Goal: Information Seeking & Learning: Learn about a topic

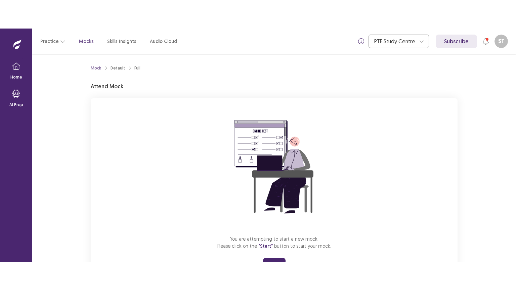
scroll to position [32, 0]
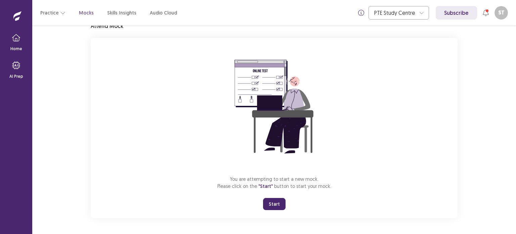
click at [271, 201] on button "Start" at bounding box center [274, 204] width 23 height 12
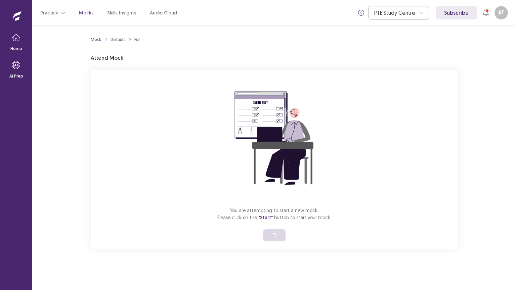
scroll to position [0, 0]
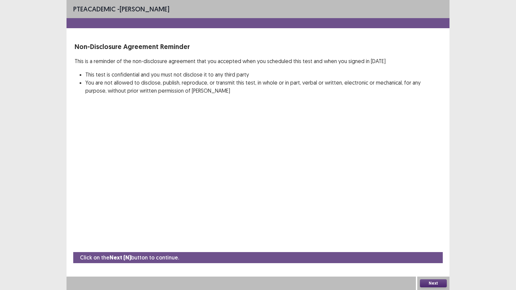
click at [431, 233] on button "Next" at bounding box center [433, 284] width 27 height 8
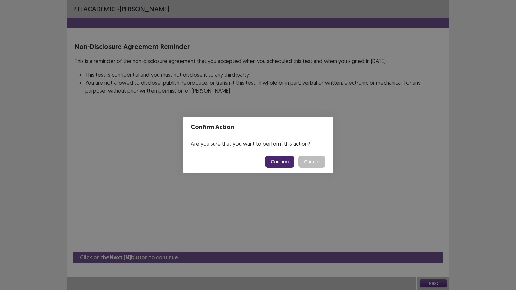
click at [272, 165] on button "Confirm" at bounding box center [279, 162] width 29 height 12
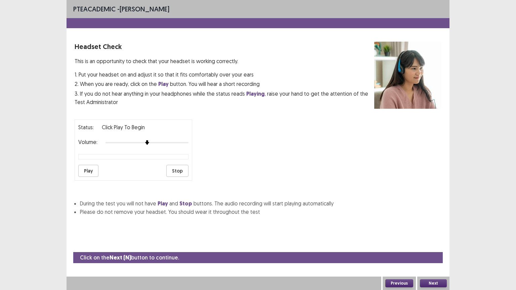
click at [439, 233] on button "Next" at bounding box center [433, 284] width 27 height 8
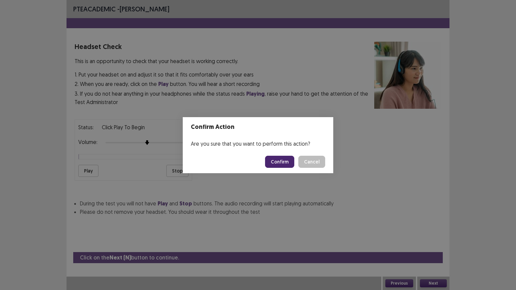
click at [277, 163] on button "Confirm" at bounding box center [279, 162] width 29 height 12
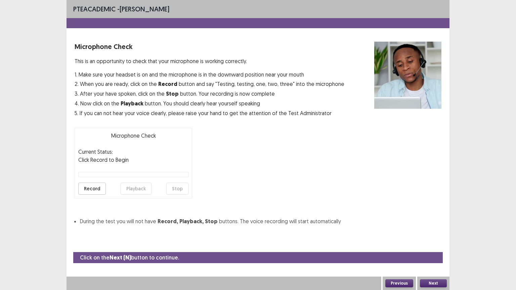
click at [432, 233] on button "Next" at bounding box center [433, 284] width 27 height 8
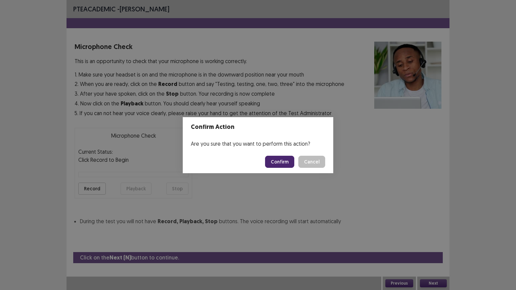
click at [275, 158] on button "Confirm" at bounding box center [279, 162] width 29 height 12
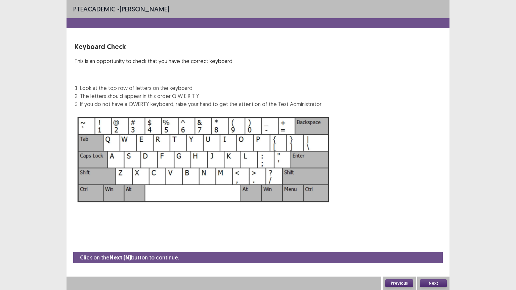
click at [348, 106] on div "Keyboard Check This is an opportunity to check that you have the correct keyboa…" at bounding box center [258, 75] width 367 height 67
click at [435, 233] on button "Next" at bounding box center [433, 284] width 27 height 8
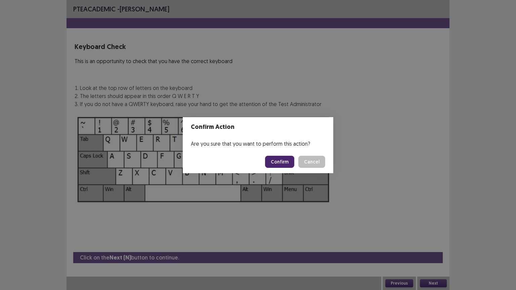
click at [284, 164] on button "Confirm" at bounding box center [279, 162] width 29 height 12
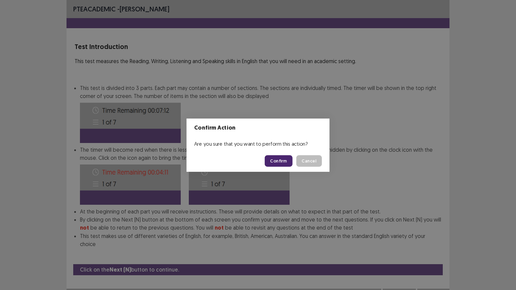
scroll to position [0, 0]
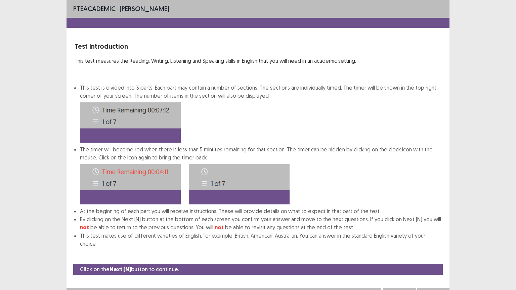
click at [437, 233] on button "Next" at bounding box center [433, 295] width 27 height 8
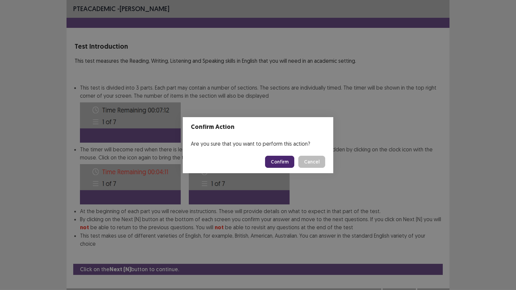
click at [290, 159] on button "Confirm" at bounding box center [279, 162] width 29 height 12
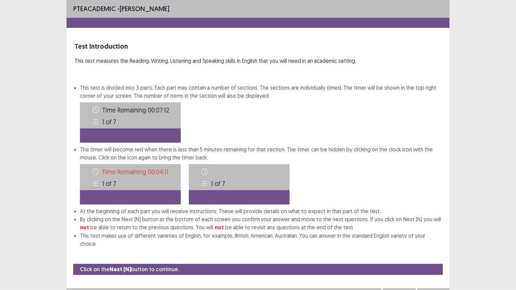
scroll to position [0, 0]
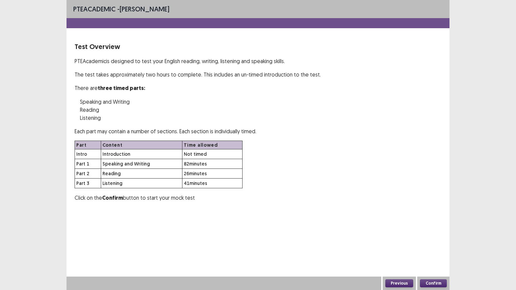
click at [431, 233] on button "Confirm" at bounding box center [433, 284] width 27 height 8
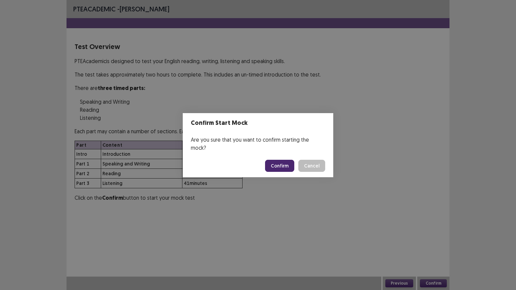
click at [285, 163] on button "Confirm" at bounding box center [279, 166] width 29 height 12
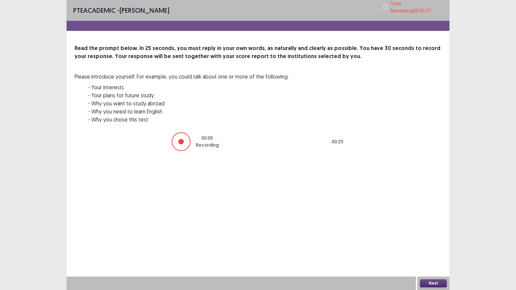
click at [435, 233] on button "Next" at bounding box center [433, 284] width 27 height 8
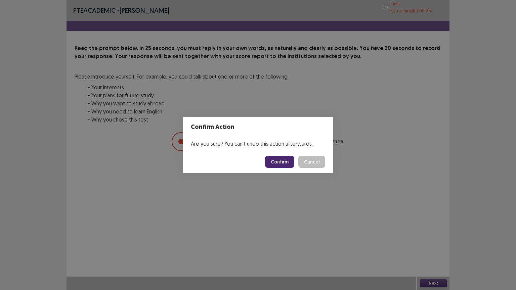
click at [283, 161] on button "Confirm" at bounding box center [279, 162] width 29 height 12
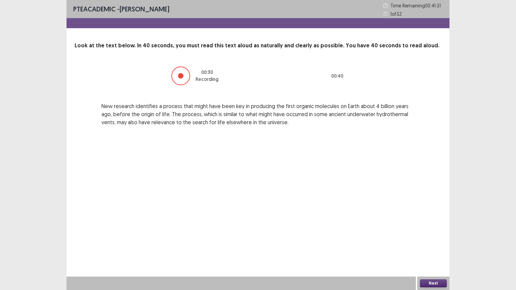
click at [426, 233] on button "Next" at bounding box center [433, 284] width 27 height 8
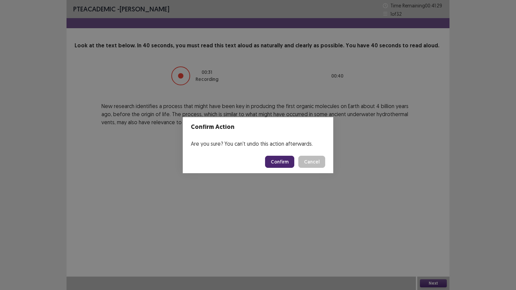
click at [280, 159] on button "Confirm" at bounding box center [279, 162] width 29 height 12
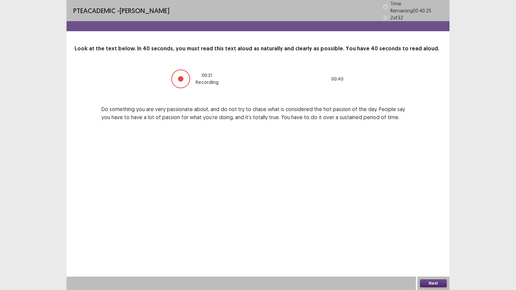
click at [437, 233] on button "Next" at bounding box center [433, 284] width 27 height 8
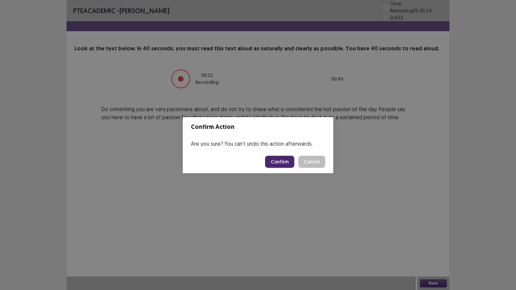
click at [284, 160] on button "Confirm" at bounding box center [279, 162] width 29 height 12
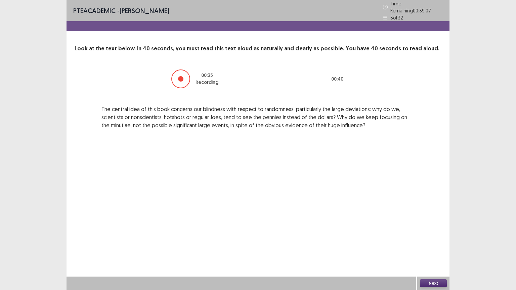
click at [430, 233] on button "Next" at bounding box center [433, 284] width 27 height 8
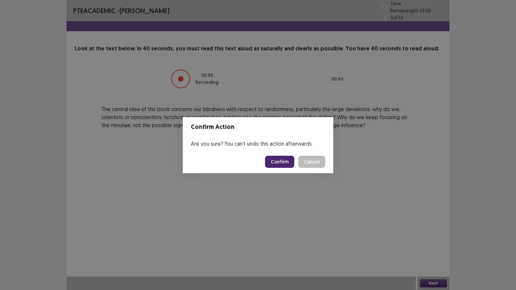
click at [288, 168] on button "Confirm" at bounding box center [279, 162] width 29 height 12
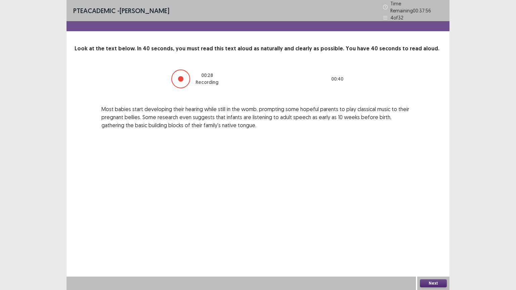
click at [432, 233] on button "Next" at bounding box center [433, 284] width 27 height 8
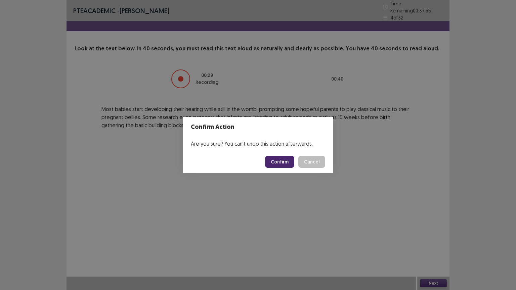
click at [285, 164] on button "Confirm" at bounding box center [279, 162] width 29 height 12
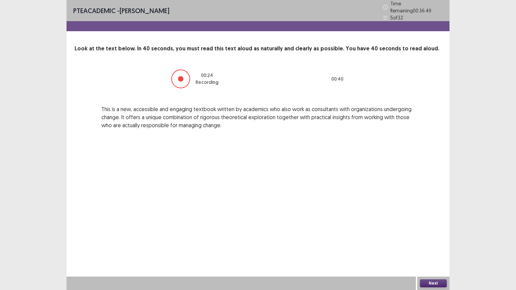
click at [437, 233] on button "Next" at bounding box center [433, 284] width 27 height 8
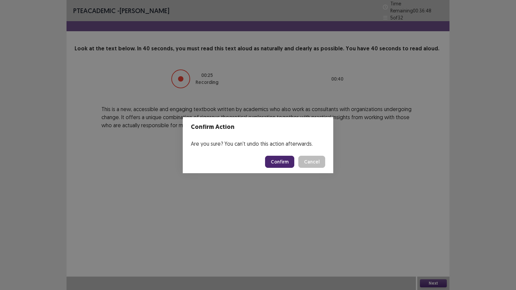
click at [290, 164] on button "Confirm" at bounding box center [279, 162] width 29 height 12
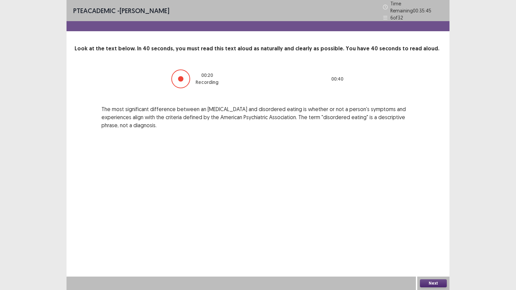
click at [432, 233] on button "Next" at bounding box center [433, 284] width 27 height 8
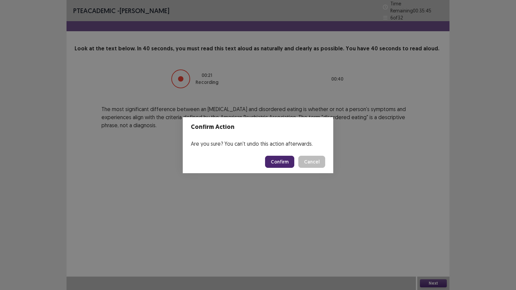
drag, startPoint x: 266, startPoint y: 162, endPoint x: 279, endPoint y: 162, distance: 13.1
click at [270, 162] on footer "Confirm Cancel" at bounding box center [258, 162] width 151 height 23
click at [282, 162] on button "Confirm" at bounding box center [279, 162] width 29 height 12
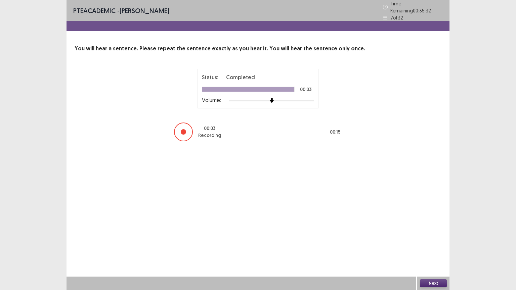
click at [441, 233] on button "Next" at bounding box center [433, 284] width 27 height 8
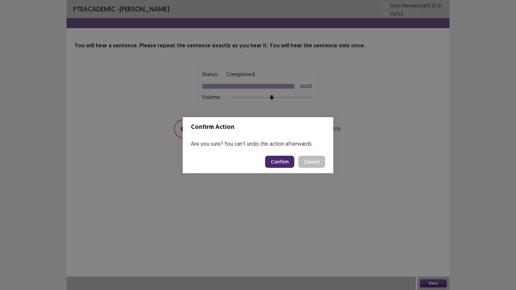
click at [282, 163] on button "Confirm" at bounding box center [279, 162] width 29 height 12
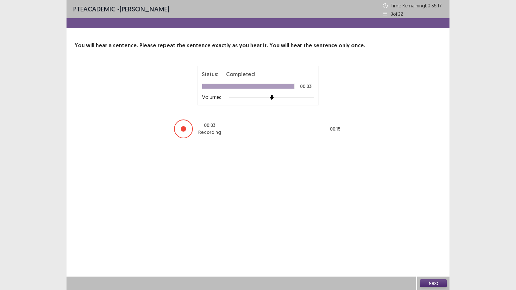
click at [428, 233] on button "Next" at bounding box center [433, 284] width 27 height 8
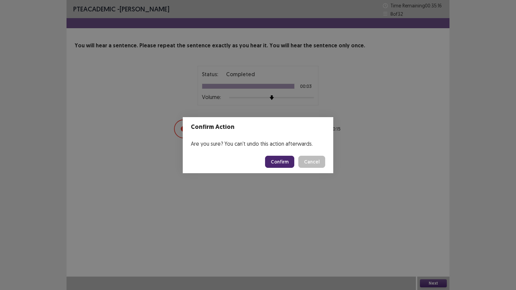
click at [291, 161] on button "Confirm" at bounding box center [279, 162] width 29 height 12
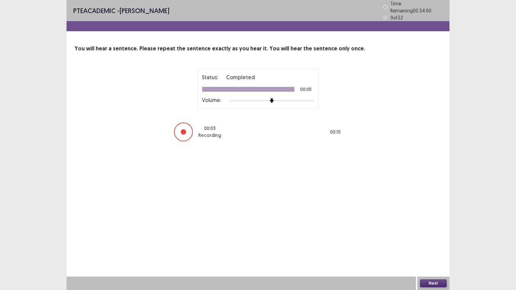
click at [437, 233] on button "Next" at bounding box center [433, 284] width 27 height 8
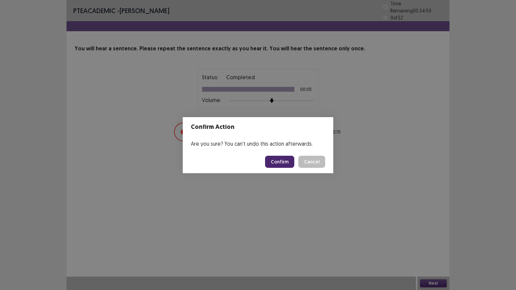
click at [280, 163] on button "Confirm" at bounding box center [279, 162] width 29 height 12
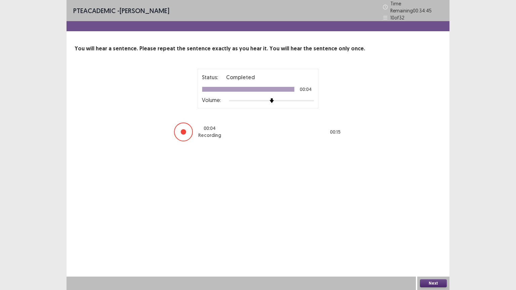
click at [439, 233] on button "Next" at bounding box center [433, 284] width 27 height 8
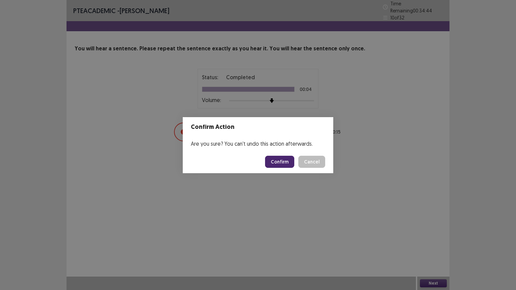
click at [272, 162] on button "Confirm" at bounding box center [279, 162] width 29 height 12
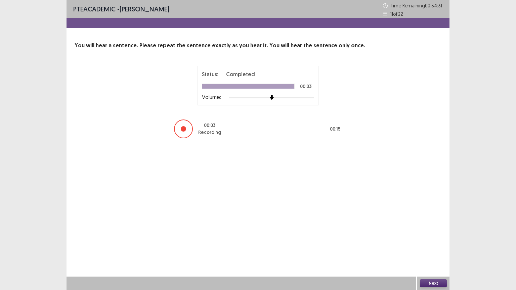
click at [433, 233] on button "Next" at bounding box center [433, 284] width 27 height 8
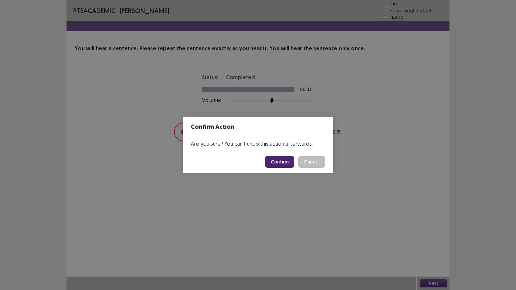
click at [289, 165] on button "Confirm" at bounding box center [279, 162] width 29 height 12
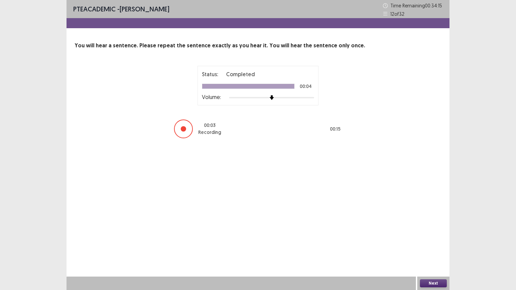
click at [436, 233] on button "Next" at bounding box center [433, 284] width 27 height 8
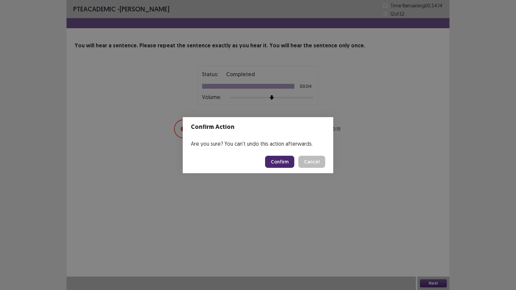
click at [284, 158] on button "Confirm" at bounding box center [279, 162] width 29 height 12
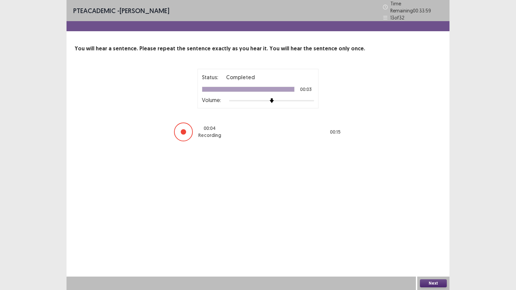
click at [428, 233] on button "Next" at bounding box center [433, 284] width 27 height 8
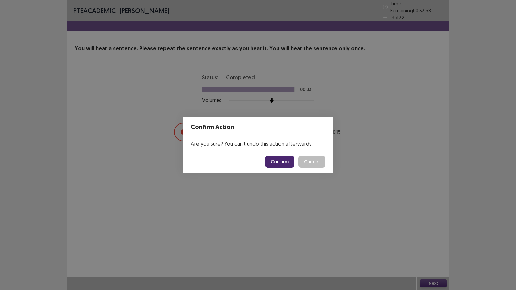
click at [281, 163] on button "Confirm" at bounding box center [279, 162] width 29 height 12
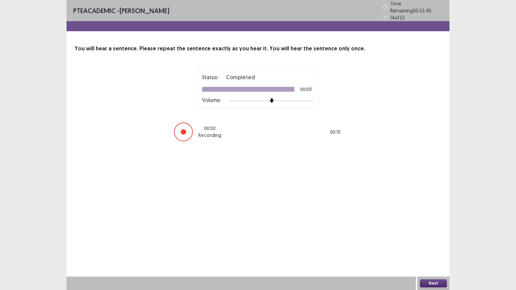
click at [427, 233] on button "Next" at bounding box center [433, 284] width 27 height 8
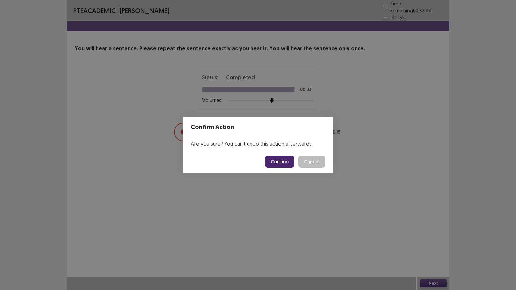
click at [285, 157] on button "Confirm" at bounding box center [279, 162] width 29 height 12
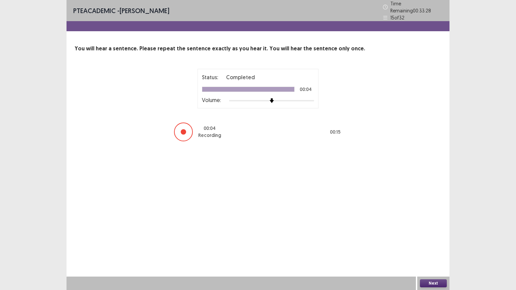
click at [431, 233] on button "Next" at bounding box center [433, 284] width 27 height 8
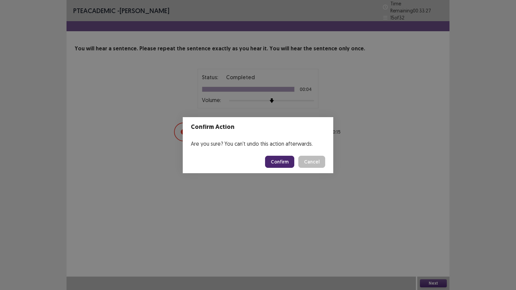
click at [271, 164] on button "Confirm" at bounding box center [279, 162] width 29 height 12
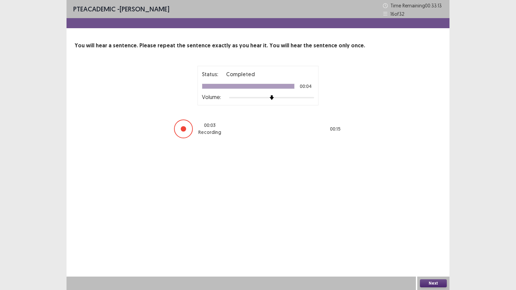
click at [436, 233] on button "Next" at bounding box center [433, 284] width 27 height 8
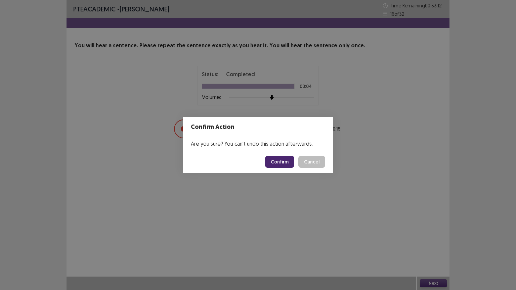
click at [282, 155] on footer "Confirm Cancel" at bounding box center [258, 162] width 151 height 23
click at [275, 164] on button "Confirm" at bounding box center [279, 162] width 29 height 12
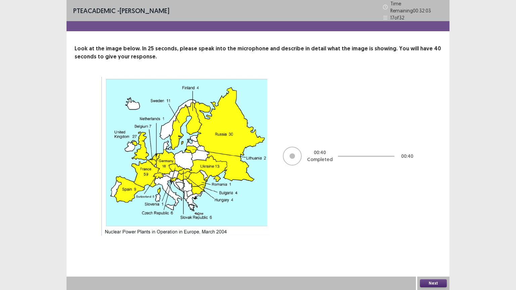
click at [433, 233] on button "Next" at bounding box center [433, 284] width 27 height 8
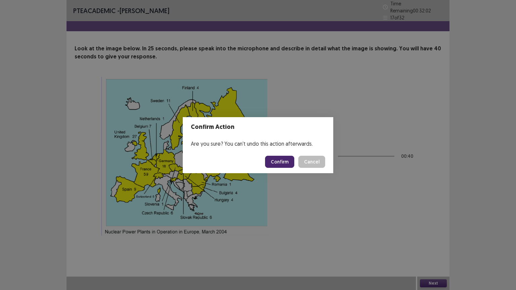
click at [278, 161] on button "Confirm" at bounding box center [279, 162] width 29 height 12
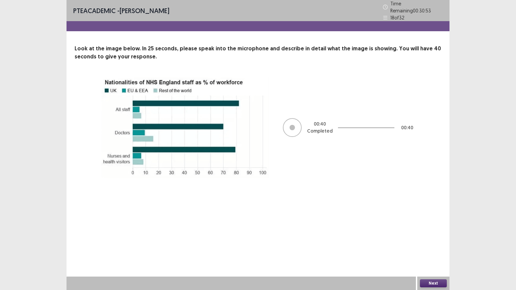
click at [437, 233] on div "Next" at bounding box center [433, 283] width 32 height 13
click at [430, 233] on button "Next" at bounding box center [433, 284] width 27 height 8
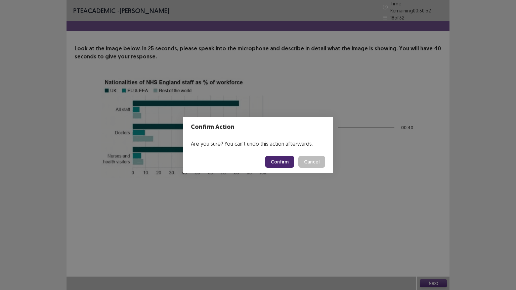
click at [286, 159] on button "Confirm" at bounding box center [279, 162] width 29 height 12
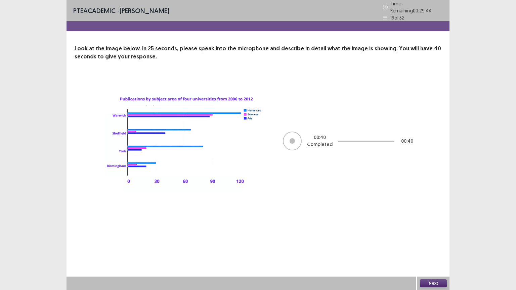
click at [432, 233] on button "Next" at bounding box center [433, 284] width 27 height 8
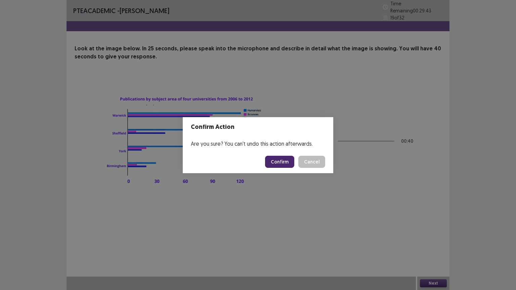
click at [286, 164] on button "Confirm" at bounding box center [279, 162] width 29 height 12
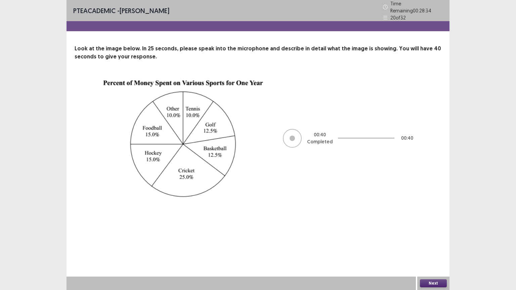
click at [433, 233] on button "Next" at bounding box center [433, 284] width 27 height 8
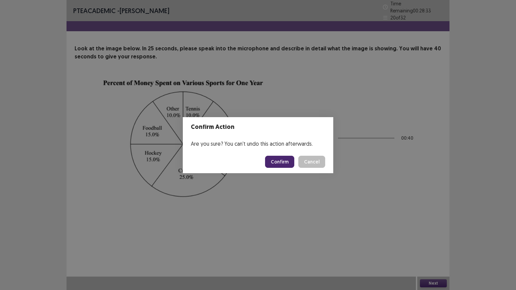
click at [277, 161] on button "Confirm" at bounding box center [279, 162] width 29 height 12
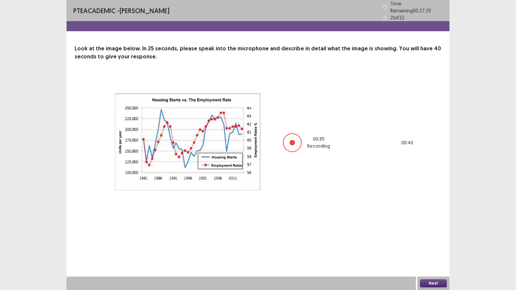
click at [431, 233] on button "Next" at bounding box center [433, 284] width 27 height 8
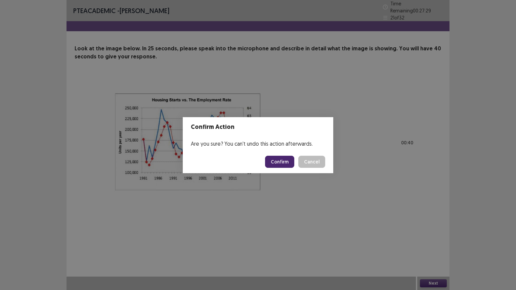
click at [277, 158] on button "Confirm" at bounding box center [279, 162] width 29 height 12
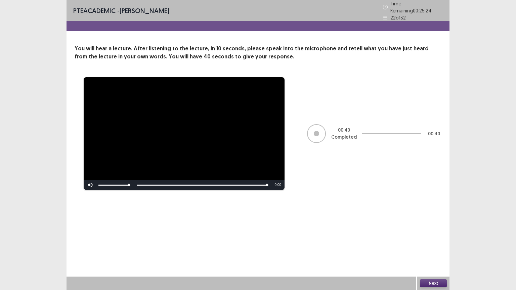
click at [433, 233] on button "Next" at bounding box center [433, 284] width 27 height 8
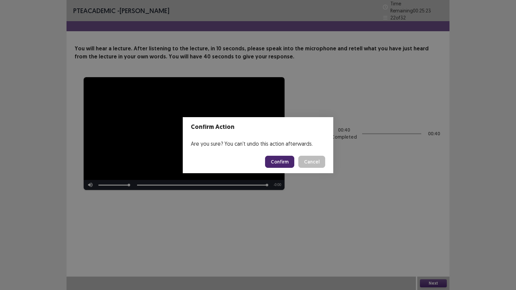
click at [281, 157] on button "Confirm" at bounding box center [279, 162] width 29 height 12
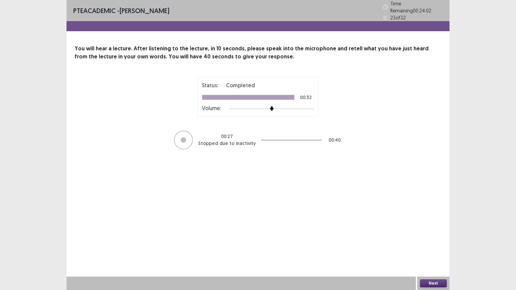
click at [439, 233] on button "Next" at bounding box center [433, 284] width 27 height 8
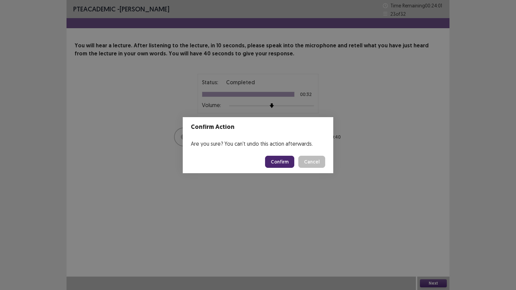
click at [288, 165] on button "Confirm" at bounding box center [279, 162] width 29 height 12
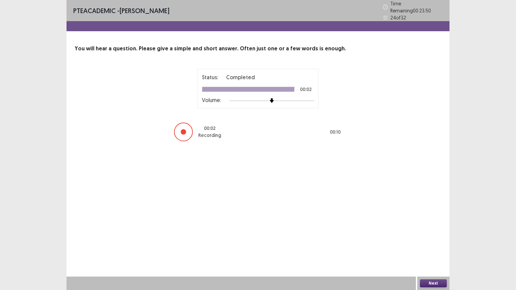
click at [430, 233] on button "Next" at bounding box center [433, 284] width 27 height 8
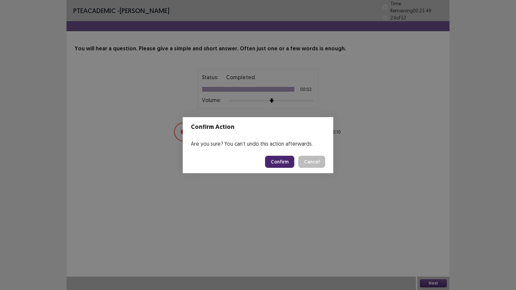
click at [288, 168] on footer "Confirm Cancel" at bounding box center [258, 162] width 151 height 23
click at [293, 163] on button "Confirm" at bounding box center [279, 162] width 29 height 12
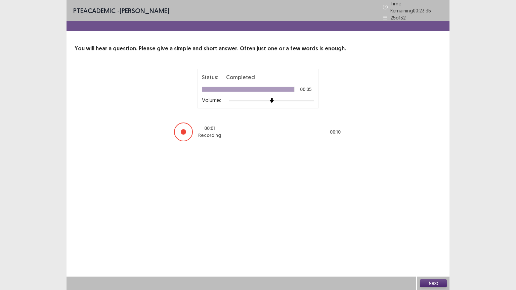
click at [436, 233] on button "Next" at bounding box center [433, 284] width 27 height 8
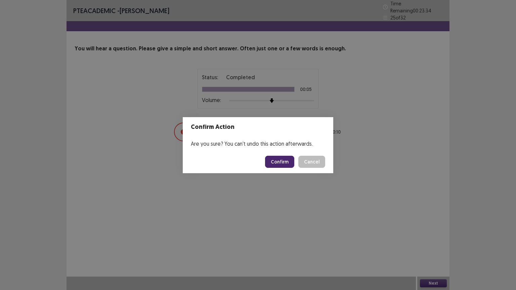
click at [275, 167] on button "Confirm" at bounding box center [279, 162] width 29 height 12
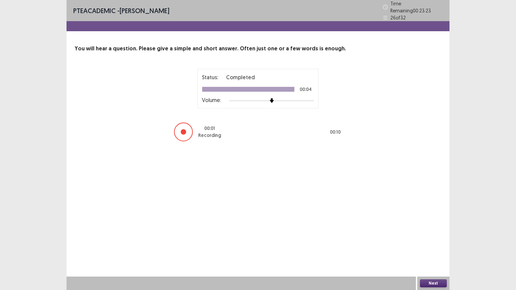
click at [434, 233] on button "Next" at bounding box center [433, 284] width 27 height 8
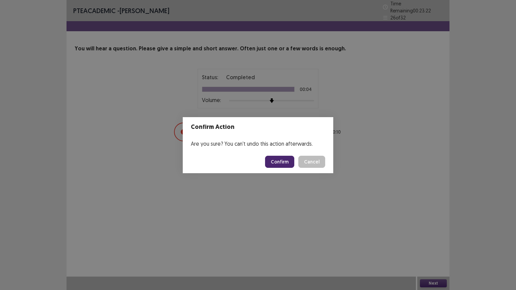
click at [284, 165] on button "Confirm" at bounding box center [279, 162] width 29 height 12
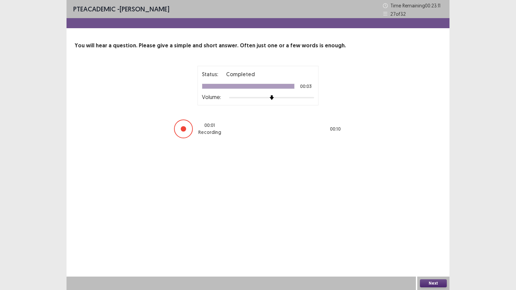
click at [439, 233] on button "Next" at bounding box center [433, 284] width 27 height 8
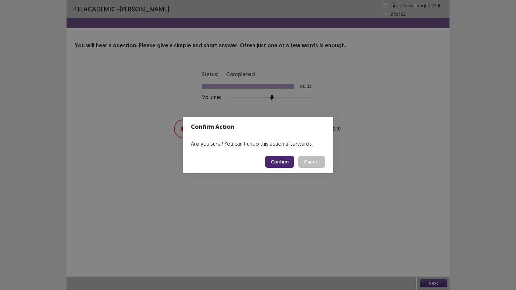
click at [270, 165] on button "Confirm" at bounding box center [279, 162] width 29 height 12
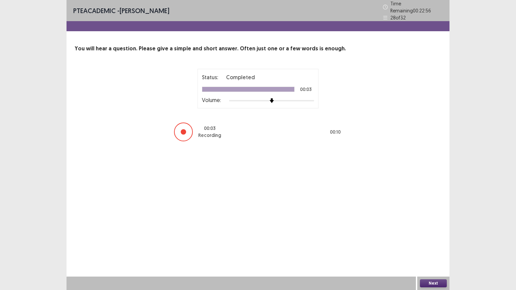
click at [434, 233] on button "Next" at bounding box center [433, 284] width 27 height 8
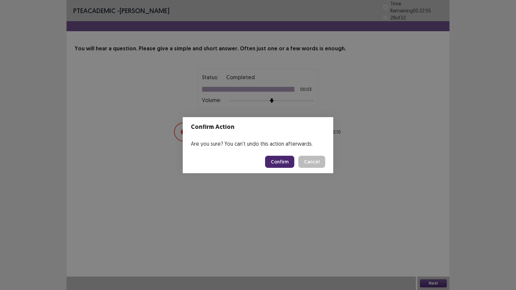
click at [285, 161] on button "Confirm" at bounding box center [279, 162] width 29 height 12
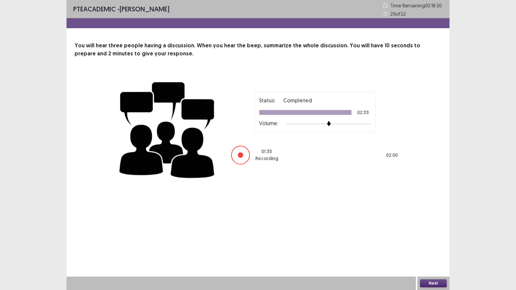
click at [430, 233] on button "Next" at bounding box center [433, 284] width 27 height 8
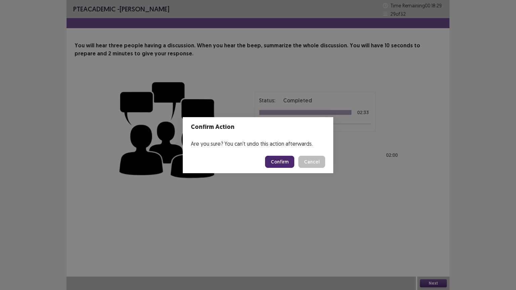
click at [271, 164] on button "Confirm" at bounding box center [279, 162] width 29 height 12
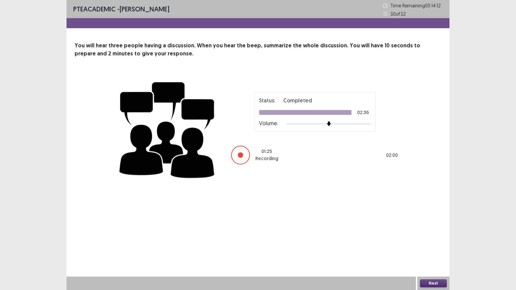
click at [431, 233] on button "Next" at bounding box center [433, 284] width 27 height 8
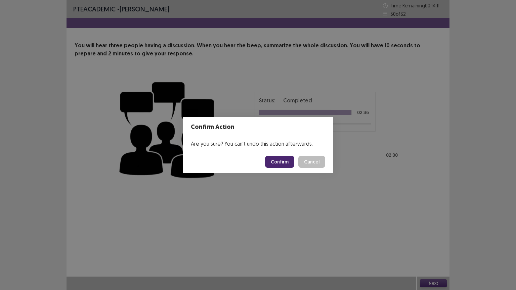
click at [285, 159] on button "Confirm" at bounding box center [279, 162] width 29 height 12
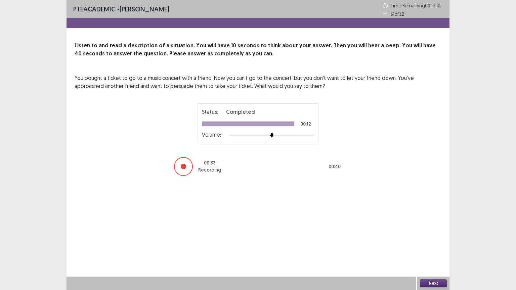
click at [426, 233] on button "Next" at bounding box center [433, 284] width 27 height 8
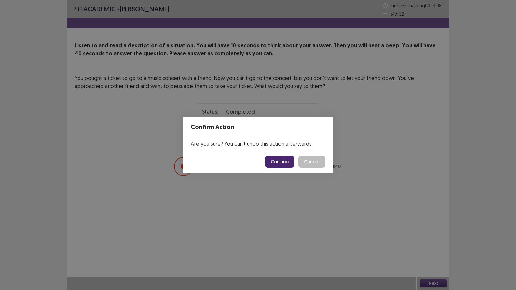
click at [288, 161] on button "Confirm" at bounding box center [279, 162] width 29 height 12
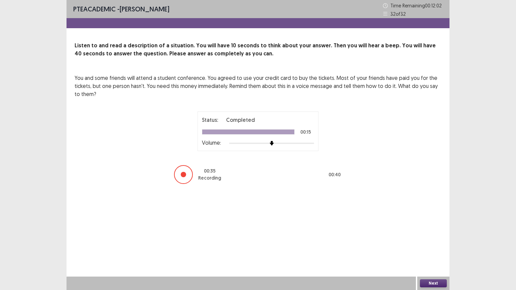
click at [436, 233] on button "Next" at bounding box center [433, 284] width 27 height 8
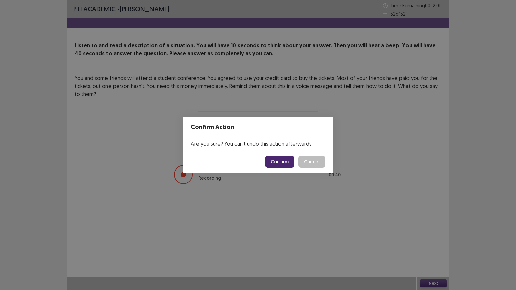
click at [276, 162] on button "Confirm" at bounding box center [279, 162] width 29 height 12
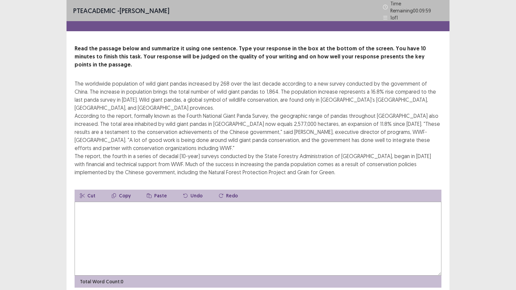
click at [249, 225] on textarea at bounding box center [258, 239] width 367 height 74
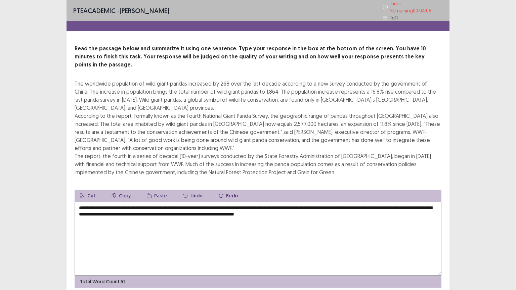
click at [334, 202] on textarea "**********" at bounding box center [258, 239] width 367 height 74
click at [358, 202] on textarea "**********" at bounding box center [258, 239] width 367 height 74
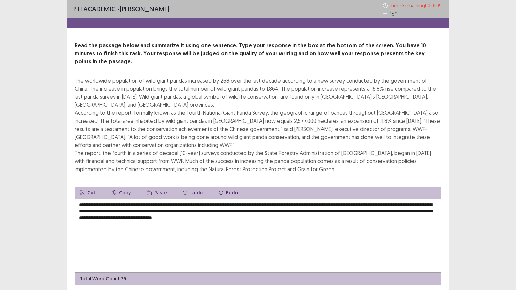
drag, startPoint x: 410, startPoint y: 198, endPoint x: 422, endPoint y: 215, distance: 20.9
click at [422, 215] on textarea "**********" at bounding box center [258, 236] width 367 height 74
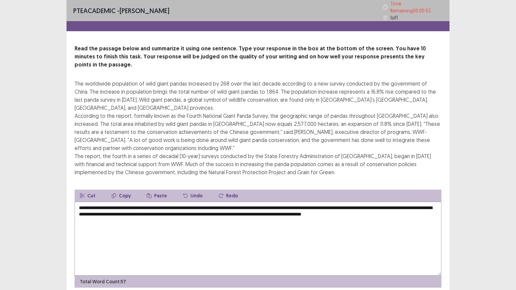
click at [409, 202] on textarea "**********" at bounding box center [258, 239] width 367 height 74
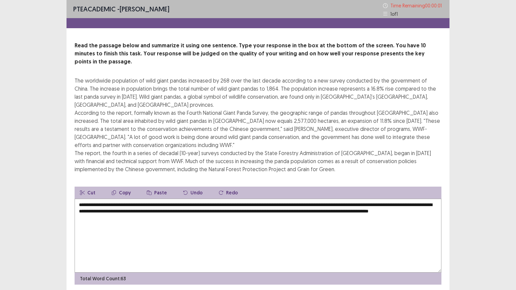
click at [164, 202] on textarea "**********" at bounding box center [258, 236] width 367 height 74
type textarea "**********"
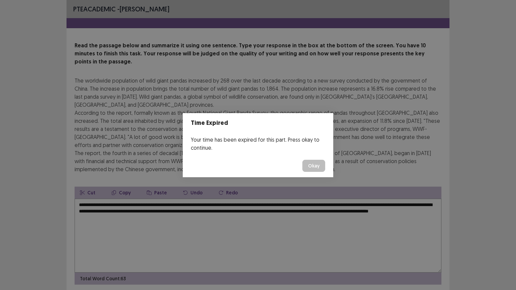
click at [314, 164] on button "Okay" at bounding box center [313, 166] width 23 height 12
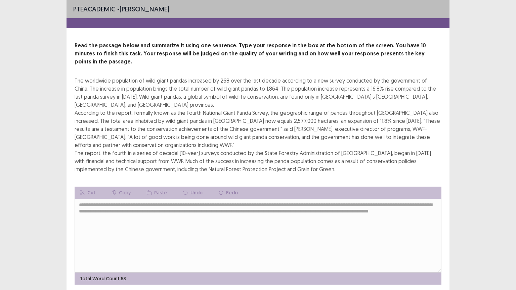
scroll to position [5, 0]
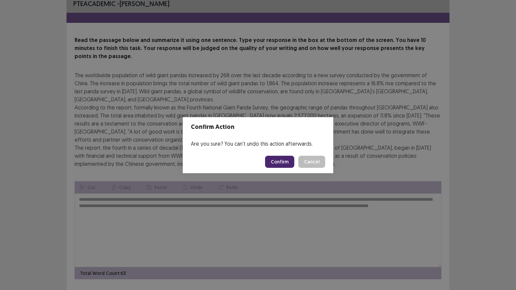
click at [288, 161] on button "Confirm" at bounding box center [279, 162] width 29 height 12
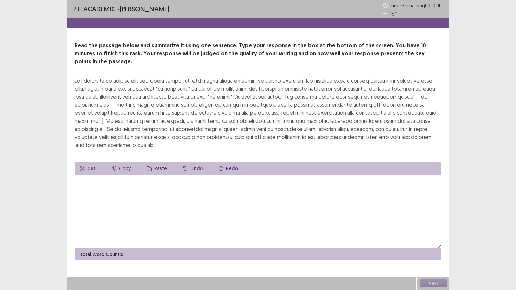
click at [221, 186] on textarea at bounding box center [258, 212] width 367 height 74
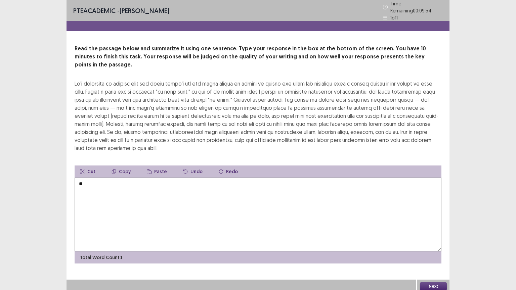
type textarea "*"
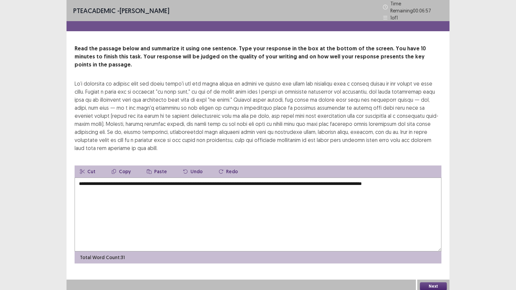
click at [424, 178] on textarea "**********" at bounding box center [258, 215] width 367 height 74
click at [408, 88] on div at bounding box center [258, 116] width 367 height 73
click at [421, 178] on textarea "**********" at bounding box center [258, 215] width 367 height 74
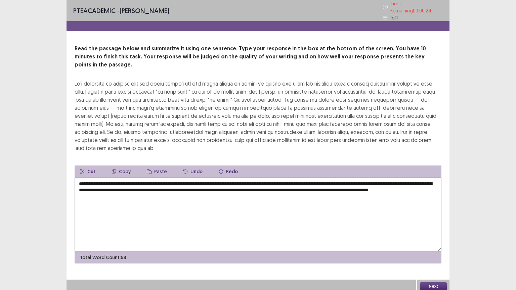
click at [263, 180] on textarea "**********" at bounding box center [258, 215] width 367 height 74
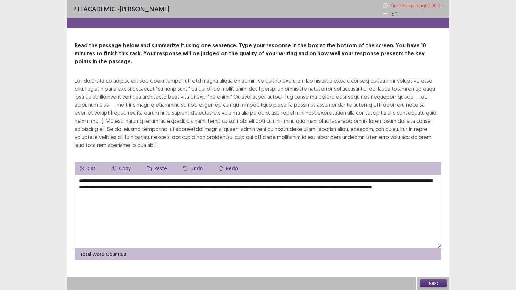
type textarea "**********"
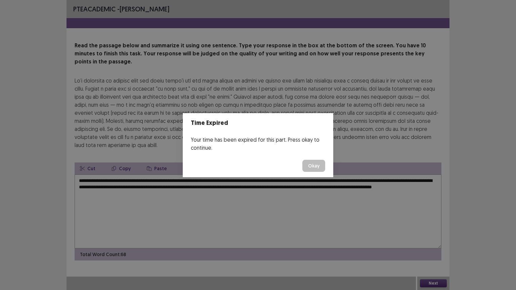
click at [310, 162] on button "Okay" at bounding box center [313, 166] width 23 height 12
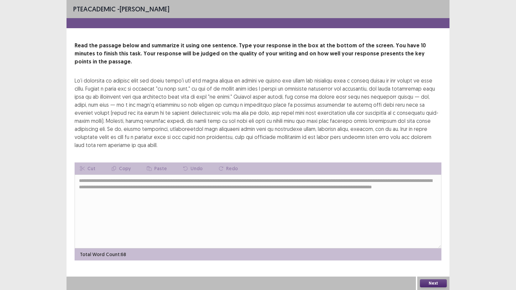
click at [437, 233] on button "Next" at bounding box center [433, 284] width 27 height 8
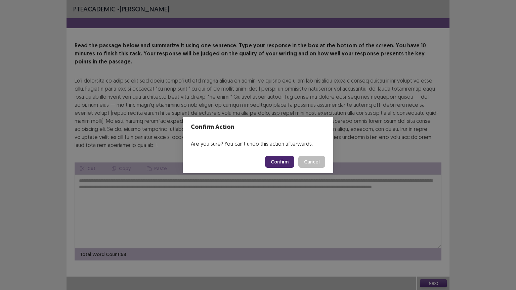
click at [278, 157] on button "Confirm" at bounding box center [279, 162] width 29 height 12
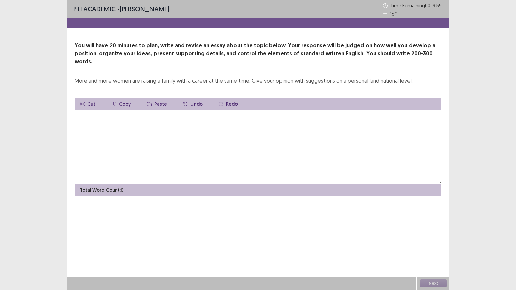
click at [232, 149] on textarea at bounding box center [258, 147] width 367 height 74
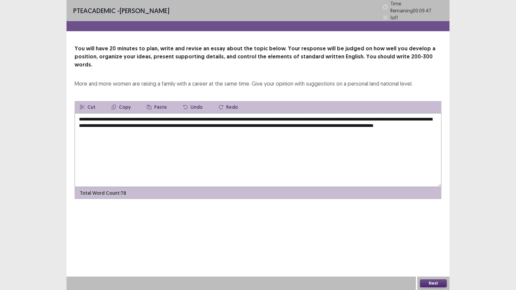
click at [133, 121] on textarea "**********" at bounding box center [258, 150] width 367 height 74
drag, startPoint x: 156, startPoint y: 106, endPoint x: 275, endPoint y: 109, distance: 119.3
click at [275, 113] on textarea "**********" at bounding box center [258, 150] width 367 height 74
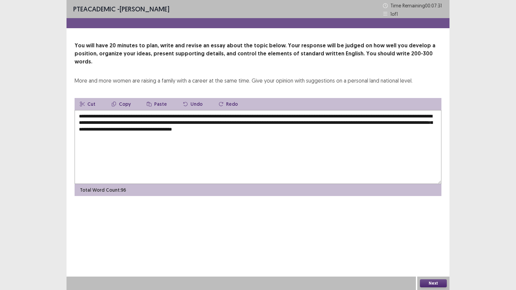
click at [372, 125] on textarea "**********" at bounding box center [258, 147] width 367 height 74
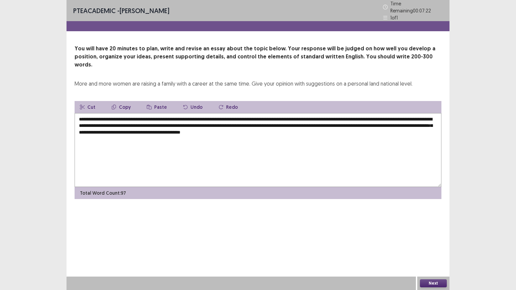
click at [161, 101] on button "Paste" at bounding box center [156, 107] width 31 height 12
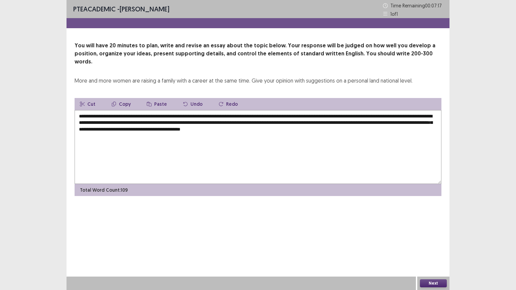
click at [139, 132] on textarea "**********" at bounding box center [258, 147] width 367 height 74
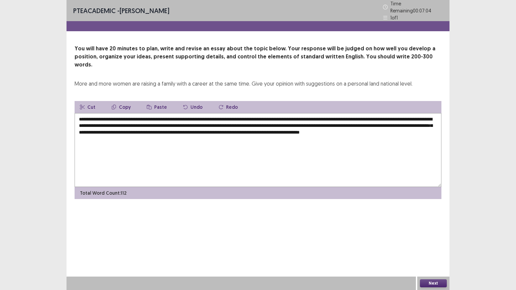
click at [156, 101] on button "Paste" at bounding box center [156, 107] width 31 height 12
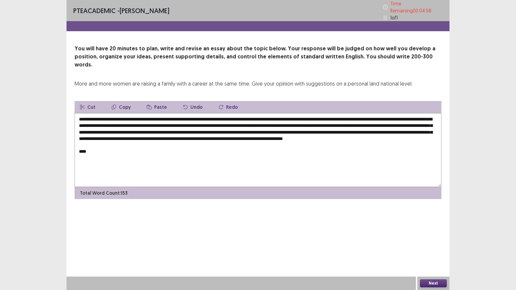
drag, startPoint x: 158, startPoint y: 108, endPoint x: 277, endPoint y: 108, distance: 118.9
click at [277, 113] on textarea "**********" at bounding box center [258, 150] width 367 height 74
click at [123, 101] on button "Copy" at bounding box center [121, 107] width 30 height 12
click at [101, 146] on textarea "**********" at bounding box center [258, 150] width 367 height 74
click at [159, 101] on button "Paste" at bounding box center [156, 107] width 31 height 12
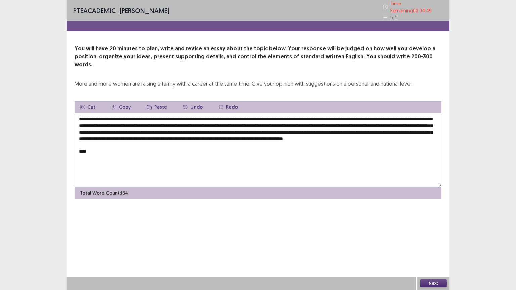
click at [90, 146] on textarea "**********" at bounding box center [258, 150] width 367 height 74
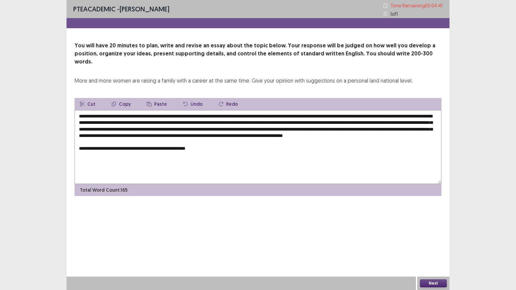
click at [216, 146] on textarea "**********" at bounding box center [258, 147] width 367 height 74
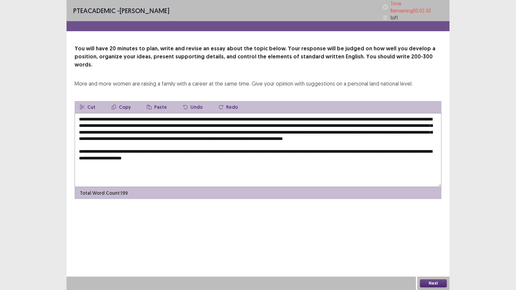
click at [158, 101] on button "Paste" at bounding box center [156, 107] width 31 height 12
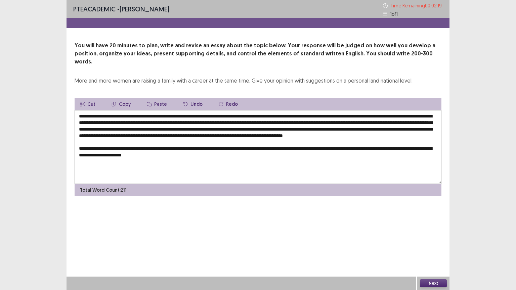
drag, startPoint x: 260, startPoint y: 154, endPoint x: 218, endPoint y: 157, distance: 42.5
click at [218, 157] on textarea at bounding box center [258, 147] width 367 height 74
click at [299, 153] on textarea at bounding box center [258, 147] width 367 height 74
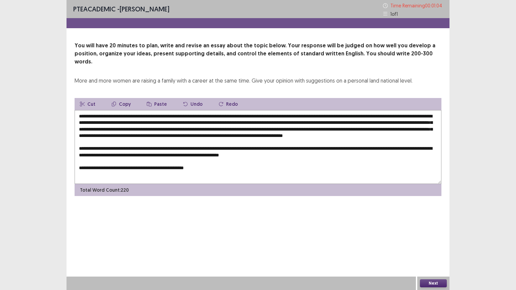
drag, startPoint x: 123, startPoint y: 110, endPoint x: 277, endPoint y: 107, distance: 154.2
click at [277, 110] on textarea at bounding box center [258, 147] width 367 height 74
click at [122, 98] on button "Copy" at bounding box center [121, 104] width 30 height 12
click at [208, 171] on textarea at bounding box center [258, 147] width 367 height 74
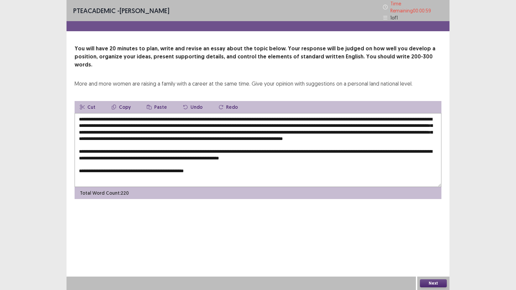
click at [161, 101] on button "Paste" at bounding box center [156, 107] width 31 height 12
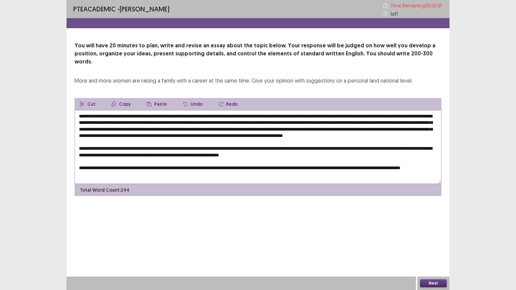
type textarea "**********"
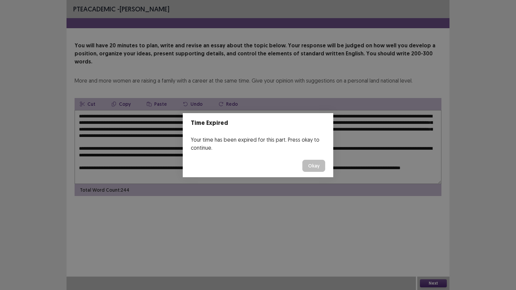
click at [312, 163] on button "Okay" at bounding box center [313, 166] width 23 height 12
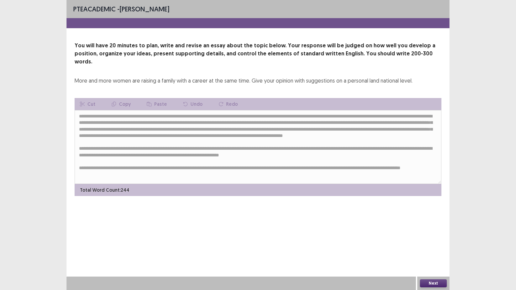
click at [431, 233] on button "Next" at bounding box center [433, 284] width 27 height 8
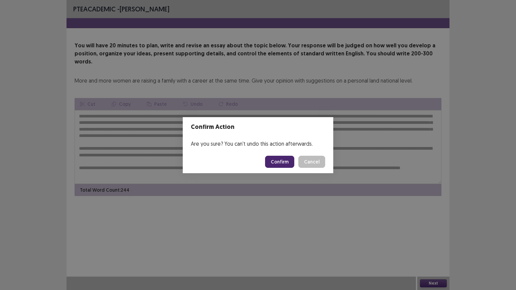
click at [281, 157] on button "Confirm" at bounding box center [279, 162] width 29 height 12
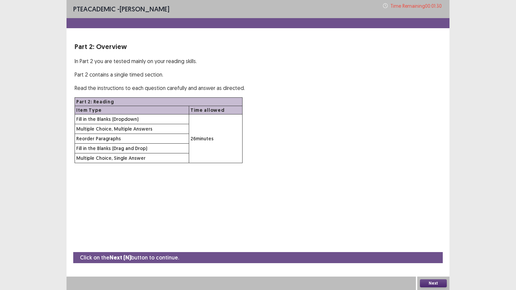
click at [354, 171] on div "PTE academic - [PERSON_NAME] Time Remaining 00 : 01 : 30 Part 2: Overview In Pa…" at bounding box center [258, 88] width 383 height 177
click at [440, 233] on button "Next" at bounding box center [433, 284] width 27 height 8
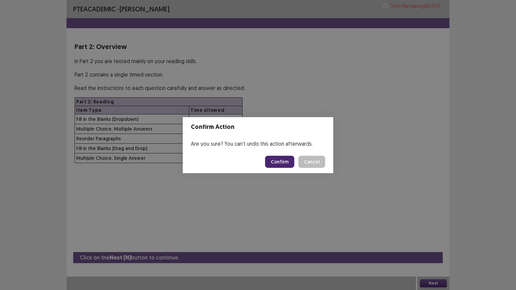
click at [278, 167] on button "Confirm" at bounding box center [279, 162] width 29 height 12
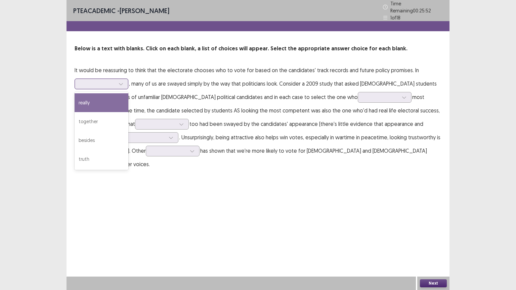
click at [124, 80] on div at bounding box center [121, 84] width 10 height 10
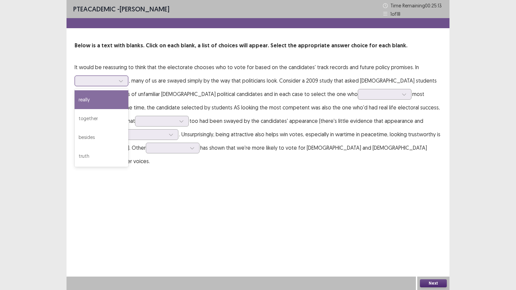
click at [94, 105] on div "really" at bounding box center [102, 99] width 54 height 19
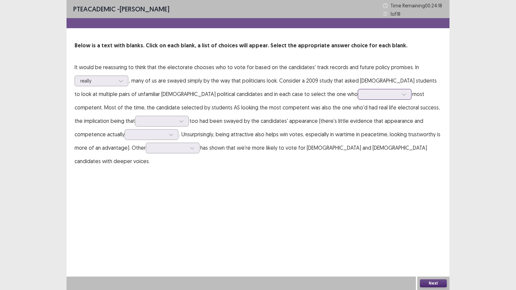
click at [364, 94] on div at bounding box center [381, 94] width 35 height 6
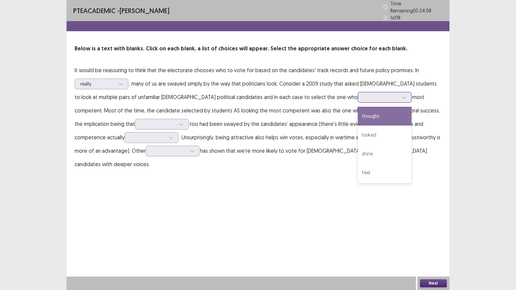
click at [358, 118] on div "thought" at bounding box center [385, 116] width 54 height 19
click at [399, 93] on div at bounding box center [404, 97] width 10 height 10
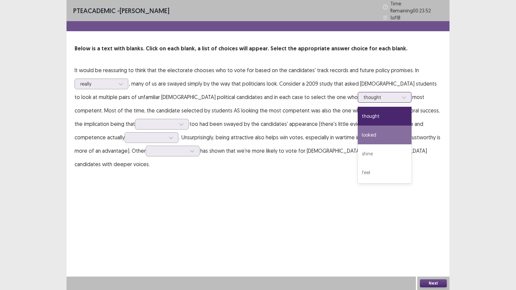
click at [358, 136] on div "looked" at bounding box center [385, 135] width 54 height 19
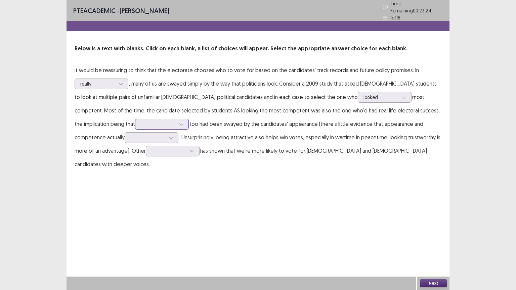
click at [179, 122] on icon at bounding box center [181, 124] width 5 height 5
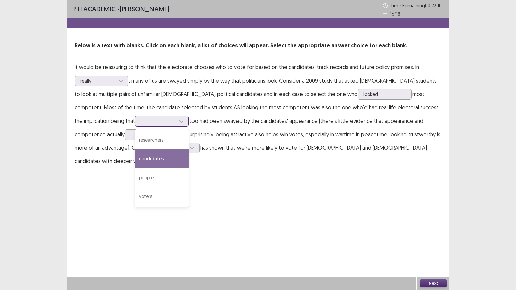
click at [135, 160] on div "candidates" at bounding box center [162, 159] width 54 height 19
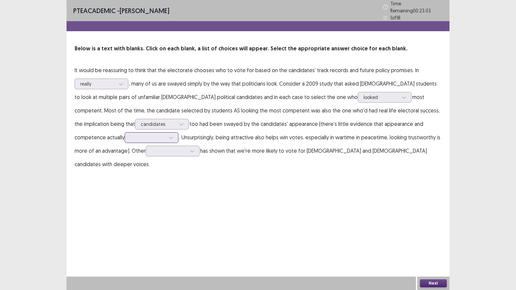
click at [166, 136] on div at bounding box center [171, 138] width 10 height 10
click at [125, 154] on div "legal" at bounding box center [152, 156] width 54 height 19
click at [187, 146] on div at bounding box center [192, 151] width 10 height 10
click at [146, 169] on div "institutions" at bounding box center [173, 170] width 54 height 19
click at [431, 233] on button "Next" at bounding box center [433, 284] width 27 height 8
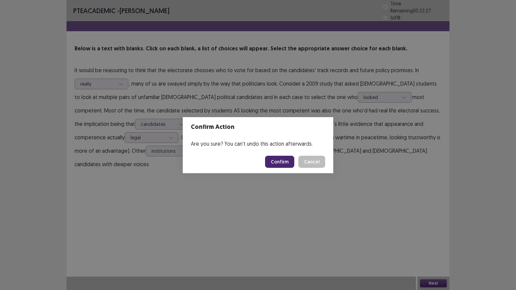
click at [287, 164] on button "Confirm" at bounding box center [279, 162] width 29 height 12
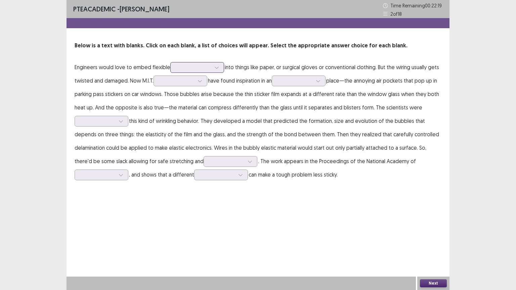
click at [218, 67] on icon at bounding box center [217, 68] width 4 height 2
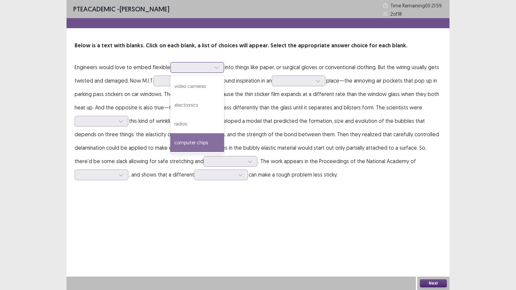
click at [199, 147] on div "computer chips" at bounding box center [197, 142] width 54 height 19
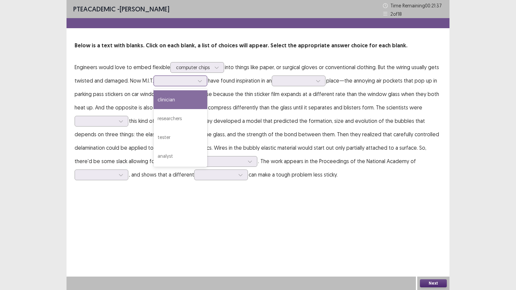
click at [204, 83] on div at bounding box center [200, 81] width 10 height 10
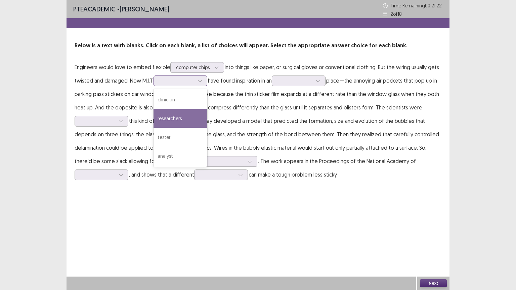
click at [183, 119] on div "researchers" at bounding box center [181, 118] width 54 height 19
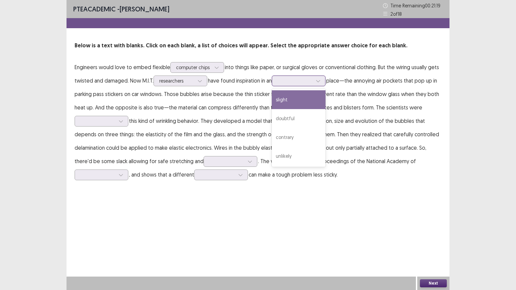
click at [320, 80] on div at bounding box center [318, 81] width 10 height 10
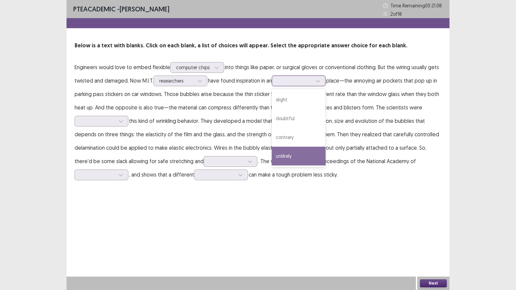
click at [301, 155] on div "unlikely" at bounding box center [299, 156] width 54 height 19
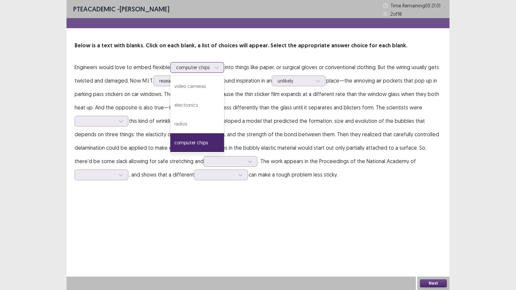
click at [223, 68] on div "computer chips" at bounding box center [197, 67] width 54 height 11
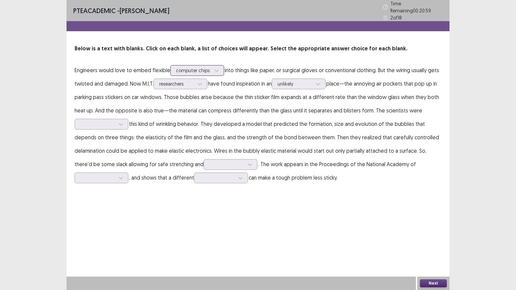
click at [223, 68] on div "computer chips" at bounding box center [197, 70] width 54 height 11
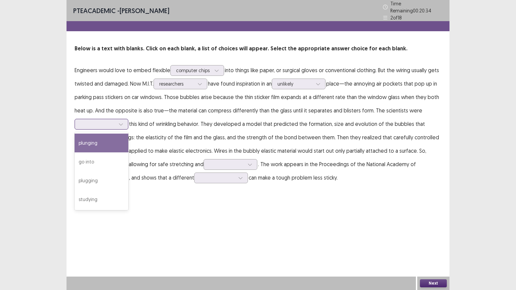
click at [120, 122] on icon at bounding box center [121, 124] width 5 height 5
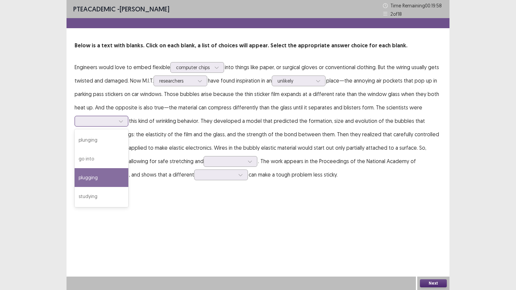
click at [100, 177] on div "plugging" at bounding box center [102, 177] width 54 height 19
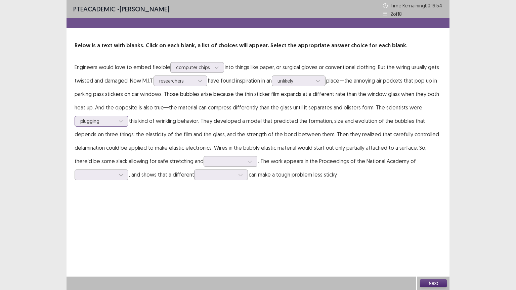
click at [121, 122] on icon at bounding box center [121, 121] width 5 height 5
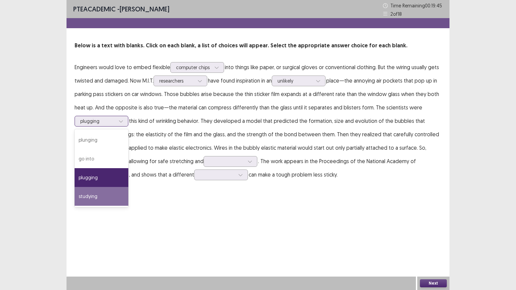
click at [101, 197] on div "studying" at bounding box center [102, 196] width 54 height 19
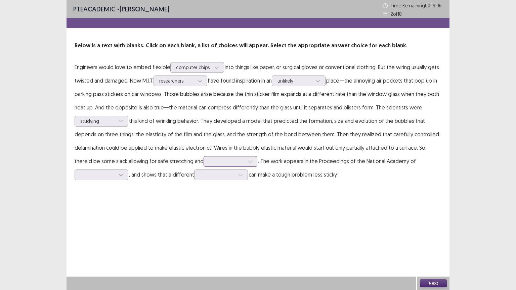
click at [245, 164] on div at bounding box center [250, 162] width 10 height 10
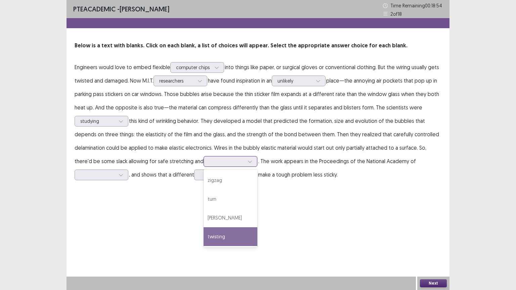
click at [204, 233] on div "twisting" at bounding box center [231, 236] width 54 height 19
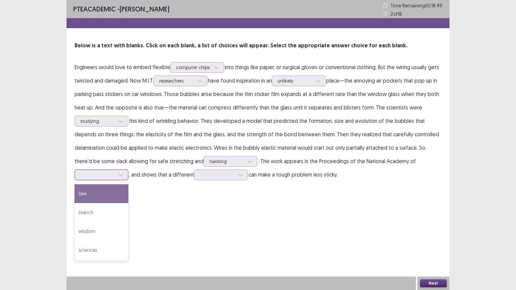
click at [122, 173] on icon at bounding box center [121, 175] width 5 height 5
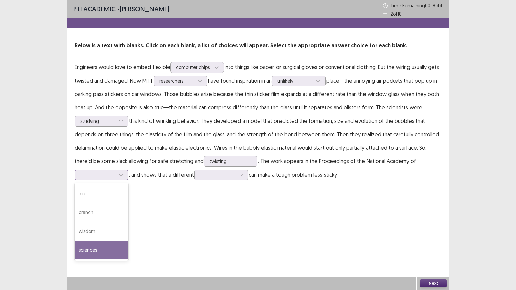
click at [96, 233] on div "sciences" at bounding box center [102, 250] width 54 height 19
click at [241, 175] on icon at bounding box center [241, 175] width 4 height 2
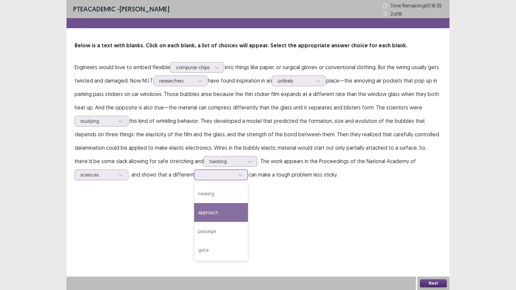
click at [223, 214] on div "approach" at bounding box center [221, 212] width 54 height 19
click at [242, 178] on div at bounding box center [241, 175] width 10 height 10
click at [226, 216] on div "approach" at bounding box center [221, 212] width 54 height 19
click at [425, 233] on button "Next" at bounding box center [433, 284] width 27 height 8
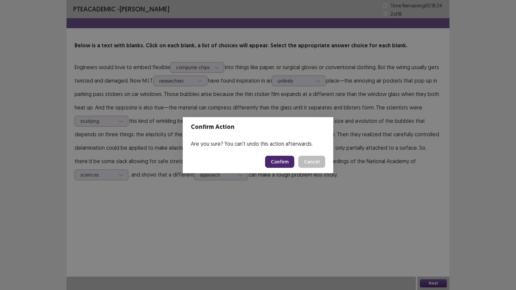
click at [293, 162] on button "Confirm" at bounding box center [279, 162] width 29 height 12
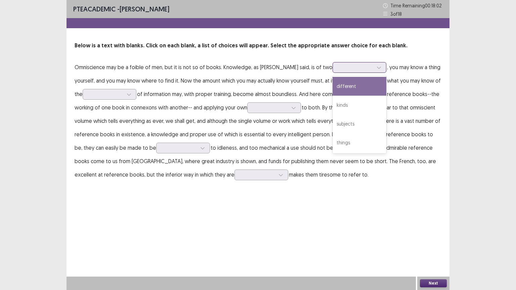
click at [374, 70] on div at bounding box center [379, 67] width 10 height 10
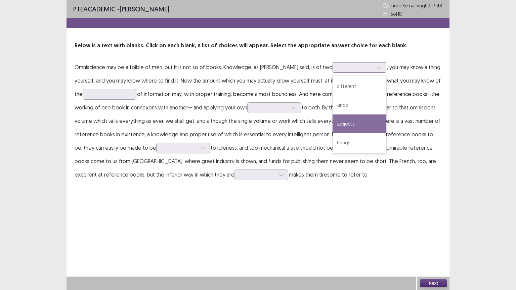
click at [333, 128] on div "subjects" at bounding box center [360, 124] width 54 height 19
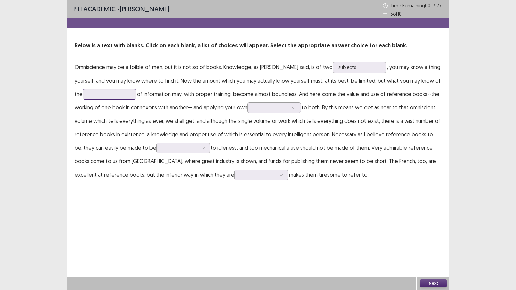
click at [129, 97] on div at bounding box center [129, 94] width 10 height 10
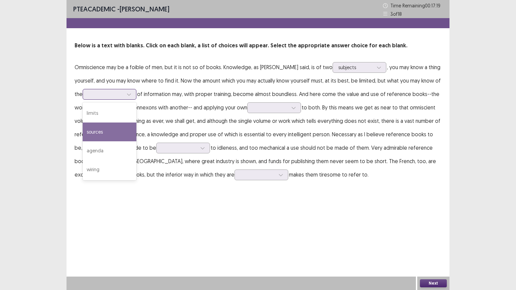
click at [112, 134] on div "sources" at bounding box center [110, 132] width 54 height 19
click at [131, 95] on icon at bounding box center [129, 94] width 5 height 5
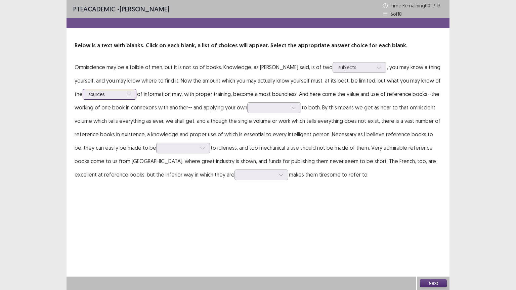
click at [131, 95] on icon at bounding box center [129, 94] width 5 height 5
click at [296, 110] on icon at bounding box center [293, 107] width 5 height 5
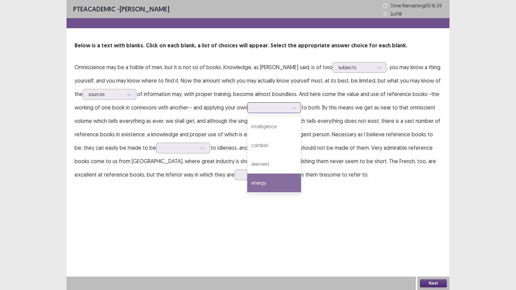
click at [259, 182] on div "energy" at bounding box center [274, 183] width 54 height 19
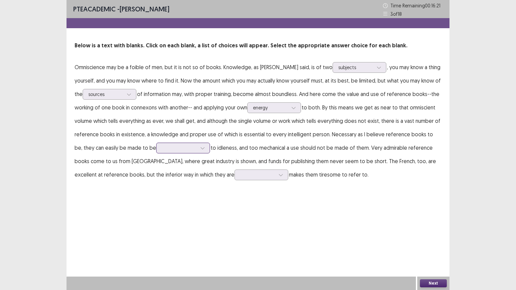
click at [198, 151] on div at bounding box center [203, 148] width 10 height 10
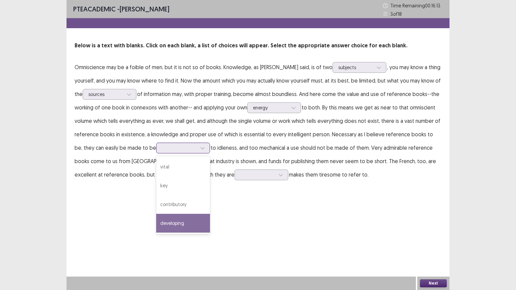
click at [161, 228] on div "developing" at bounding box center [183, 223] width 54 height 19
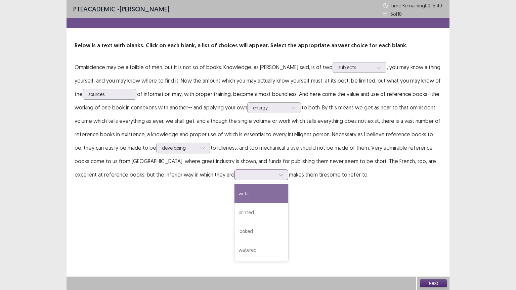
click at [279, 173] on icon at bounding box center [281, 175] width 5 height 5
click at [235, 193] on div "write" at bounding box center [262, 193] width 54 height 19
click at [429, 233] on button "Next" at bounding box center [433, 284] width 27 height 8
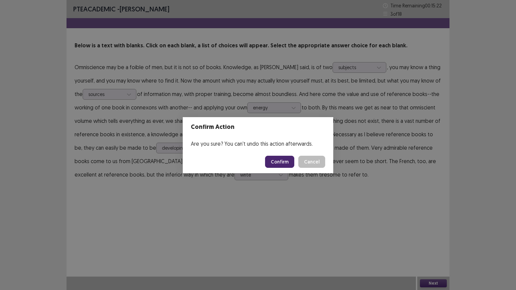
click at [291, 158] on button "Confirm" at bounding box center [279, 162] width 29 height 12
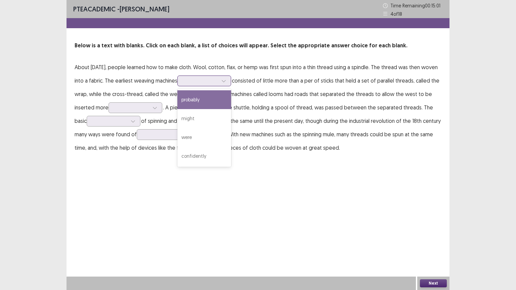
click at [229, 82] on div at bounding box center [224, 81] width 10 height 10
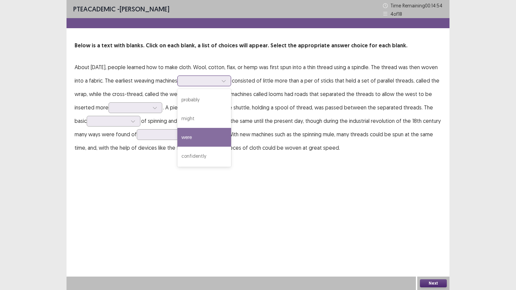
click at [214, 138] on div "were" at bounding box center [204, 137] width 54 height 19
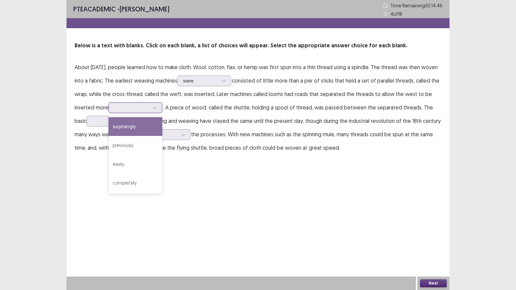
click at [157, 109] on icon at bounding box center [155, 107] width 5 height 5
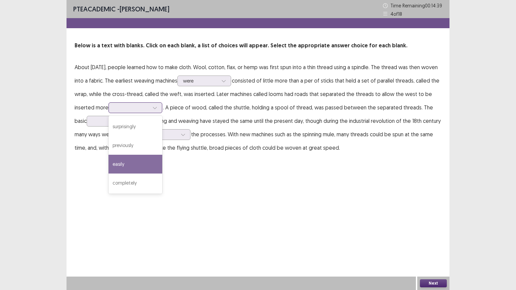
click at [126, 166] on div "easily" at bounding box center [136, 164] width 54 height 19
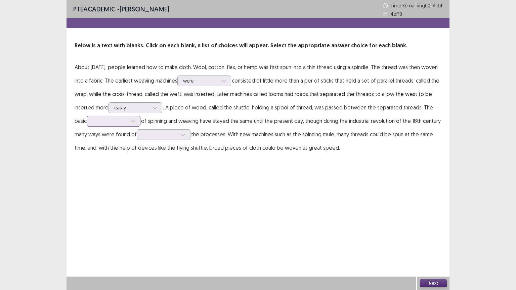
click at [135, 122] on icon at bounding box center [133, 121] width 5 height 5
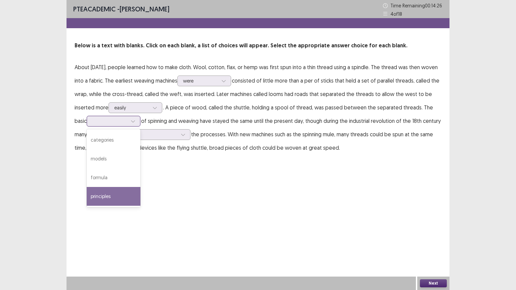
click at [104, 198] on div "principles" at bounding box center [114, 196] width 54 height 19
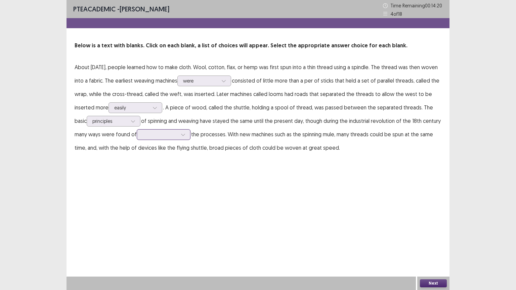
click at [184, 136] on icon at bounding box center [183, 134] width 5 height 5
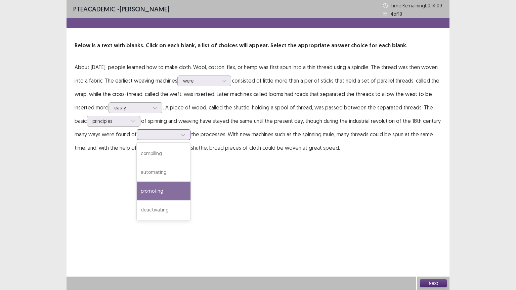
click at [160, 194] on div "promoting" at bounding box center [164, 191] width 54 height 19
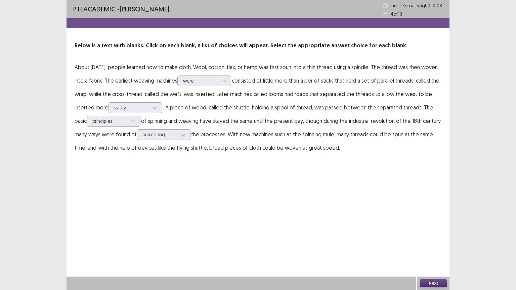
click at [432, 233] on button "Next" at bounding box center [433, 284] width 27 height 8
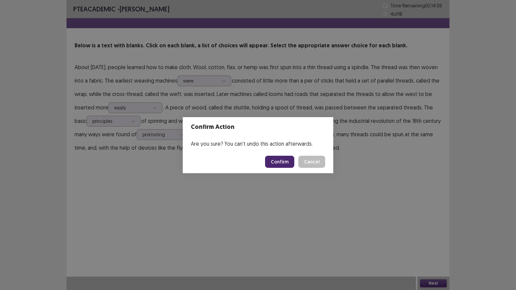
click at [282, 159] on button "Confirm" at bounding box center [279, 162] width 29 height 12
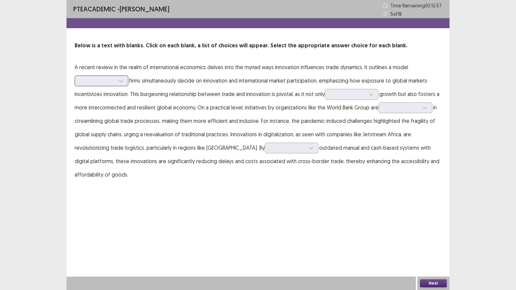
click at [126, 82] on div at bounding box center [102, 81] width 54 height 11
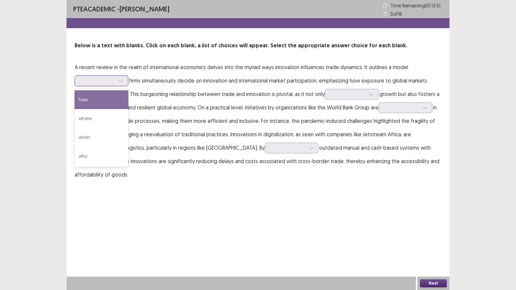
click at [90, 101] on div "how" at bounding box center [102, 99] width 54 height 19
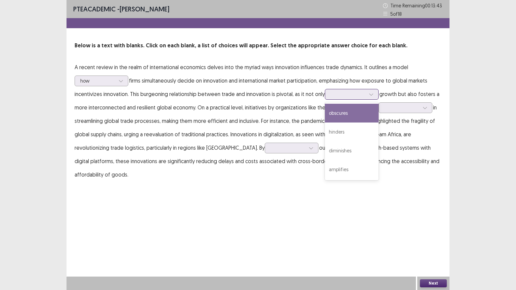
click at [370, 94] on icon at bounding box center [371, 94] width 5 height 5
click at [346, 112] on div "obscures" at bounding box center [352, 113] width 54 height 19
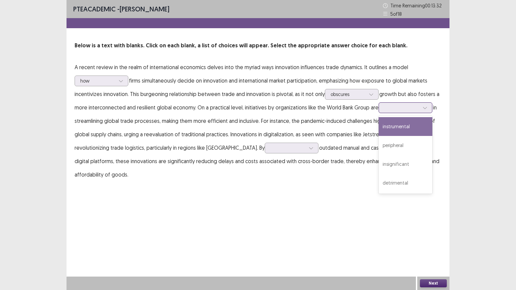
click at [428, 110] on div at bounding box center [425, 108] width 10 height 10
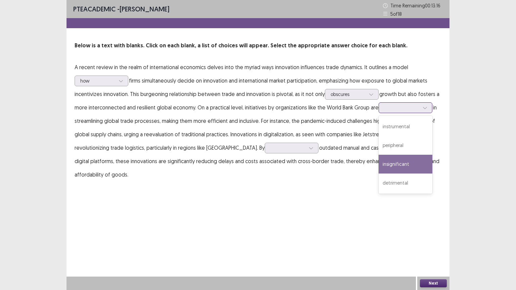
click at [396, 166] on div "insignificant" at bounding box center [406, 164] width 54 height 19
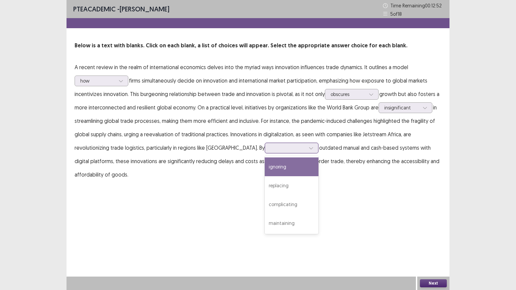
click at [306, 150] on div at bounding box center [311, 148] width 10 height 10
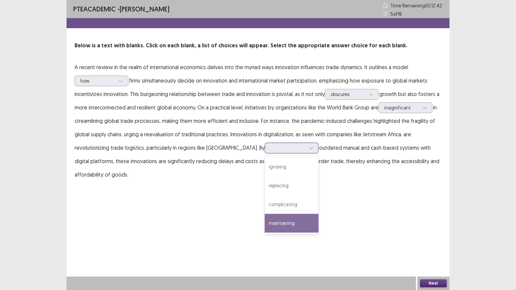
click at [265, 225] on div "maintaining" at bounding box center [292, 223] width 54 height 19
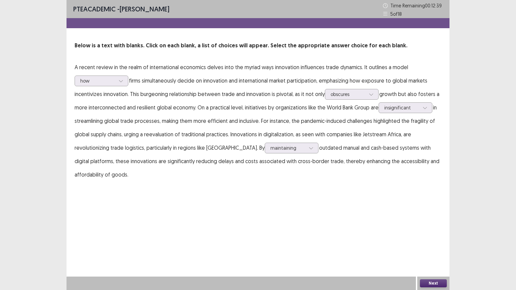
click at [425, 233] on button "Next" at bounding box center [433, 284] width 27 height 8
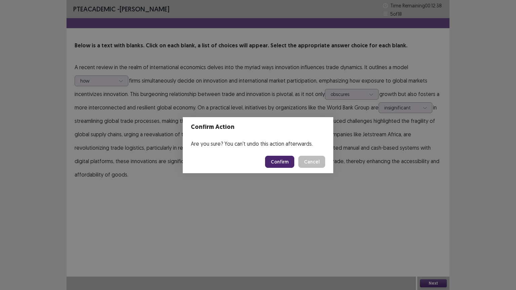
click at [279, 167] on button "Confirm" at bounding box center [279, 162] width 29 height 12
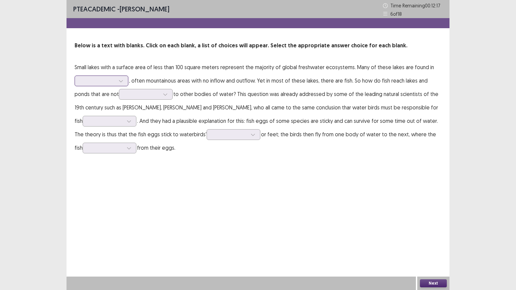
click at [119, 82] on icon at bounding box center [121, 81] width 5 height 5
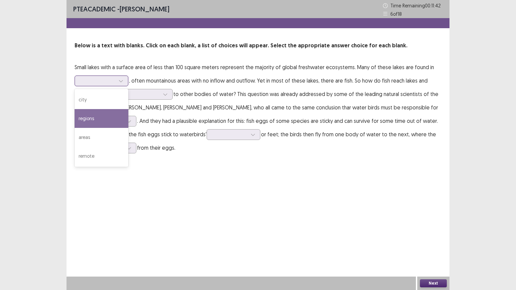
click at [94, 120] on div "regions" at bounding box center [102, 118] width 54 height 19
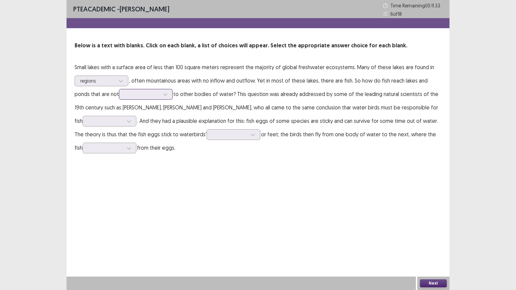
click at [163, 94] on icon at bounding box center [165, 94] width 5 height 5
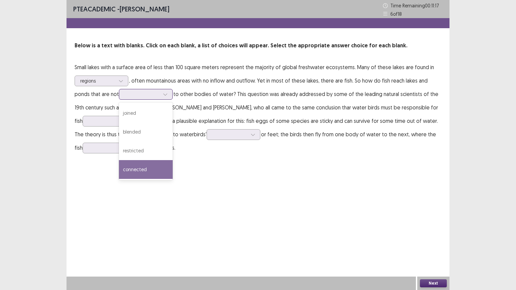
drag, startPoint x: 126, startPoint y: 169, endPoint x: 281, endPoint y: 103, distance: 168.7
click at [125, 169] on div "connected" at bounding box center [146, 169] width 54 height 19
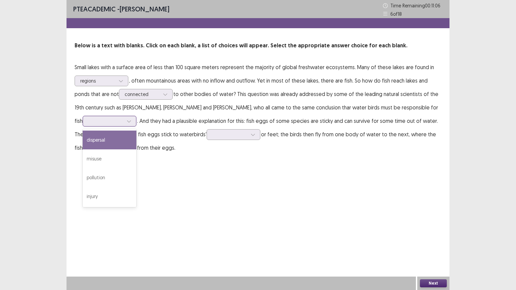
click at [124, 117] on div at bounding box center [129, 121] width 10 height 10
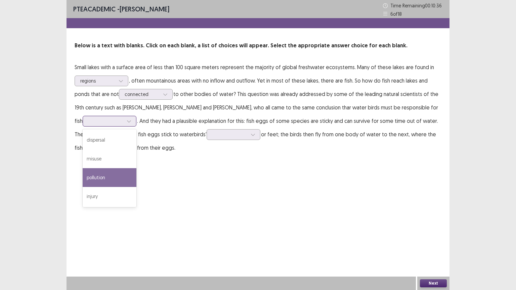
click at [97, 179] on div "pollution" at bounding box center [110, 177] width 54 height 19
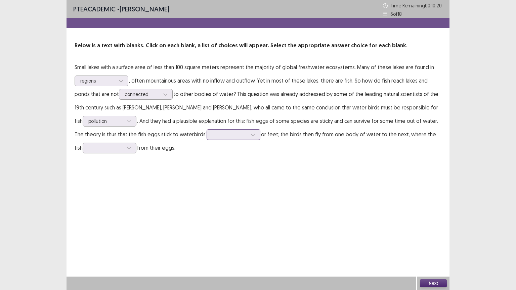
click at [248, 131] on div at bounding box center [253, 135] width 10 height 10
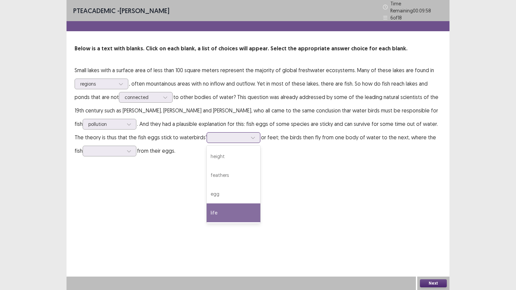
click at [207, 194] on div "egg" at bounding box center [234, 194] width 54 height 19
click at [133, 145] on p "Small lakes with a surface area of less than 100 square meters represent the ma…" at bounding box center [258, 110] width 367 height 94
click at [124, 151] on div at bounding box center [129, 151] width 10 height 10
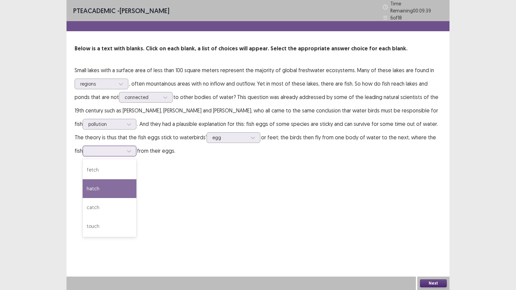
click at [90, 186] on div "hatch" at bounding box center [110, 188] width 54 height 19
click at [433, 233] on div "Next" at bounding box center [433, 283] width 32 height 13
click at [434, 233] on div "Next" at bounding box center [433, 283] width 32 height 13
click at [434, 233] on button "Next" at bounding box center [433, 284] width 27 height 8
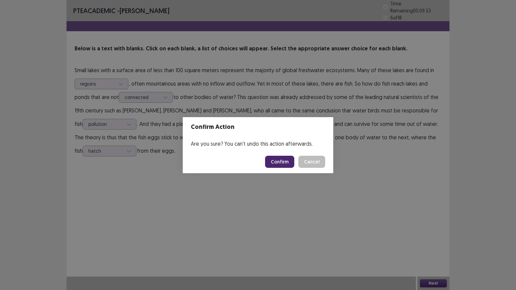
click at [274, 164] on button "Confirm" at bounding box center [279, 162] width 29 height 12
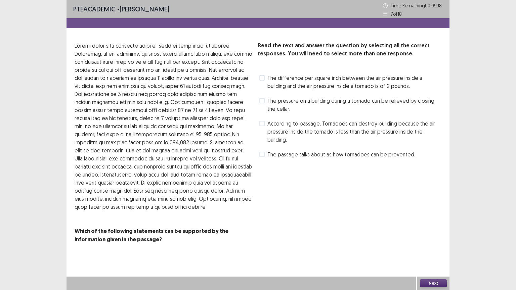
click at [260, 102] on span at bounding box center [261, 100] width 5 height 5
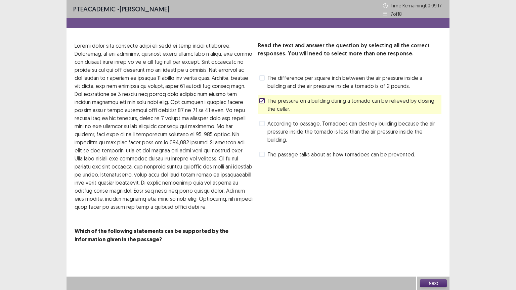
click at [262, 126] on label "According to passage, Tornadoes can destroy building because the air pressure i…" at bounding box center [350, 132] width 182 height 24
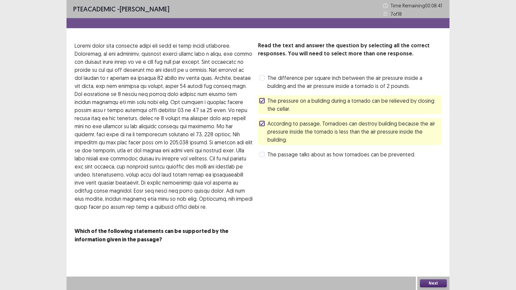
click at [268, 101] on span "The pressure on a building during a tornado can be relieved by closing the cell…" at bounding box center [354, 105] width 174 height 16
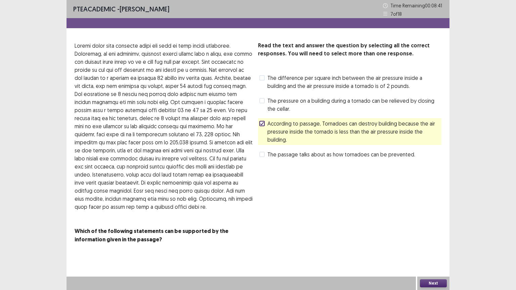
click at [265, 151] on label "The passage talks about as how tornadoes can be prevented." at bounding box center [337, 155] width 156 height 8
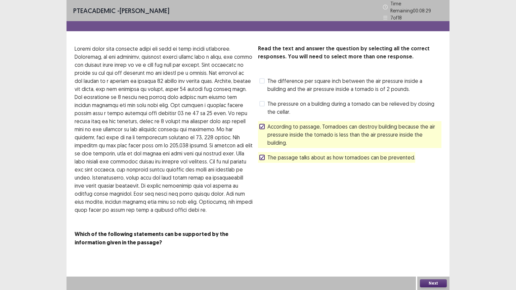
click at [439, 283] on button "Next" at bounding box center [433, 284] width 27 height 8
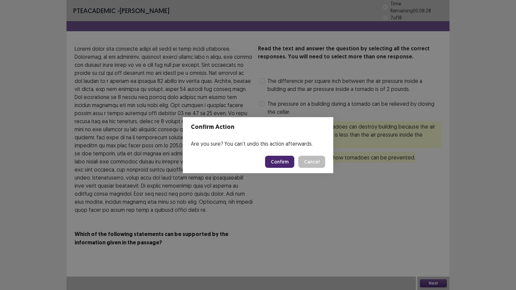
click at [288, 163] on button "Confirm" at bounding box center [279, 162] width 29 height 12
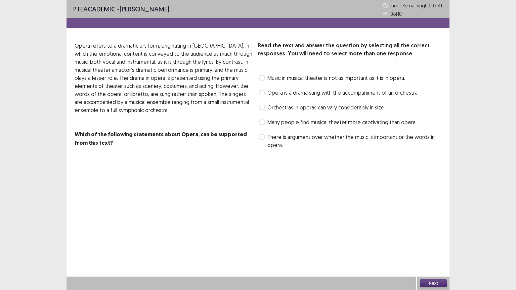
click at [271, 81] on span "Music in musical theater is not as important as it is in opera." at bounding box center [336, 78] width 138 height 8
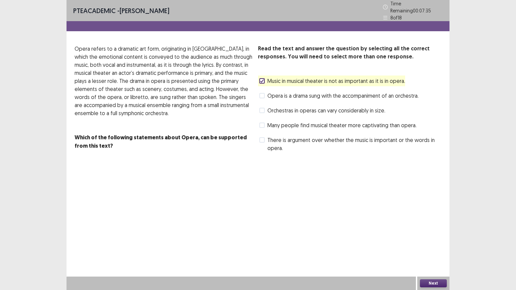
click at [270, 93] on span "Opera is a drama sung with the accompaniment of an orchestra." at bounding box center [342, 96] width 151 height 8
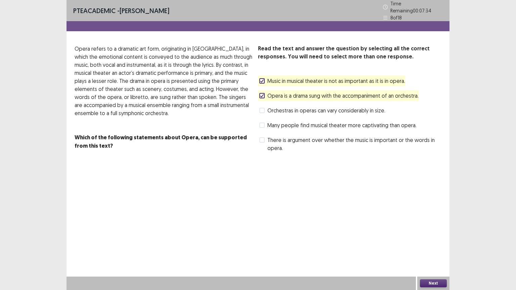
click at [261, 80] on span at bounding box center [261, 80] width 5 height 5
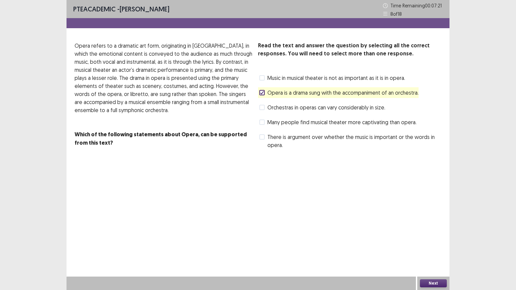
click at [265, 124] on label "Many people find musical theater more captivating than opera." at bounding box center [337, 122] width 157 height 8
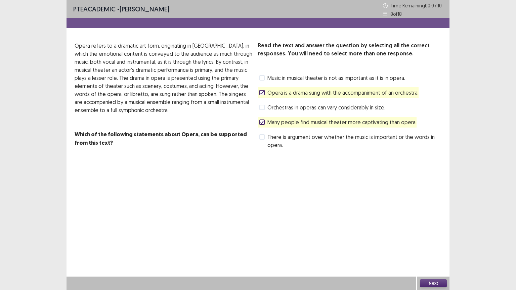
click at [263, 138] on span at bounding box center [261, 136] width 5 height 5
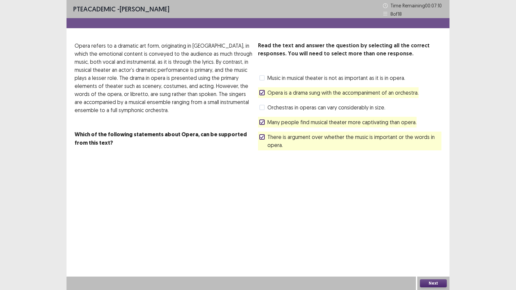
click at [263, 138] on icon at bounding box center [262, 136] width 4 height 3
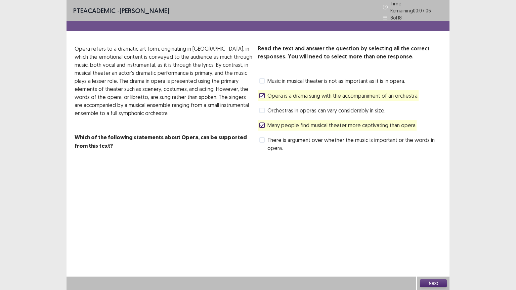
click at [431, 283] on button "Next" at bounding box center [433, 284] width 27 height 8
click at [278, 163] on button "Confirm" at bounding box center [279, 162] width 29 height 12
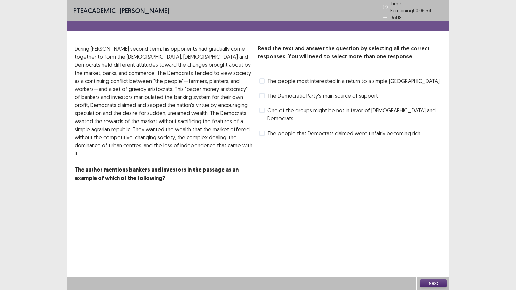
click at [265, 78] on label "The people most interested in a return to a simple agrarian republic" at bounding box center [349, 81] width 180 height 8
click at [264, 109] on span at bounding box center [261, 110] width 5 height 5
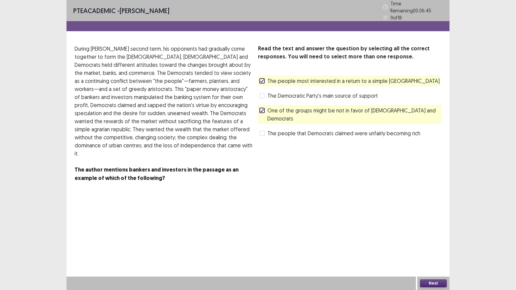
click at [445, 288] on div "Next" at bounding box center [433, 283] width 32 height 13
click at [441, 283] on button "Next" at bounding box center [433, 284] width 27 height 8
click at [292, 163] on button "Confirm" at bounding box center [279, 162] width 29 height 12
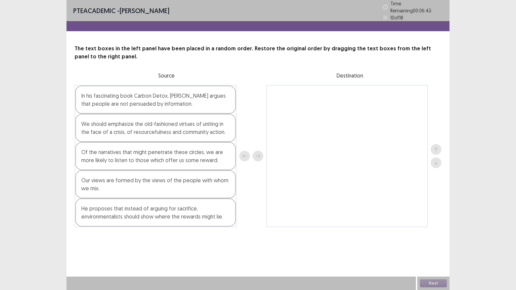
click at [305, 126] on div at bounding box center [347, 156] width 162 height 142
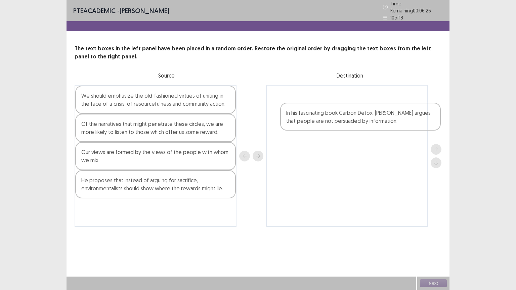
drag, startPoint x: 116, startPoint y: 105, endPoint x: 319, endPoint y: 107, distance: 202.9
click at [319, 107] on div "In his fascinating book Carbon Detox, George Marshall argues that people are no…" at bounding box center [258, 156] width 367 height 142
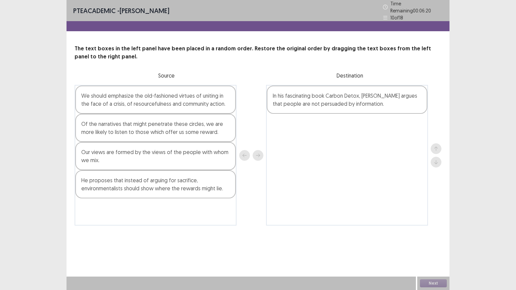
click at [116, 122] on div "Of the narratives that might penetrate these circles, we are more likely to lis…" at bounding box center [155, 128] width 161 height 28
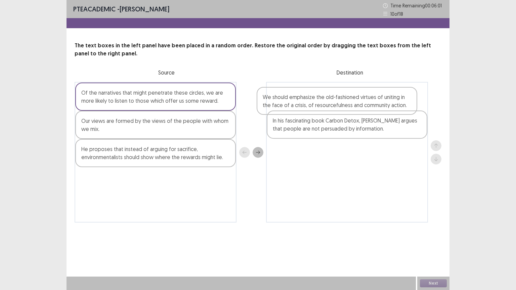
drag, startPoint x: 208, startPoint y: 110, endPoint x: 304, endPoint y: 103, distance: 96.0
click at [304, 103] on div "We should emphasize the old-fashioned virtues of uniting in the face of a crisi…" at bounding box center [258, 152] width 367 height 141
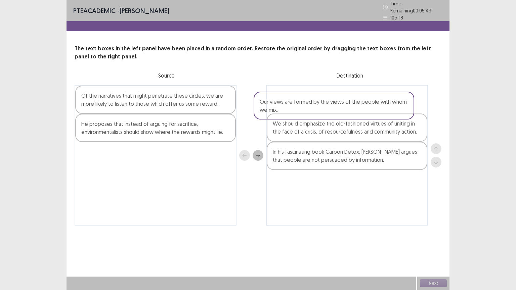
drag, startPoint x: 124, startPoint y: 129, endPoint x: 306, endPoint y: 110, distance: 183.8
click at [306, 110] on div "Of the narratives that might penetrate these circles, we are more likely to lis…" at bounding box center [258, 155] width 367 height 141
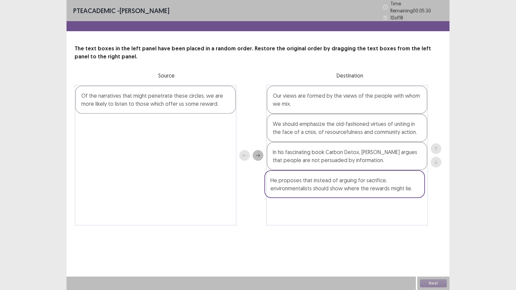
drag, startPoint x: 120, startPoint y: 132, endPoint x: 312, endPoint y: 189, distance: 201.0
click at [312, 189] on div "Of the narratives that might penetrate these circles, we are more likely to lis…" at bounding box center [258, 155] width 367 height 141
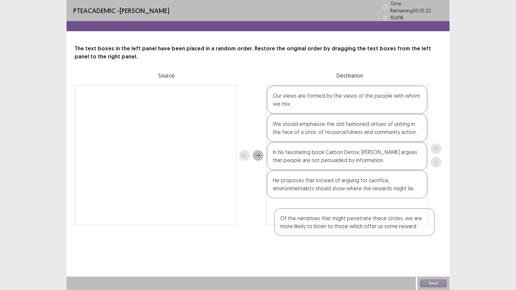
drag, startPoint x: 152, startPoint y: 102, endPoint x: 353, endPoint y: 220, distance: 233.1
click at [353, 220] on div "Of the narratives that might penetrate these circles, we are more likely to lis…" at bounding box center [258, 155] width 367 height 141
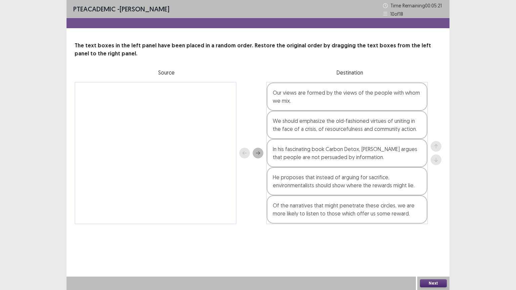
click at [429, 282] on button "Next" at bounding box center [433, 284] width 27 height 8
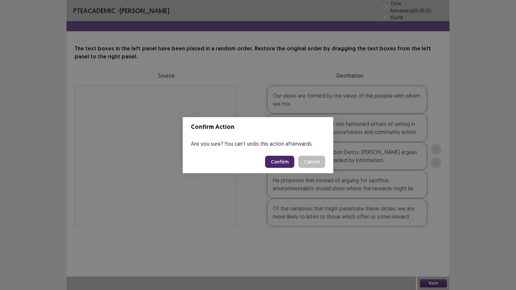
click at [289, 164] on button "Confirm" at bounding box center [279, 162] width 29 height 12
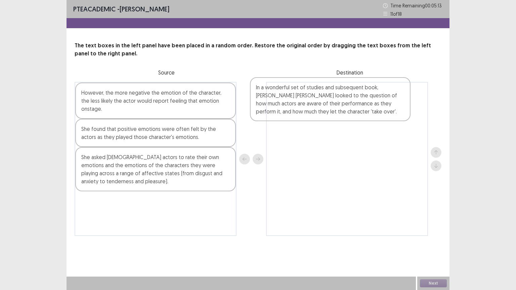
drag, startPoint x: 93, startPoint y: 134, endPoint x: 272, endPoint y: 100, distance: 181.6
click at [272, 101] on div "However, the more negative the emotion of the character, the less likely the ac…" at bounding box center [258, 159] width 367 height 154
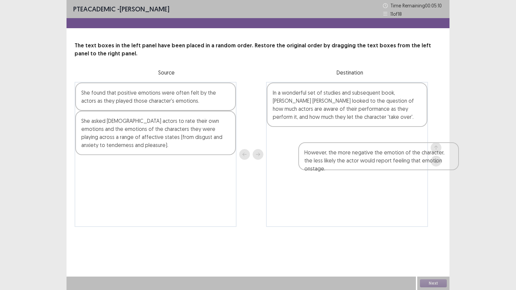
drag, startPoint x: 126, startPoint y: 101, endPoint x: 321, endPoint y: 142, distance: 199.3
click at [321, 142] on div "However, the more negative the emotion of the character, the less likely the ac…" at bounding box center [258, 154] width 367 height 145
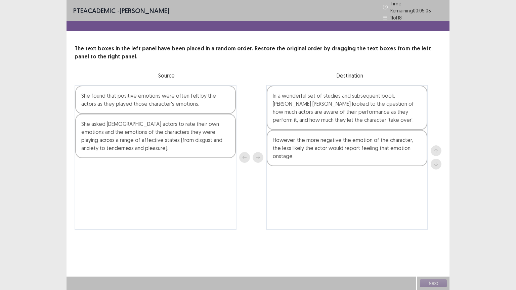
click at [126, 99] on div "She found that positive emotions were often felt by the actors as they played t…" at bounding box center [155, 100] width 161 height 28
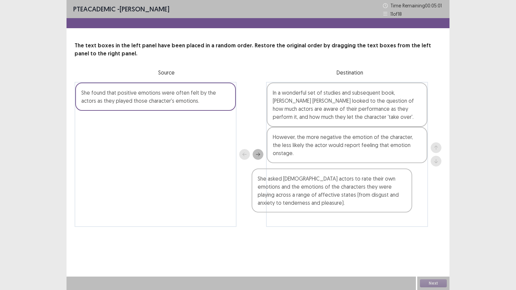
drag, startPoint x: 109, startPoint y: 133, endPoint x: 295, endPoint y: 182, distance: 192.7
click at [295, 182] on div "She found that positive emotions were often felt by the actors as they played t…" at bounding box center [258, 154] width 367 height 145
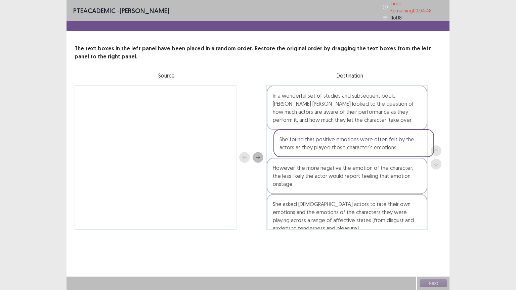
drag, startPoint x: 147, startPoint y: 104, endPoint x: 352, endPoint y: 152, distance: 210.1
click at [352, 152] on div "She found that positive emotions were often felt by the actors as they played t…" at bounding box center [258, 157] width 367 height 145
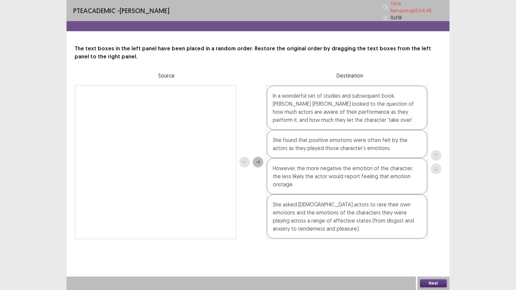
click at [431, 287] on button "Next" at bounding box center [433, 284] width 27 height 8
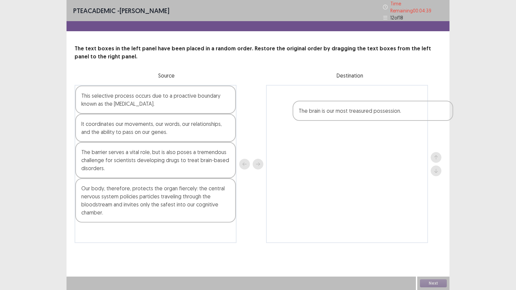
drag, startPoint x: 98, startPoint y: 230, endPoint x: 330, endPoint y: 101, distance: 265.9
click at [332, 99] on div "This selective process occurs due to a proactive boundary known as the blood-br…" at bounding box center [258, 164] width 367 height 158
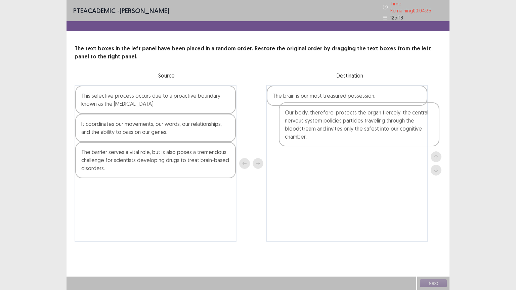
drag, startPoint x: 107, startPoint y: 207, endPoint x: 308, endPoint y: 132, distance: 215.4
click at [308, 132] on div "This selective process occurs due to a proactive boundary known as the blood-br…" at bounding box center [258, 163] width 367 height 157
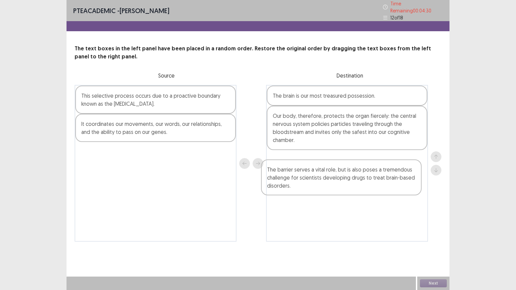
drag, startPoint x: 98, startPoint y: 159, endPoint x: 270, endPoint y: 165, distance: 171.8
click at [292, 177] on div "This selective process occurs due to a proactive boundary known as the blood-br…" at bounding box center [258, 163] width 367 height 157
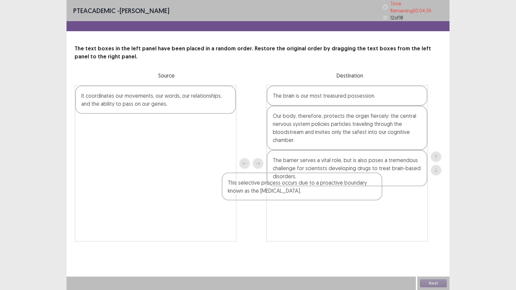
drag, startPoint x: 127, startPoint y: 99, endPoint x: 287, endPoint y: 192, distance: 185.3
click at [306, 196] on div "This selective process occurs due to a proactive boundary known as the blood-br…" at bounding box center [258, 163] width 367 height 157
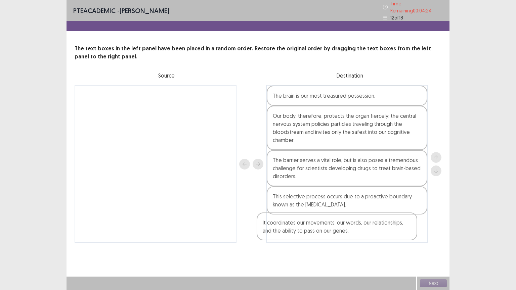
drag, startPoint x: 188, startPoint y: 142, endPoint x: 410, endPoint y: 273, distance: 257.6
click at [362, 238] on div "It coordinates our movements, our words, our relationships, and the ability to …" at bounding box center [258, 164] width 367 height 158
click at [435, 286] on button "Next" at bounding box center [433, 284] width 27 height 8
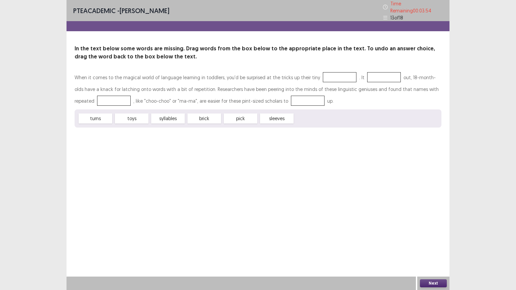
drag, startPoint x: 136, startPoint y: 117, endPoint x: 327, endPoint y: 72, distance: 195.3
click at [327, 72] on div "When it comes to the magical world of language learning in toddlers, you'd be s…" at bounding box center [258, 100] width 367 height 56
drag, startPoint x: 132, startPoint y: 117, endPoint x: 327, endPoint y: 73, distance: 199.1
click at [327, 73] on div "When it comes to the magical world of language learning in toddlers, you'd be s…" at bounding box center [258, 100] width 367 height 56
drag, startPoint x: 125, startPoint y: 115, endPoint x: 200, endPoint y: 141, distance: 79.4
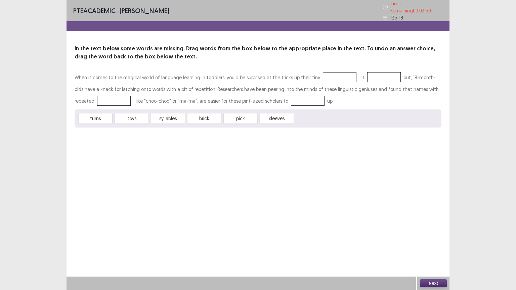
click at [319, 73] on div "When it comes to the magical world of language learning in toddlers, you'd be s…" at bounding box center [258, 100] width 367 height 56
drag, startPoint x: 333, startPoint y: 92, endPoint x: 287, endPoint y: 181, distance: 100.4
click at [329, 72] on div "When it comes to the magical world of language learning in toddlers, you'd be s…" at bounding box center [258, 100] width 367 height 56
click at [280, 227] on div "PTE academic - Sanjay Tamang Time Remaining 00 : 03 : 48 13 of 18 In the text b…" at bounding box center [258, 145] width 383 height 290
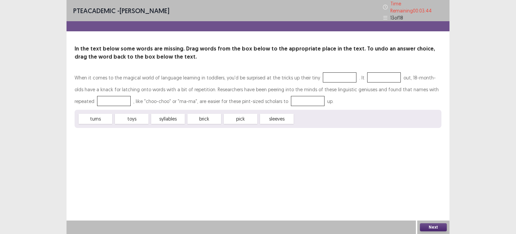
drag, startPoint x: 171, startPoint y: 119, endPoint x: 323, endPoint y: 91, distance: 154.8
click at [323, 91] on div "When it comes to the magical world of language learning in toddlers, you'd be s…" at bounding box center [258, 100] width 367 height 56
drag, startPoint x: 292, startPoint y: 110, endPoint x: 343, endPoint y: 66, distance: 67.6
click at [343, 66] on div "In the text below some words are missing. Drag words from the box below to the …" at bounding box center [258, 86] width 383 height 83
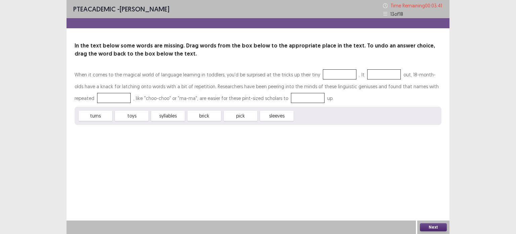
drag, startPoint x: 105, startPoint y: 115, endPoint x: 330, endPoint y: 78, distance: 228.2
click at [330, 78] on div "When it comes to the magical world of language learning in toddlers, you'd be s…" at bounding box center [258, 97] width 367 height 56
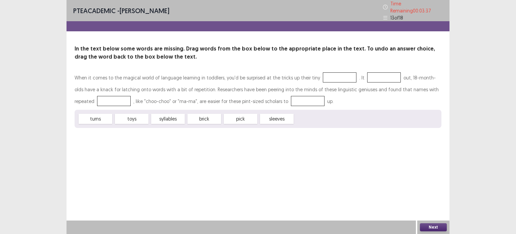
drag, startPoint x: 275, startPoint y: 114, endPoint x: 338, endPoint y: 71, distance: 76.4
click at [338, 72] on div "When it comes to the magical world of language learning in toddlers, you'd be s…" at bounding box center [258, 100] width 367 height 56
click at [268, 157] on div "PTE academic - Sanjay Tamang Time Remaining 00 : 03 : 36 13 of 18 In the text b…" at bounding box center [258, 117] width 383 height 234
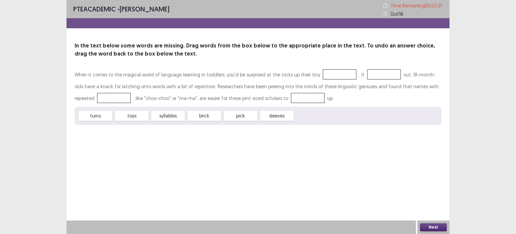
drag, startPoint x: 238, startPoint y: 115, endPoint x: 322, endPoint y: 77, distance: 92.3
click at [322, 77] on div "When it comes to the magical world of language learning in toddlers, you'd be s…" at bounding box center [258, 97] width 367 height 56
click at [340, 79] on div at bounding box center [340, 74] width 34 height 10
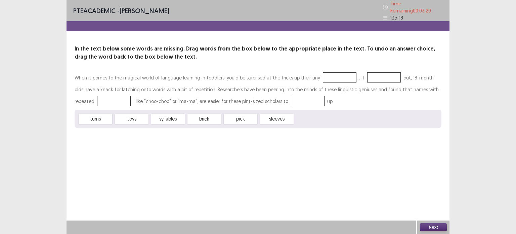
click at [299, 127] on div "PTE academic - Sanjay Tamang Time Remaining 00 : 03 : 20 13 of 18 In the text b…" at bounding box center [258, 70] width 383 height 141
click at [300, 128] on div "PTE academic - Sanjay Tamang Time Remaining 00 : 03 : 20 13 of 18 In the text b…" at bounding box center [258, 70] width 383 height 141
click at [85, 118] on div "turns" at bounding box center [96, 119] width 34 height 10
click at [220, 143] on div "PTE academic - Sanjay Tamang Time Remaining 00 : 02 : 58 13 of 18 In the text b…" at bounding box center [258, 117] width 383 height 234
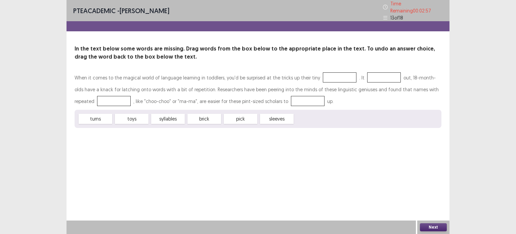
drag, startPoint x: 346, startPoint y: 62, endPoint x: 330, endPoint y: 79, distance: 24.0
click at [330, 79] on div "When it comes to the magical world of language learning in toddlers, you'd be s…" at bounding box center [258, 100] width 367 height 56
click at [370, 49] on div "In the text below some words are missing. Drag words from the box below to the …" at bounding box center [258, 86] width 383 height 83
click at [331, 147] on div "PTE academic - Sanjay Tamang Time Remaining 00 : 02 : 55 13 of 18 In the text b…" at bounding box center [258, 117] width 383 height 234
drag, startPoint x: 98, startPoint y: 117, endPoint x: 96, endPoint y: 91, distance: 25.3
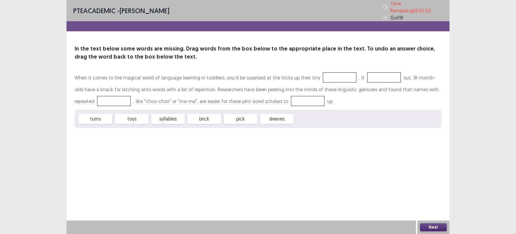
click at [96, 91] on div "When it comes to the magical world of language learning in toddlers, you'd be s…" at bounding box center [258, 100] width 367 height 56
click at [403, 147] on div "PTE academic - Sanjay Tamang Time Remaining 00 : 02 : 48 13 of 18 In the text b…" at bounding box center [258, 117] width 383 height 234
drag, startPoint x: 205, startPoint y: 117, endPoint x: 406, endPoint y: 186, distance: 212.5
click at [362, 95] on div "When it comes to the magical world of language learning in toddlers, you'd be s…" at bounding box center [258, 100] width 367 height 56
click at [430, 225] on button "Next" at bounding box center [433, 227] width 27 height 8
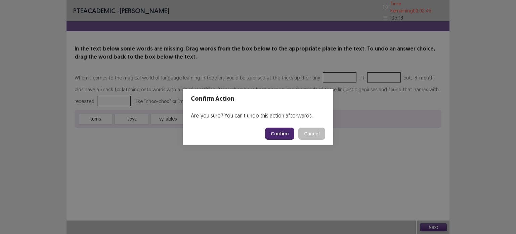
click at [290, 131] on button "Confirm" at bounding box center [279, 133] width 29 height 12
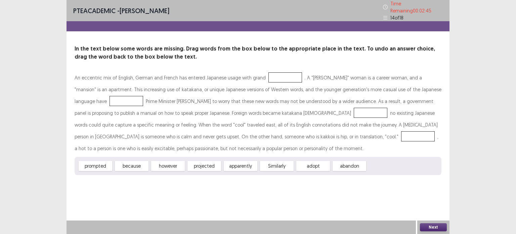
drag, startPoint x: 103, startPoint y: 165, endPoint x: 104, endPoint y: 102, distance: 63.2
click at [104, 102] on div "An eccentric mix of English, German and French has entered Japanese usage with …" at bounding box center [258, 123] width 367 height 103
drag, startPoint x: 126, startPoint y: 165, endPoint x: 273, endPoint y: 75, distance: 171.8
click at [273, 75] on div "An eccentric mix of English, German and French has entered Japanese usage with …" at bounding box center [258, 123] width 367 height 103
click at [321, 183] on div "PTE academic - Sanjay Tamang Time Remaining 00 : 02 : 43 14 of 18 In the text b…" at bounding box center [258, 94] width 383 height 188
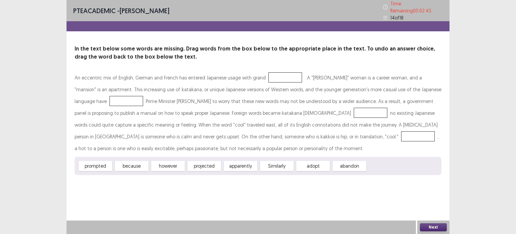
click at [325, 183] on div "PTE academic - Sanjay Tamang Time Remaining 00 : 02 : 43 14 of 18 In the text b…" at bounding box center [258, 94] width 383 height 188
drag, startPoint x: 352, startPoint y: 165, endPoint x: 369, endPoint y: 118, distance: 49.7
click at [278, 61] on div "In the text below some words are missing. Drag words from the box below to the …" at bounding box center [258, 110] width 383 height 130
click at [241, 72] on div "An eccentric mix of English, German and French has entered Japanese usage with …" at bounding box center [258, 113] width 367 height 82
click at [268, 74] on div at bounding box center [285, 77] width 34 height 10
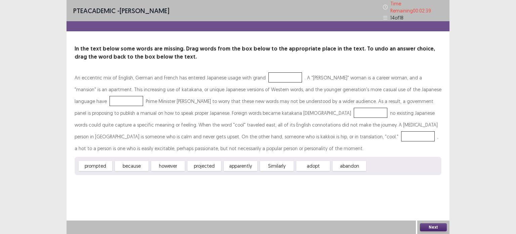
click at [268, 74] on div at bounding box center [285, 77] width 34 height 10
click at [48, 164] on div "PTE academic - Sanjay Tamang Time Remaining 00 : 02 : 37 14 of 18 In the text b…" at bounding box center [258, 117] width 516 height 234
drag, startPoint x: 102, startPoint y: 165, endPoint x: 120, endPoint y: 144, distance: 26.7
click at [97, 95] on div "An eccentric mix of English, German and French has entered Japanese usage with …" at bounding box center [258, 123] width 367 height 103
drag, startPoint x: 132, startPoint y: 163, endPoint x: 301, endPoint y: 86, distance: 186.0
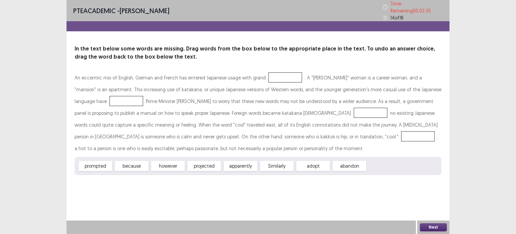
click at [301, 86] on div "An eccentric mix of English, German and French has entered Japanese usage with …" at bounding box center [258, 123] width 367 height 103
drag, startPoint x: 245, startPoint y: 165, endPoint x: 298, endPoint y: 72, distance: 107.3
click at [298, 72] on div "An eccentric mix of English, German and French has entered Japanese usage with …" at bounding box center [258, 123] width 367 height 103
drag, startPoint x: 355, startPoint y: 161, endPoint x: 273, endPoint y: 75, distance: 119.3
click at [273, 75] on div "An eccentric mix of English, German and French has entered Japanese usage with …" at bounding box center [258, 123] width 367 height 103
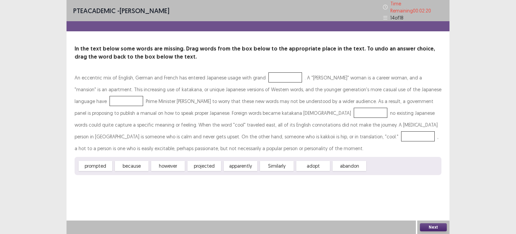
drag, startPoint x: 277, startPoint y: 166, endPoint x: 258, endPoint y: 132, distance: 38.8
click at [258, 132] on div "An eccentric mix of English, German and French has entered Japanese usage with …" at bounding box center [258, 123] width 367 height 103
drag, startPoint x: 312, startPoint y: 159, endPoint x: 164, endPoint y: 167, distance: 148.0
click at [240, 118] on div "An eccentric mix of English, German and French has entered Japanese usage with …" at bounding box center [258, 123] width 367 height 103
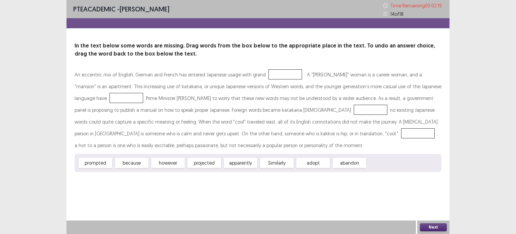
drag, startPoint x: 81, startPoint y: 95, endPoint x: 90, endPoint y: 102, distance: 11.3
click at [85, 101] on div "An eccentric mix of English, German and French has entered Japanese usage with …" at bounding box center [258, 120] width 367 height 103
drag, startPoint x: 281, startPoint y: 164, endPoint x: 297, endPoint y: 92, distance: 73.9
click at [297, 92] on div "An eccentric mix of English, German and French has entered Japanese usage with …" at bounding box center [258, 120] width 367 height 103
click at [281, 76] on div "An eccentric mix of English, German and French has entered Japanese usage with …" at bounding box center [258, 120] width 367 height 103
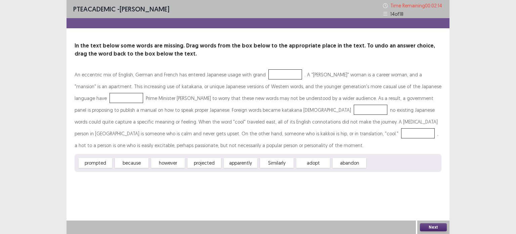
click at [431, 228] on button "Next" at bounding box center [433, 227] width 27 height 8
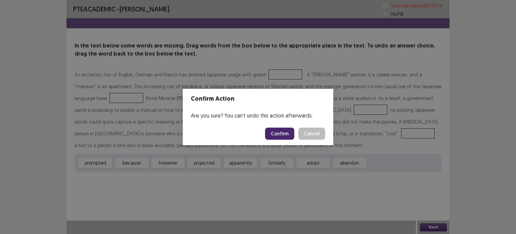
click at [285, 129] on button "Confirm" at bounding box center [279, 133] width 29 height 12
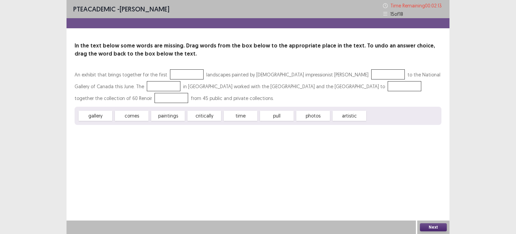
click at [200, 144] on div "PTE academic - Sanjay Tamang Time Remaining 00 : 02 : 13 15 of 18 In the text b…" at bounding box center [258, 117] width 383 height 234
click at [178, 74] on div at bounding box center [187, 74] width 34 height 10
drag, startPoint x: 203, startPoint y: 113, endPoint x: 181, endPoint y: 70, distance: 48.5
click at [181, 70] on div "An exhibit that brings together for the first landscapes painted by French impr…" at bounding box center [258, 97] width 367 height 56
click at [353, 2] on div "PTE academic - Sanjay Tamang Time Remaining 00 : 02 : 13 15 of 18" at bounding box center [258, 9] width 383 height 18
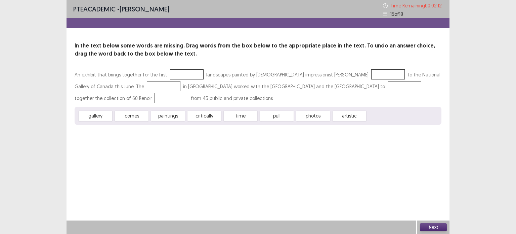
click at [429, 43] on p "In the text below some words are missing. Drag words from the box below to the …" at bounding box center [258, 50] width 367 height 16
click at [516, 29] on div "PTE academic - Sanjay Tamang Time Remaining 00 : 02 : 12 15 of 18 In the text b…" at bounding box center [258, 117] width 516 height 234
drag, startPoint x: 355, startPoint y: 61, endPoint x: 256, endPoint y: 146, distance: 131.0
click at [256, 146] on div "PTE academic - Sanjay Tamang Time Remaining 00 : 02 : 11 15 of 18 In the text b…" at bounding box center [258, 117] width 383 height 234
drag, startPoint x: 442, startPoint y: 228, endPoint x: 352, endPoint y: 154, distance: 116.8
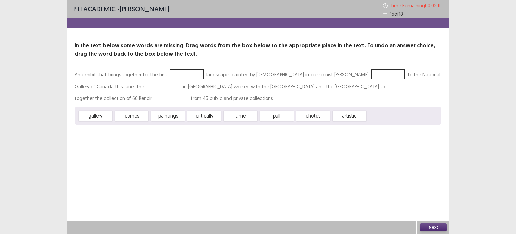
click at [355, 156] on div "PTE academic - Sanjay Tamang Time Remaining 00 : 02 : 11 15 of 18 In the text b…" at bounding box center [258, 117] width 383 height 234
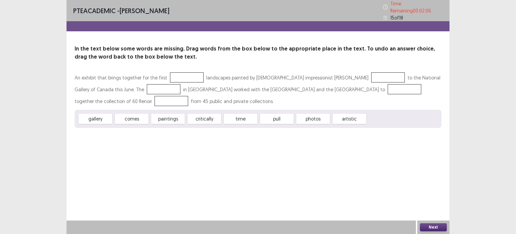
click at [341, 169] on div "PTE academic - Sanjay Tamang Time Remaining 00 : 02 : 06 15 of 18 In the text b…" at bounding box center [258, 117] width 383 height 234
drag, startPoint x: 312, startPoint y: 118, endPoint x: 368, endPoint y: 85, distance: 64.1
click at [368, 85] on div "An exhibit that brings together for the first landscapes painted by French impr…" at bounding box center [258, 100] width 367 height 56
click at [388, 85] on div at bounding box center [405, 89] width 34 height 10
click at [371, 75] on div at bounding box center [388, 77] width 34 height 10
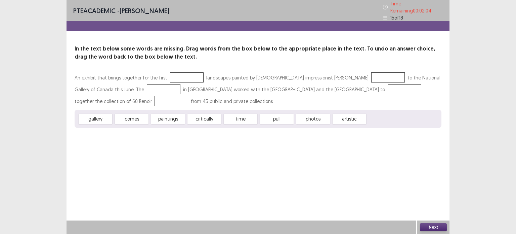
click at [371, 75] on div at bounding box center [388, 77] width 34 height 10
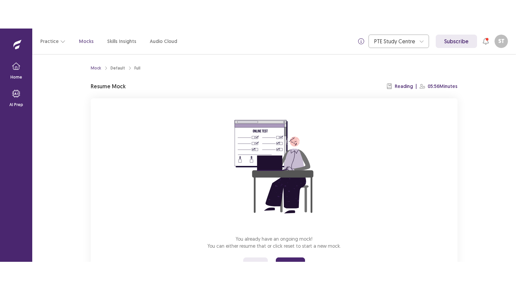
scroll to position [32, 0]
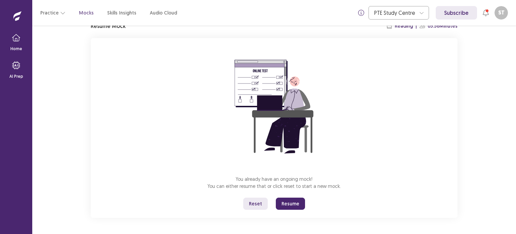
click at [300, 203] on button "Resume" at bounding box center [290, 203] width 29 height 12
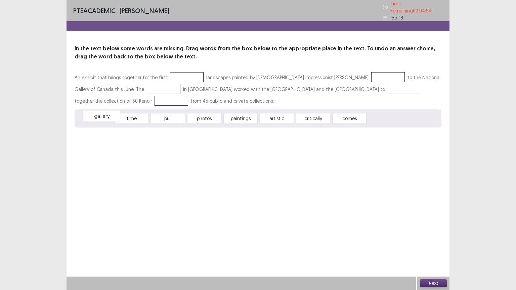
drag, startPoint x: 100, startPoint y: 119, endPoint x: 105, endPoint y: 117, distance: 5.0
click at [105, 117] on div "gallery" at bounding box center [101, 116] width 37 height 11
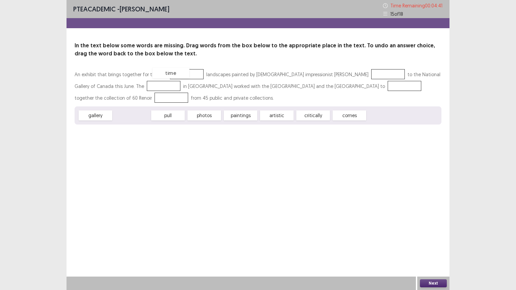
drag, startPoint x: 133, startPoint y: 115, endPoint x: 172, endPoint y: 73, distance: 58.0
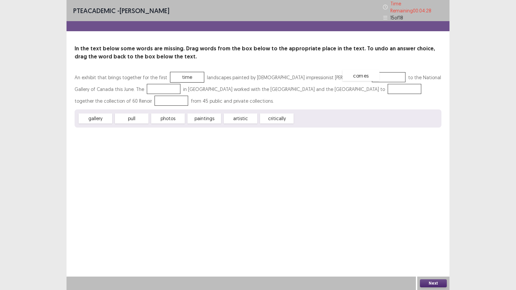
drag, startPoint x: 312, startPoint y: 119, endPoint x: 359, endPoint y: 76, distance: 64.2
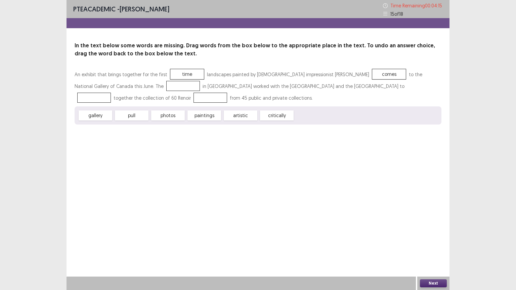
drag, startPoint x: 245, startPoint y: 116, endPoint x: 138, endPoint y: 86, distance: 110.8
click at [138, 86] on div "An exhibit that brings together for the first time landscapes painted by French…" at bounding box center [258, 97] width 367 height 56
drag, startPoint x: 242, startPoint y: 113, endPoint x: 144, endPoint y: 86, distance: 101.3
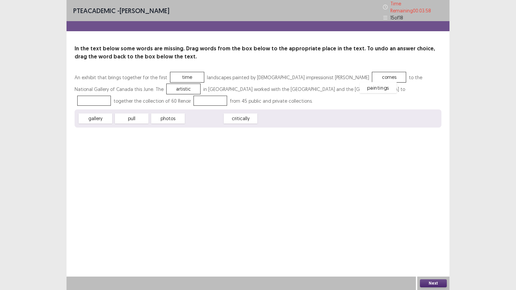
drag, startPoint x: 207, startPoint y: 118, endPoint x: 380, endPoint y: 87, distance: 176.4
drag, startPoint x: 98, startPoint y: 117, endPoint x: 124, endPoint y: 97, distance: 32.7
click at [434, 233] on button "Next" at bounding box center [433, 284] width 27 height 8
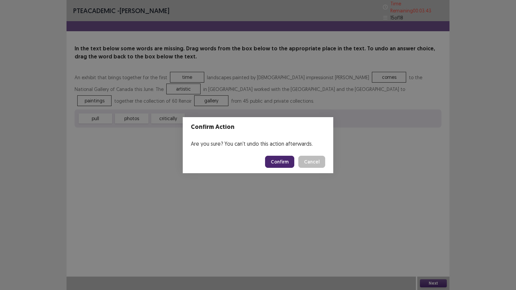
click at [279, 158] on button "Confirm" at bounding box center [279, 162] width 29 height 12
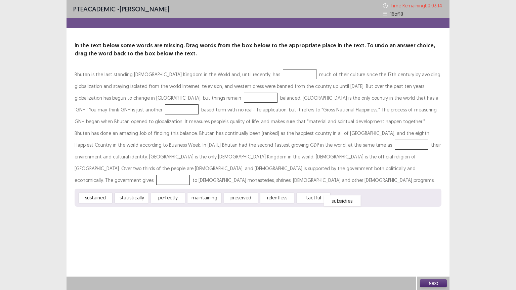
drag, startPoint x: 357, startPoint y: 189, endPoint x: 349, endPoint y: 192, distance: 8.0
click at [349, 196] on div "subsidies" at bounding box center [342, 201] width 37 height 11
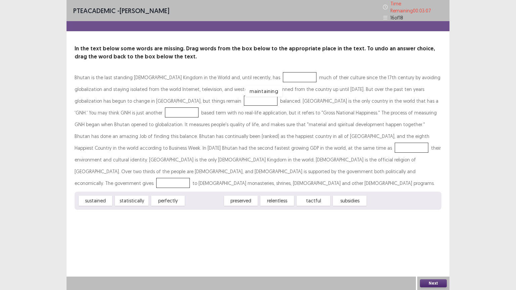
drag, startPoint x: 206, startPoint y: 189, endPoint x: 265, endPoint y: 79, distance: 124.5
drag, startPoint x: 174, startPoint y: 189, endPoint x: 180, endPoint y: 100, distance: 88.9
drag, startPoint x: 208, startPoint y: 187, endPoint x: 425, endPoint y: 99, distance: 233.8
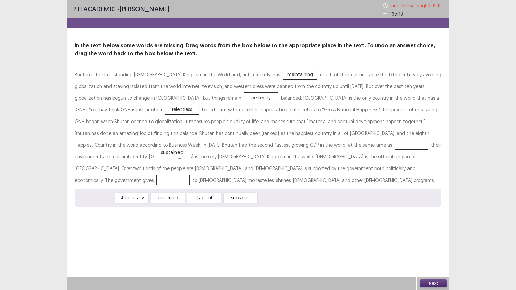
drag, startPoint x: 95, startPoint y: 188, endPoint x: 167, endPoint y: 146, distance: 82.5
drag, startPoint x: 138, startPoint y: 187, endPoint x: 101, endPoint y: 168, distance: 41.6
click at [439, 233] on button "Next" at bounding box center [433, 284] width 27 height 8
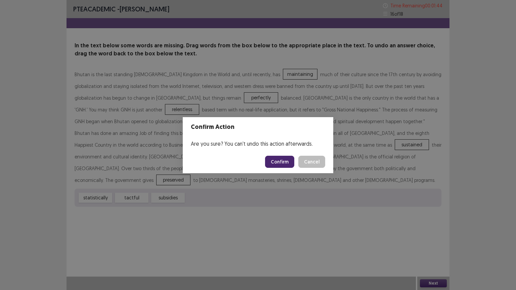
click at [285, 159] on button "Confirm" at bounding box center [279, 162] width 29 height 12
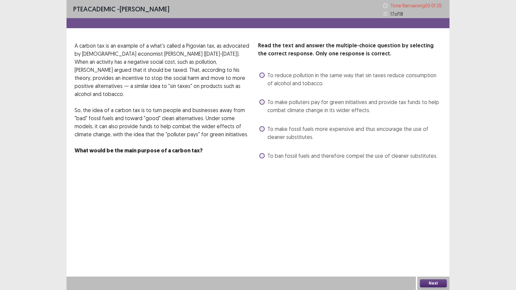
click at [264, 76] on span at bounding box center [261, 75] width 5 height 5
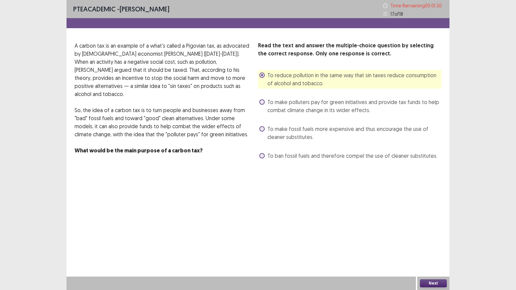
click at [265, 104] on label "To make polluters pay for green initiatives and provide tax funds to help comba…" at bounding box center [350, 106] width 182 height 16
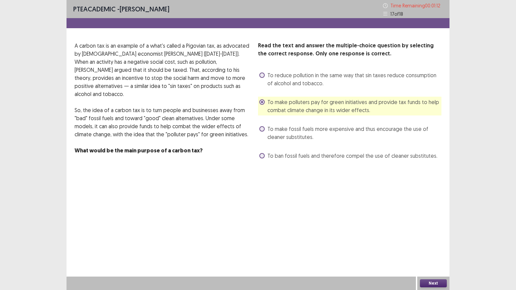
click at [279, 156] on span "To ban fossil fuels and therefore compel the use of cleaner substitutes." at bounding box center [352, 156] width 170 height 8
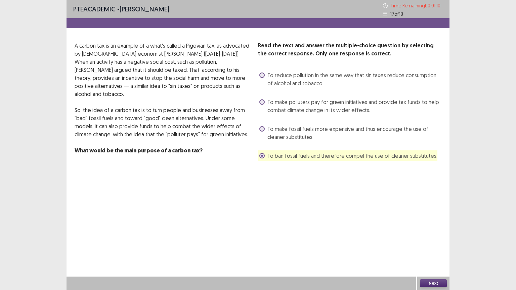
click at [264, 132] on label "To make fossil fuels more expensive and thus encourage the use of cleaner subst…" at bounding box center [350, 133] width 182 height 16
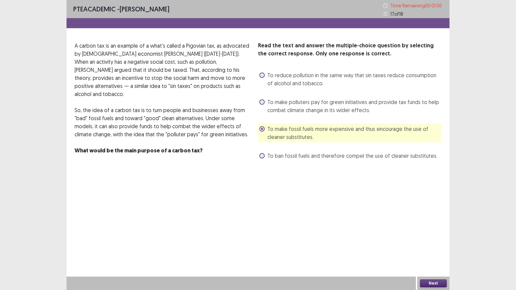
click at [282, 81] on span "To reduce pollution in the same way that sin taxes reduce consumption of alcoho…" at bounding box center [354, 79] width 174 height 16
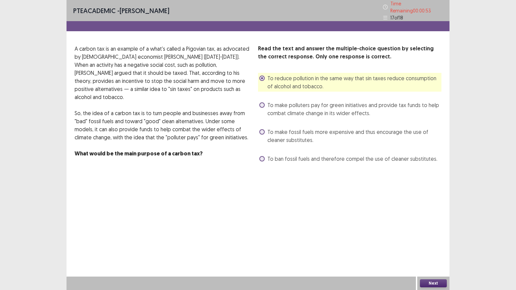
click at [436, 233] on button "Next" at bounding box center [433, 284] width 27 height 8
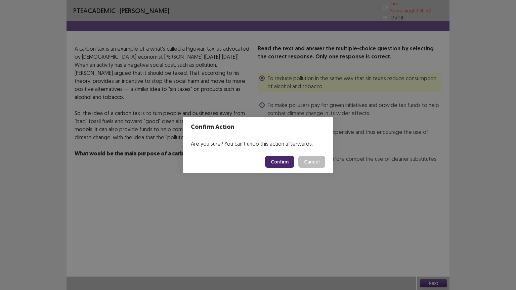
drag, startPoint x: 278, startPoint y: 164, endPoint x: 344, endPoint y: 164, distance: 66.2
click at [278, 164] on button "Confirm" at bounding box center [279, 162] width 29 height 12
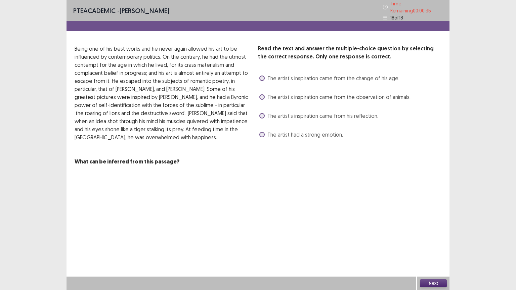
click at [285, 80] on div "The artist’s inspiration came from the change of his age." at bounding box center [328, 78] width 141 height 11
click at [269, 75] on span "The artist’s inspiration came from the change of his age." at bounding box center [333, 78] width 132 height 8
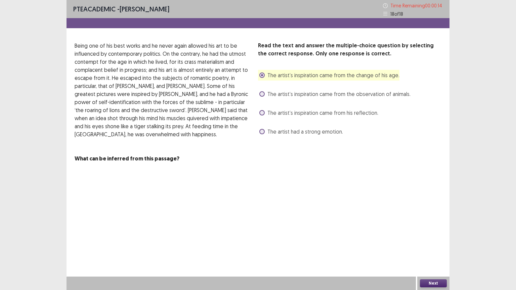
click at [264, 93] on span at bounding box center [261, 93] width 5 height 5
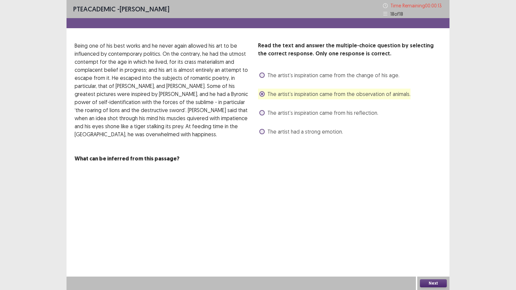
click at [438, 233] on button "Next" at bounding box center [433, 284] width 27 height 8
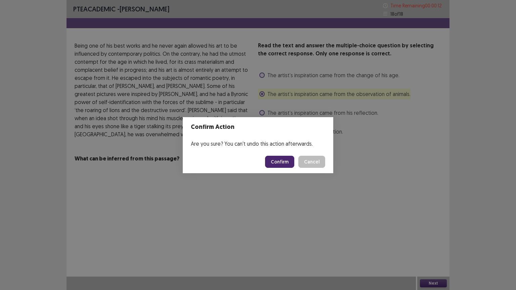
click at [280, 158] on button "Confirm" at bounding box center [279, 162] width 29 height 12
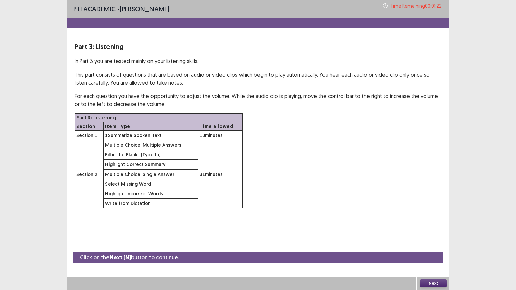
click at [427, 233] on button "Next" at bounding box center [433, 284] width 27 height 8
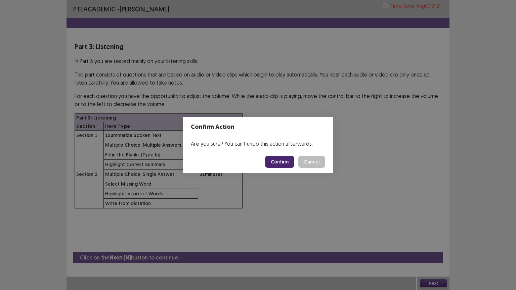
click at [276, 165] on button "Confirm" at bounding box center [279, 162] width 29 height 12
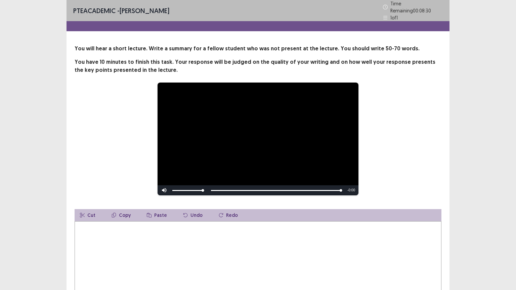
click at [151, 233] on textarea at bounding box center [258, 258] width 367 height 74
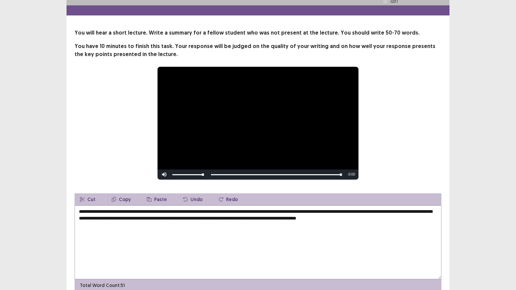
scroll to position [0, 0]
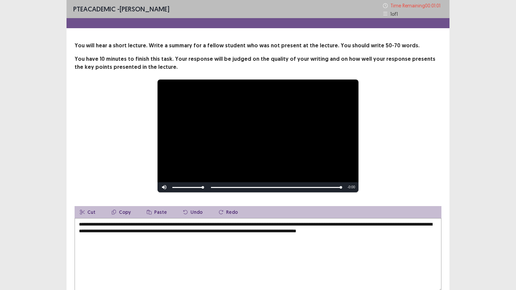
click at [349, 231] on textarea "**********" at bounding box center [258, 255] width 367 height 74
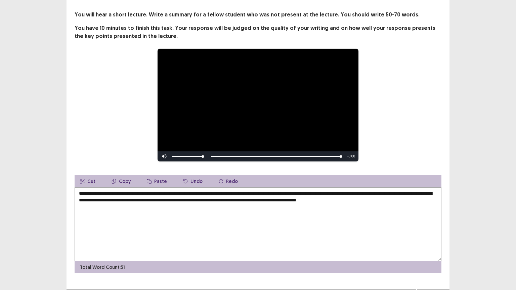
scroll to position [44, 0]
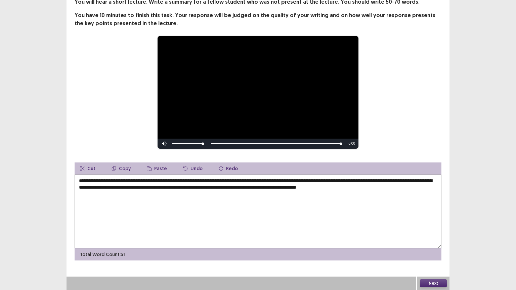
type textarea "**********"
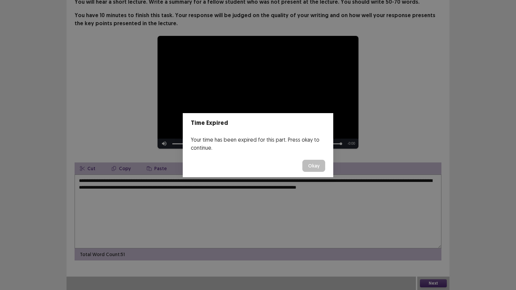
click at [325, 164] on footer "Okay" at bounding box center [258, 166] width 151 height 23
click at [315, 165] on button "Okay" at bounding box center [313, 166] width 23 height 12
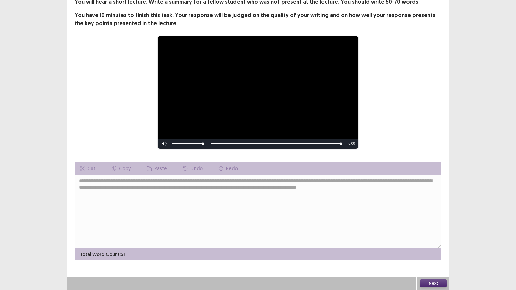
click at [432, 233] on button "Next" at bounding box center [433, 284] width 27 height 8
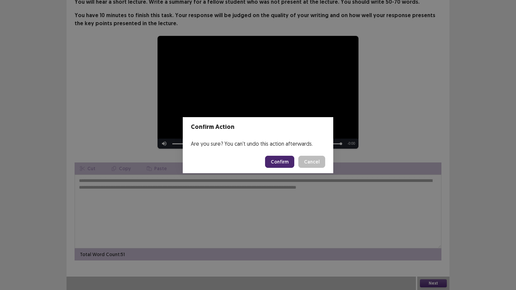
click at [282, 163] on button "Confirm" at bounding box center [279, 162] width 29 height 12
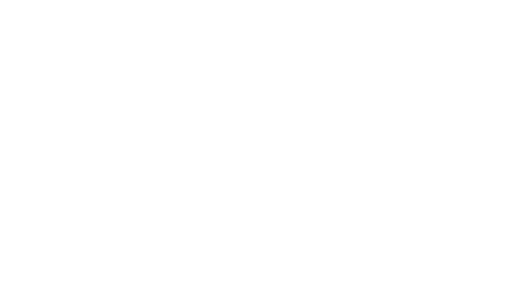
scroll to position [0, 0]
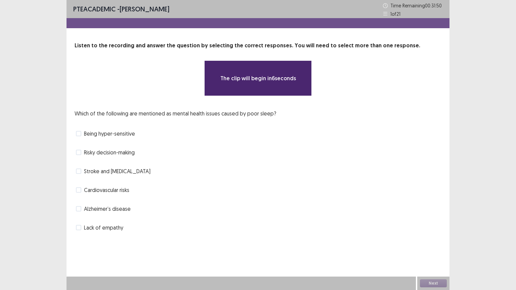
click at [263, 195] on div "Cardiovascular risks" at bounding box center [258, 190] width 367 height 11
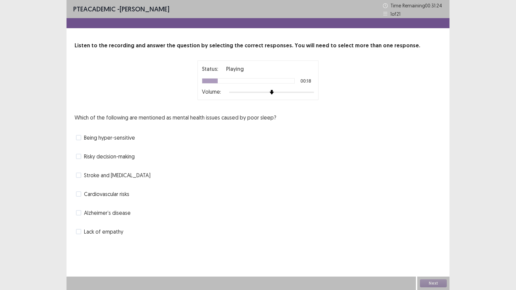
click at [78, 141] on label "Being hyper-sensitive" at bounding box center [105, 138] width 59 height 8
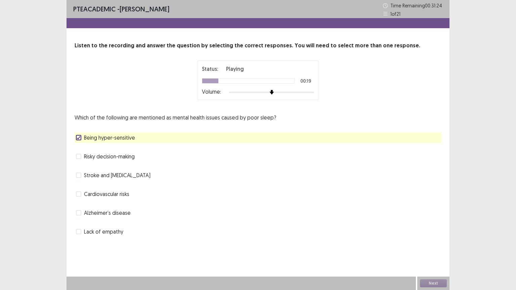
click at [77, 159] on span at bounding box center [78, 156] width 5 height 5
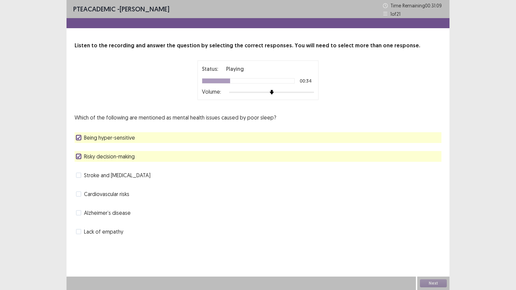
click at [88, 140] on span "Being hyper-sensitive" at bounding box center [109, 138] width 51 height 8
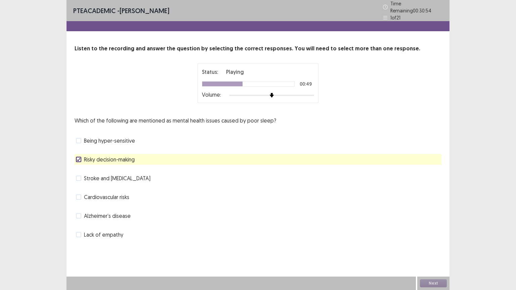
click at [86, 176] on span "Stroke and diabetes" at bounding box center [117, 178] width 67 height 8
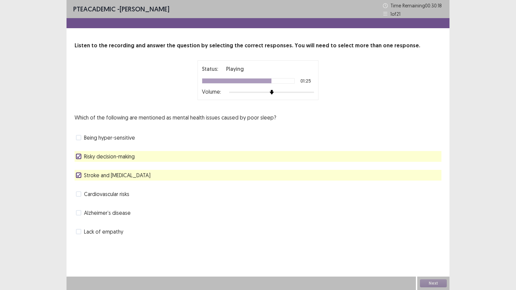
click at [100, 177] on span "Stroke and diabetes" at bounding box center [117, 175] width 67 height 8
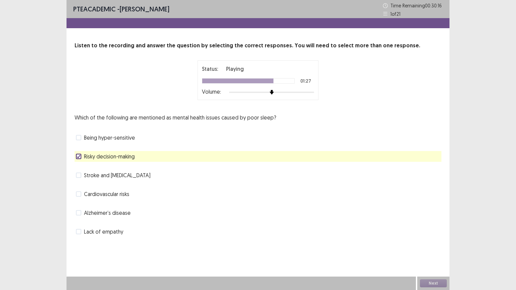
click at [102, 177] on span "Stroke and diabetes" at bounding box center [117, 175] width 67 height 8
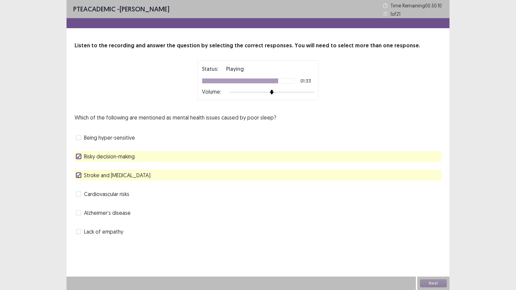
click at [102, 197] on span "Cardiovascular risks" at bounding box center [106, 194] width 45 height 8
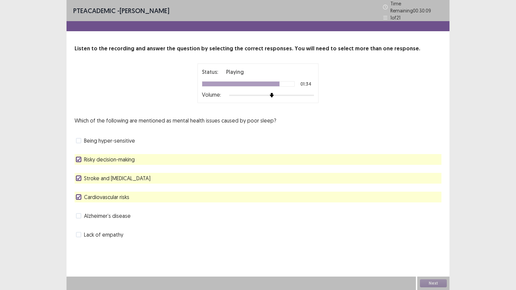
click at [103, 156] on span "Risky decision-making" at bounding box center [109, 160] width 51 height 8
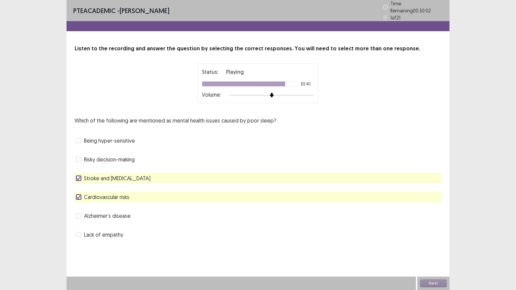
click at [112, 213] on span "Alzheimer’s disease" at bounding box center [107, 216] width 47 height 8
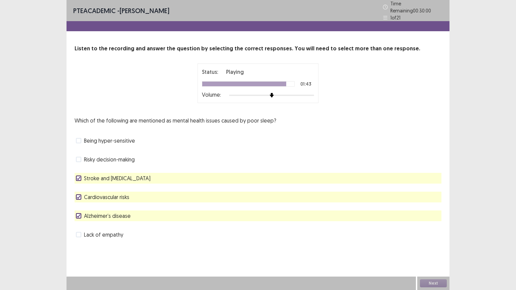
click at [93, 194] on span "Cardiovascular risks" at bounding box center [106, 197] width 45 height 8
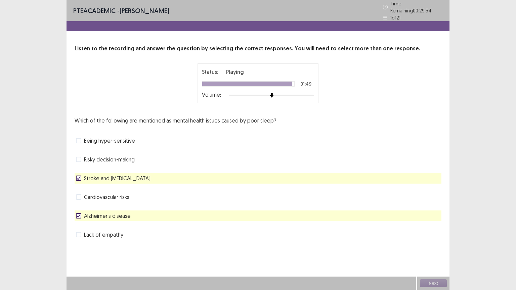
click at [113, 193] on span "Cardiovascular risks" at bounding box center [106, 197] width 45 height 8
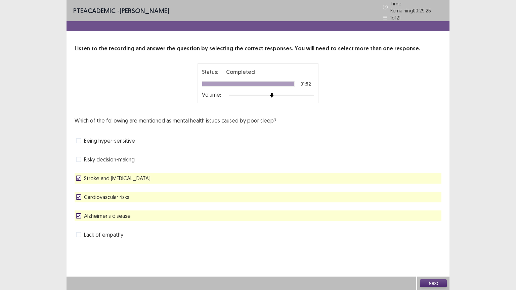
click at [427, 233] on button "Next" at bounding box center [433, 284] width 27 height 8
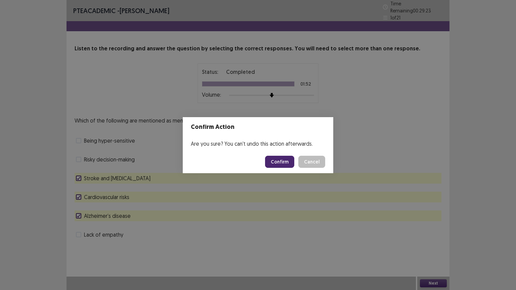
click at [285, 166] on button "Confirm" at bounding box center [279, 162] width 29 height 12
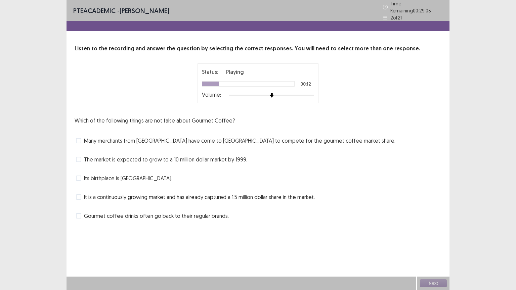
click at [83, 139] on label "Many merchants from Seattle have come to Boston to compete for the gourmet coff…" at bounding box center [236, 141] width 320 height 8
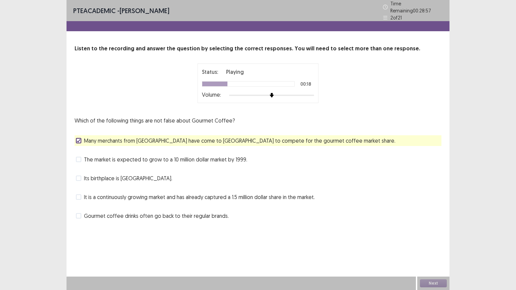
click at [81, 157] on span at bounding box center [78, 159] width 5 height 5
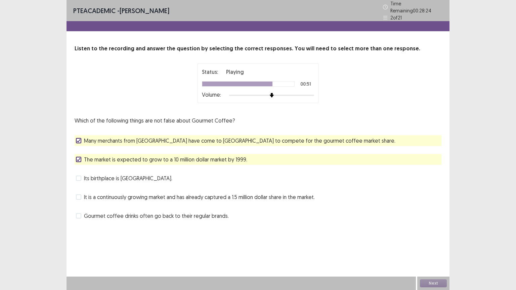
click at [193, 196] on span "It is a continuously growing market and has already captured a 1.5 million doll…" at bounding box center [199, 197] width 231 height 8
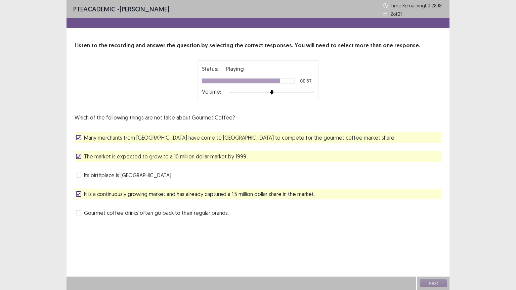
click at [199, 135] on span "Many merchants from Seattle have come to Boston to compete for the gourmet coff…" at bounding box center [239, 138] width 311 height 8
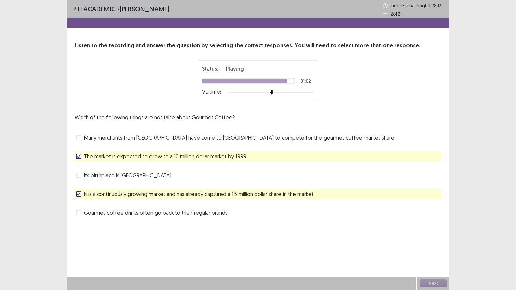
click at [147, 217] on div "Gourmet coffee drinks often go back to their regular brands." at bounding box center [258, 213] width 367 height 11
click at [137, 214] on span "Gourmet coffee drinks often go back to their regular brands." at bounding box center [156, 213] width 145 height 8
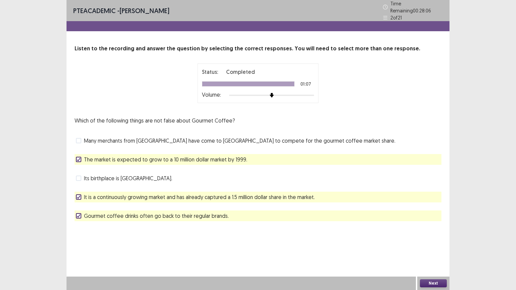
click at [431, 233] on button "Next" at bounding box center [433, 284] width 27 height 8
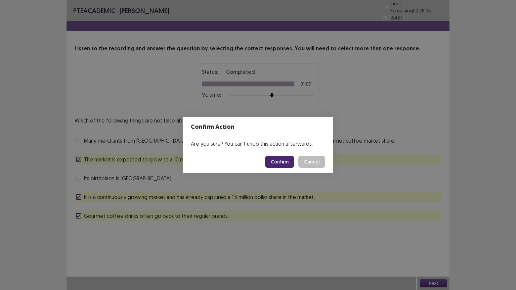
click at [278, 156] on button "Confirm" at bounding box center [279, 162] width 29 height 12
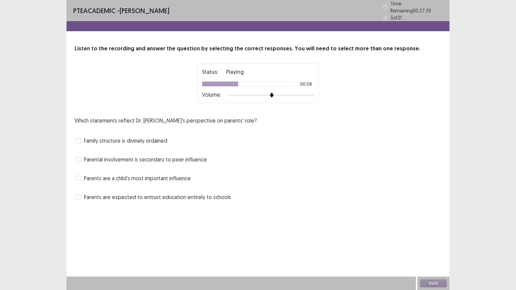
click at [101, 141] on span "Family structure is divinely ordained" at bounding box center [125, 141] width 83 height 8
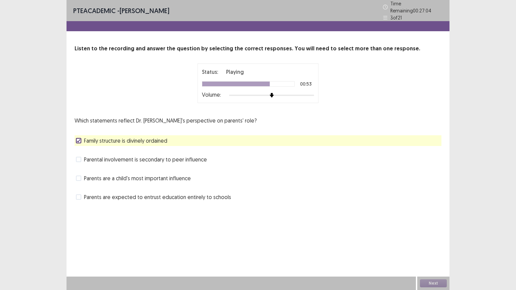
click at [164, 179] on span "Parents are a child's most important influence" at bounding box center [137, 178] width 107 height 8
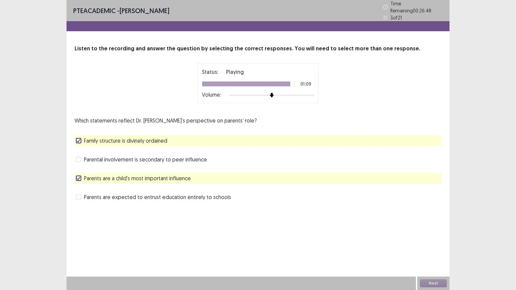
click at [158, 196] on span "Parents are expected to entrust education entirely to schools" at bounding box center [157, 197] width 147 height 8
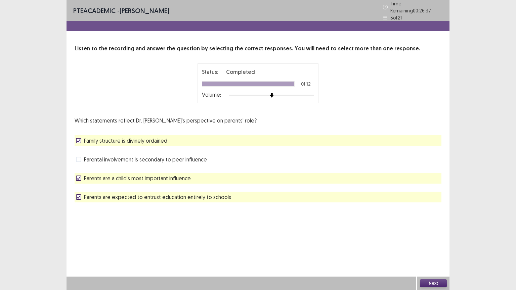
click at [108, 139] on span "Family structure is divinely ordained" at bounding box center [125, 141] width 83 height 8
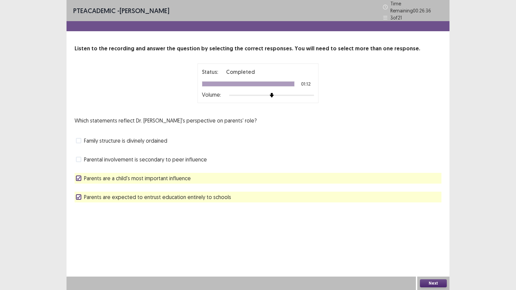
click at [434, 233] on button "Next" at bounding box center [433, 284] width 27 height 8
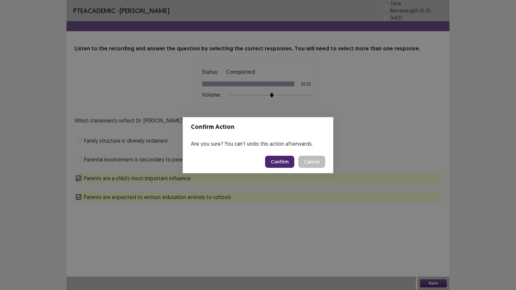
click at [274, 164] on button "Confirm" at bounding box center [279, 162] width 29 height 12
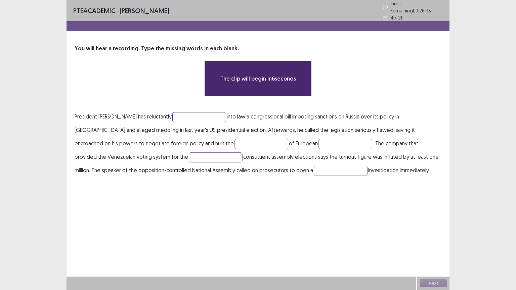
click at [180, 115] on input "text" at bounding box center [199, 117] width 54 height 10
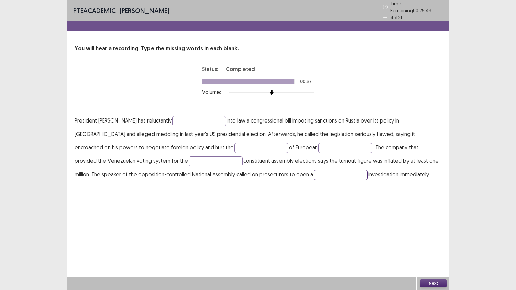
click at [314, 170] on input "text" at bounding box center [341, 175] width 54 height 10
type input "********"
click at [182, 119] on input "text" at bounding box center [199, 121] width 54 height 10
type input "****"
click at [235, 143] on input "text" at bounding box center [262, 148] width 54 height 10
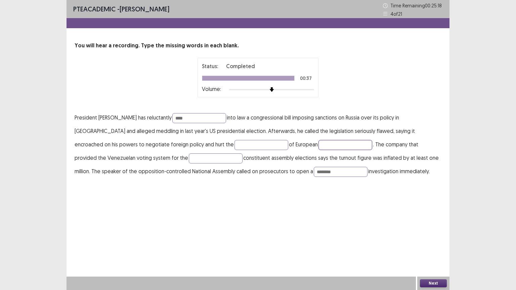
click at [319, 145] on input "text" at bounding box center [346, 145] width 54 height 10
type input "********"
click at [235, 146] on input "text" at bounding box center [262, 145] width 54 height 10
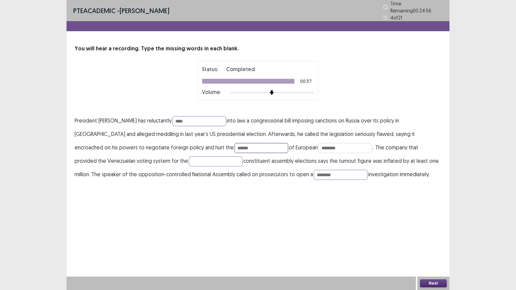
type input "******"
click at [319, 144] on input "********" at bounding box center [346, 148] width 54 height 10
click at [319, 146] on input "********" at bounding box center [346, 148] width 54 height 10
type input "*"
type input "*****"
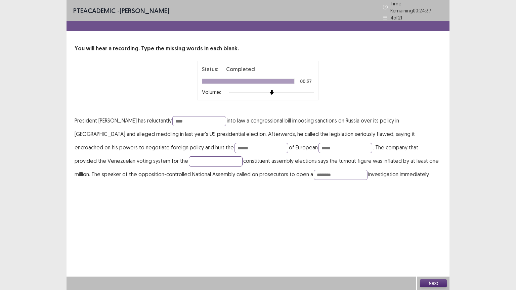
click at [189, 159] on input "text" at bounding box center [216, 162] width 54 height 10
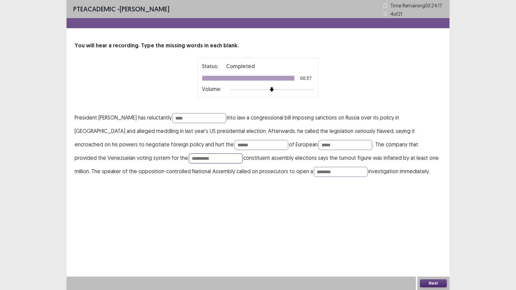
type input "**********"
click at [433, 233] on button "Next" at bounding box center [433, 284] width 27 height 8
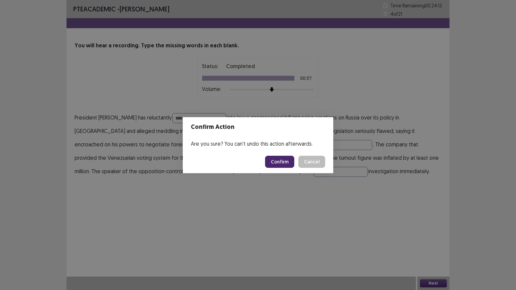
click at [284, 163] on button "Confirm" at bounding box center [279, 162] width 29 height 12
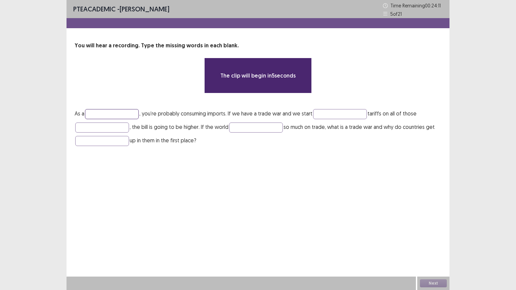
drag, startPoint x: 138, startPoint y: 112, endPoint x: 125, endPoint y: 117, distance: 13.3
click at [134, 113] on input "text" at bounding box center [112, 114] width 54 height 10
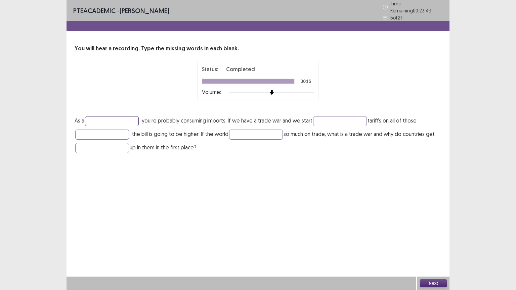
click at [120, 116] on input "text" at bounding box center [112, 121] width 54 height 10
type input "********"
click at [327, 122] on input "text" at bounding box center [340, 121] width 54 height 10
type input "********"
click at [245, 132] on input "text" at bounding box center [256, 135] width 54 height 10
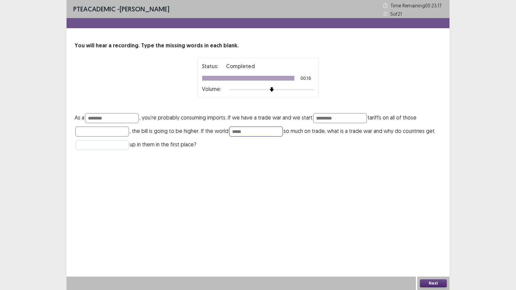
type input "*****"
click at [101, 145] on input "text" at bounding box center [102, 145] width 54 height 10
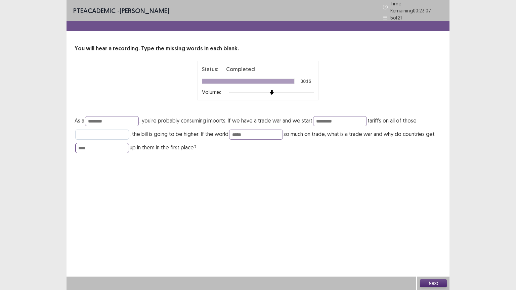
type input "****"
click at [120, 130] on input "text" at bounding box center [102, 135] width 54 height 10
type input "******"
click at [438, 233] on button "Next" at bounding box center [433, 284] width 27 height 8
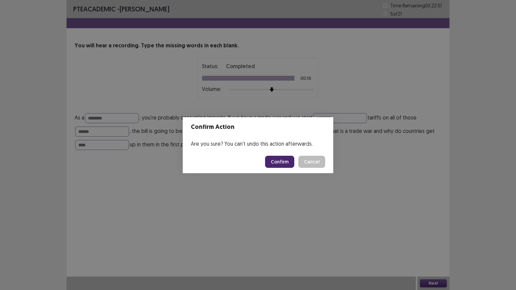
click at [289, 163] on button "Confirm" at bounding box center [279, 162] width 29 height 12
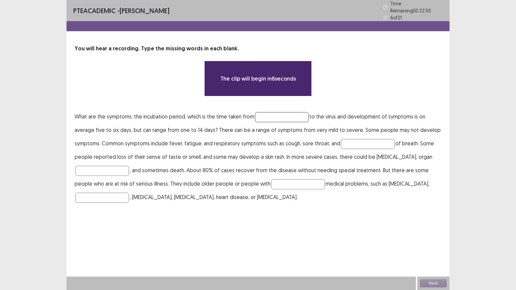
click at [294, 118] on input "text" at bounding box center [282, 117] width 54 height 10
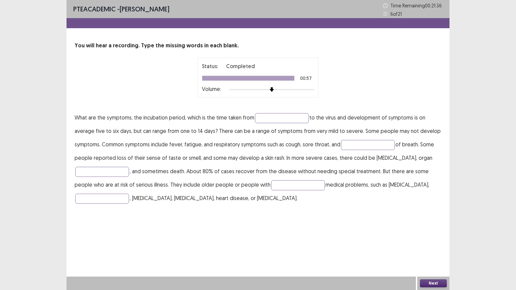
click at [313, 109] on div "You will hear a recording. Type the missing words in each blank. Status: Comple…" at bounding box center [258, 123] width 383 height 163
click at [287, 115] on input "text" at bounding box center [282, 118] width 54 height 10
type input "*********"
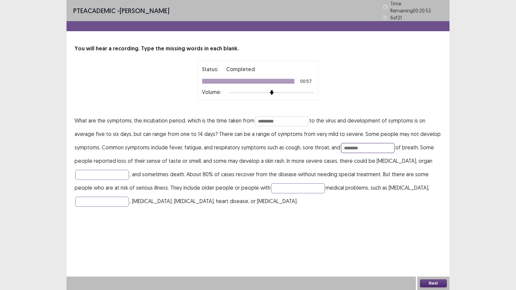
type input "********"
type input "****"
click at [352, 144] on input "********" at bounding box center [368, 148] width 54 height 10
type input "*********"
click at [117, 174] on input "****" at bounding box center [102, 175] width 54 height 10
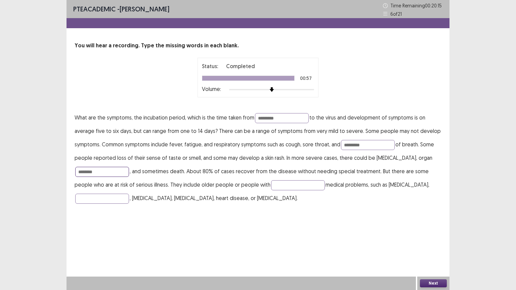
type input "********"
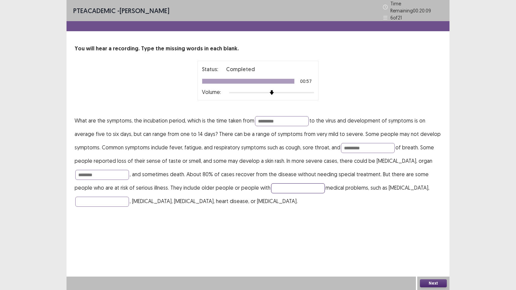
click at [278, 186] on input "text" at bounding box center [298, 188] width 54 height 10
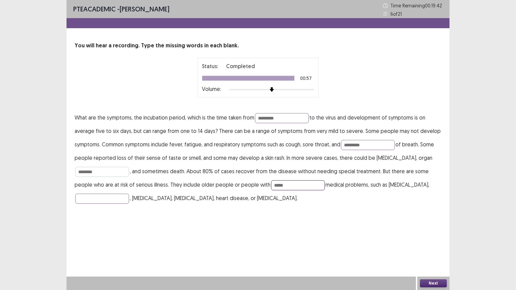
type input "*****"
drag, startPoint x: 103, startPoint y: 171, endPoint x: 72, endPoint y: 172, distance: 31.9
click at [72, 172] on div "You will hear a recording. Type the missing words in each blank. Status: Comple…" at bounding box center [258, 123] width 383 height 163
click at [99, 195] on input "text" at bounding box center [102, 199] width 54 height 10
type input "*****"
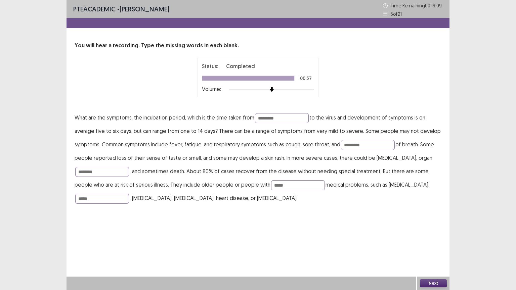
click at [430, 233] on button "Next" at bounding box center [433, 284] width 27 height 8
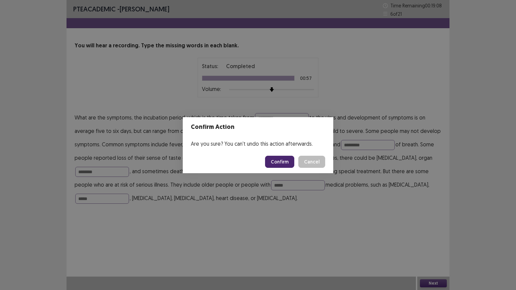
click at [285, 158] on button "Confirm" at bounding box center [279, 162] width 29 height 12
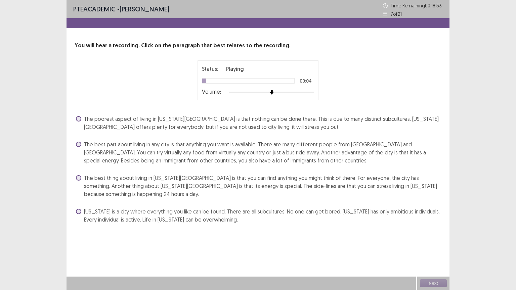
click at [82, 120] on label "The poorest aspect of living in New York City is that nothing can be done there…" at bounding box center [259, 123] width 366 height 16
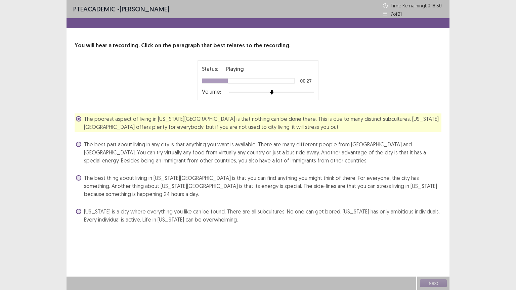
click at [89, 144] on span "The best part about living in any city is that anything you want is available. …" at bounding box center [262, 152] width 357 height 24
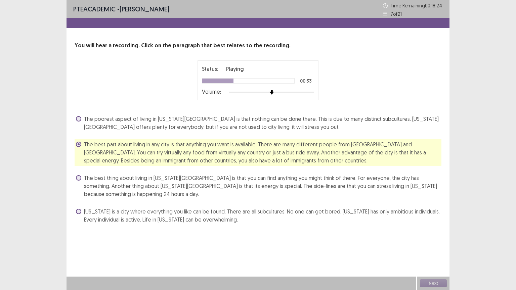
click at [147, 182] on span "The best thing about living in New York City is that you can find anything you …" at bounding box center [262, 186] width 357 height 24
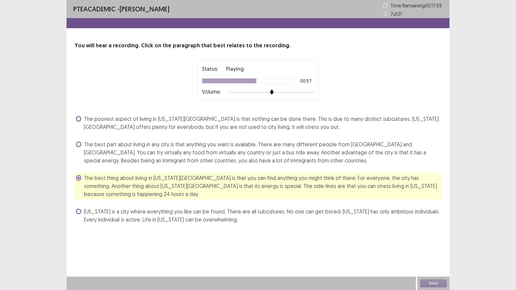
click at [258, 220] on span "New York is a city where everything you like can be found. There are all subcul…" at bounding box center [262, 216] width 357 height 16
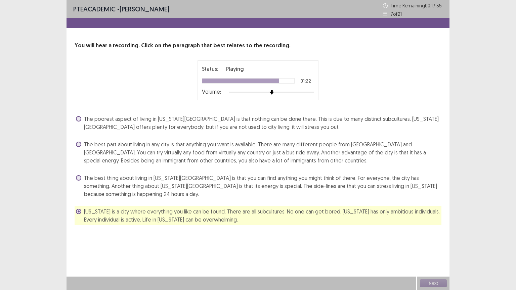
click at [251, 190] on span "The best thing about living in New York City is that you can find anything you …" at bounding box center [262, 186] width 357 height 24
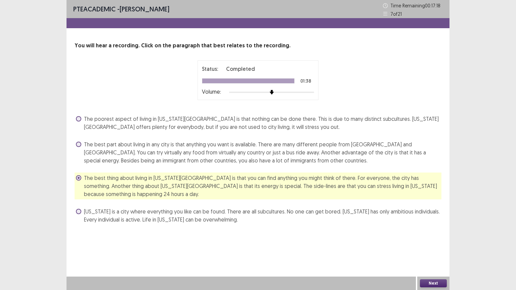
click at [425, 233] on button "Next" at bounding box center [433, 284] width 27 height 8
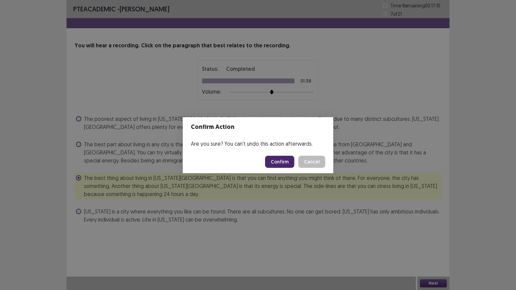
click at [284, 163] on button "Confirm" at bounding box center [279, 162] width 29 height 12
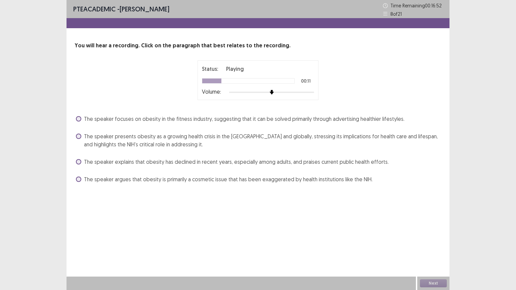
click at [123, 122] on span "The speaker focuses on obesity in the fitness industry, suggesting that it can …" at bounding box center [244, 119] width 321 height 8
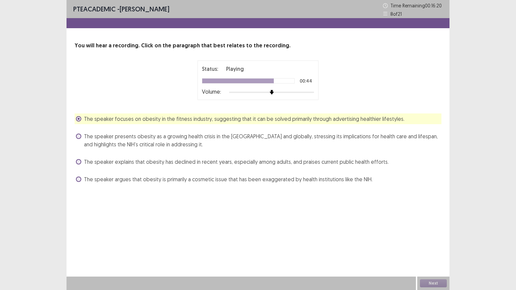
click at [234, 166] on div "The speaker explains that obesity has declined in recent years, especially amon…" at bounding box center [258, 162] width 367 height 11
click at [232, 163] on span "The speaker explains that obesity has declined in recent years, especially amon…" at bounding box center [236, 162] width 305 height 8
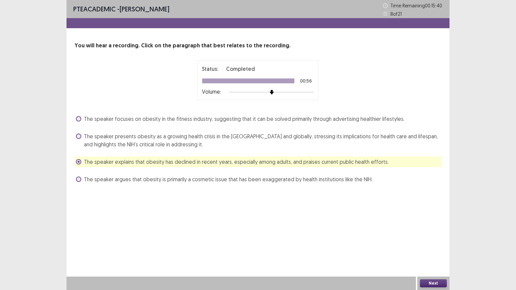
click at [223, 139] on span "The speaker presents obesity as a growing health crisis in the US and globally,…" at bounding box center [262, 140] width 357 height 16
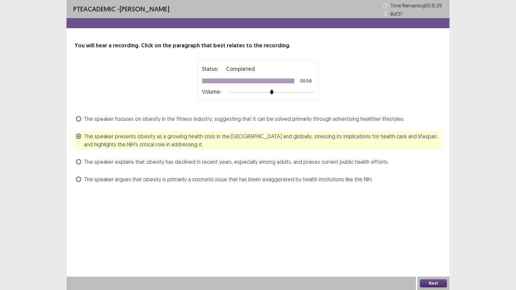
click at [427, 233] on div "Next" at bounding box center [433, 283] width 32 height 13
drag, startPoint x: 438, startPoint y: 281, endPoint x: 434, endPoint y: 284, distance: 4.4
click at [434, 233] on button "Next" at bounding box center [433, 284] width 27 height 8
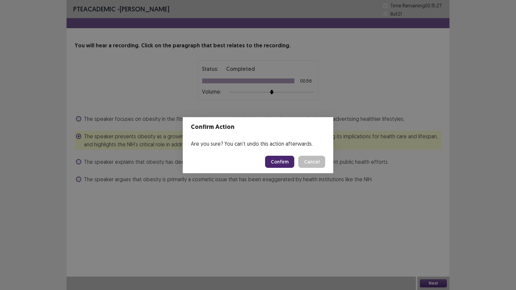
click at [274, 162] on button "Confirm" at bounding box center [279, 162] width 29 height 12
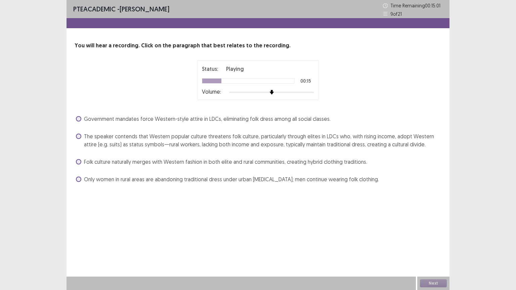
click at [190, 125] on div "Government mandates force Western-style attire in LDCs, eliminating folk dress …" at bounding box center [258, 149] width 367 height 71
click at [199, 122] on span "Government mandates force Western-style attire in LDCs, eliminating folk dress …" at bounding box center [207, 119] width 247 height 8
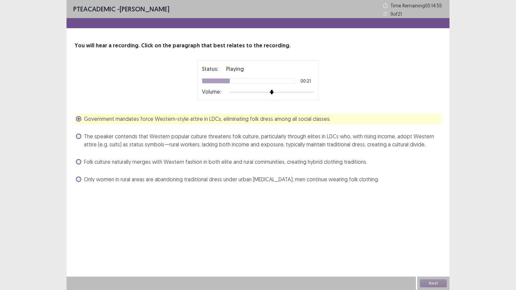
click at [212, 142] on span "The speaker contends that Western popular culture threatens folk culture, parti…" at bounding box center [262, 140] width 357 height 16
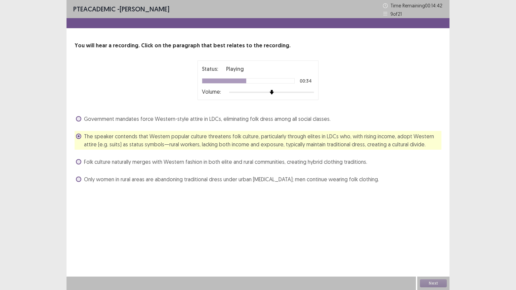
click at [238, 166] on div "Folk culture naturally merges with Western fashion in both elite and rural comm…" at bounding box center [258, 162] width 367 height 11
click at [238, 162] on span "Folk culture naturally merges with Western fashion in both elite and rural comm…" at bounding box center [225, 162] width 283 height 8
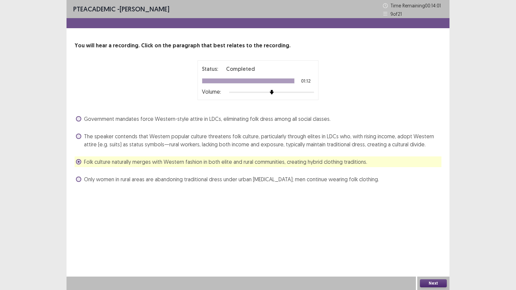
click at [437, 233] on button "Next" at bounding box center [433, 284] width 27 height 8
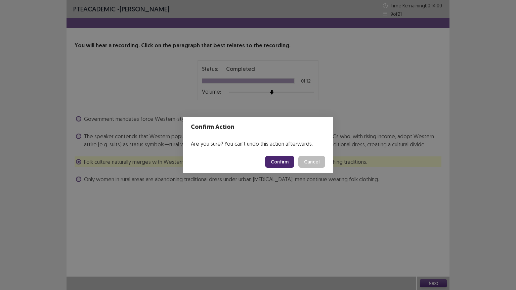
click at [289, 161] on button "Confirm" at bounding box center [279, 162] width 29 height 12
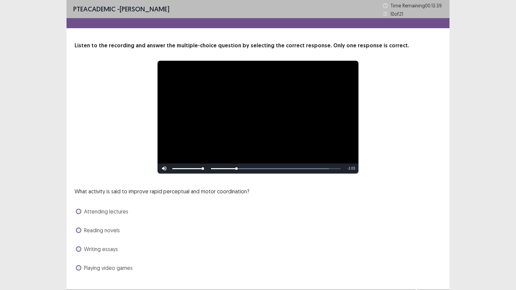
click at [88, 213] on span "Attending lectures" at bounding box center [106, 212] width 44 height 8
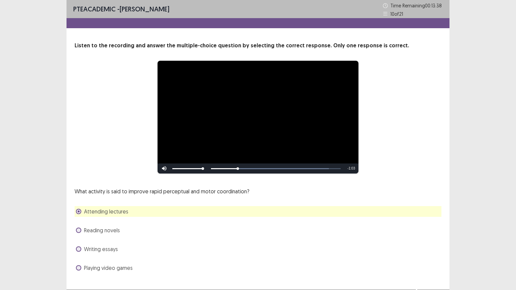
click at [92, 233] on span "Reading novels" at bounding box center [102, 230] width 36 height 8
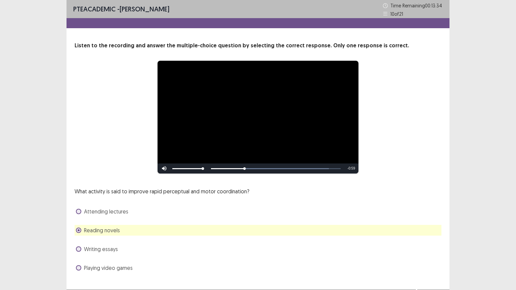
click at [95, 233] on span "Playing video games" at bounding box center [108, 268] width 49 height 8
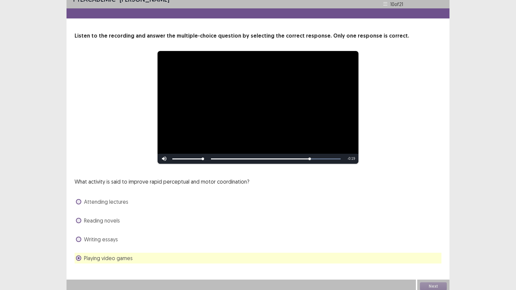
scroll to position [13, 0]
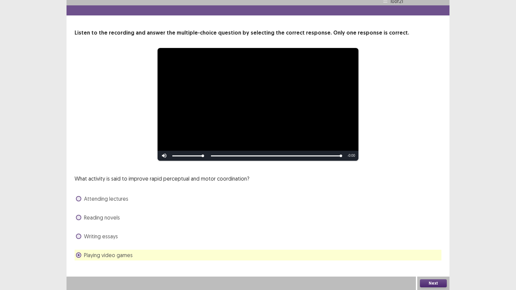
click at [432, 233] on button "Next" at bounding box center [433, 284] width 27 height 8
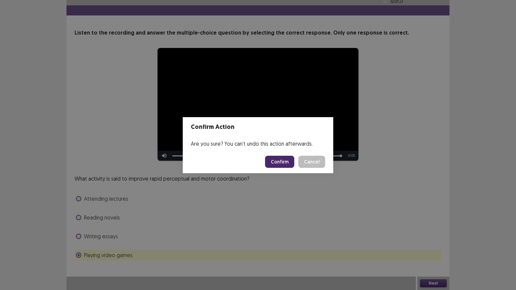
click at [272, 164] on button "Confirm" at bounding box center [279, 162] width 29 height 12
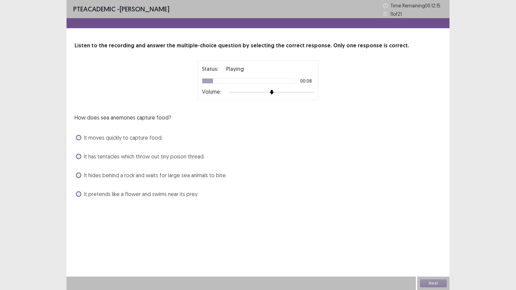
click at [95, 136] on span "It moves quickly to capture food." at bounding box center [123, 138] width 79 height 8
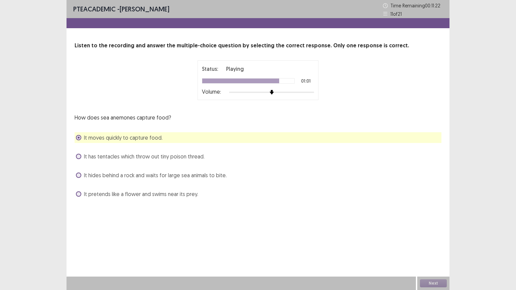
click at [175, 175] on span "It hides behind a rock and waits for large sea animals to bite." at bounding box center [155, 175] width 143 height 8
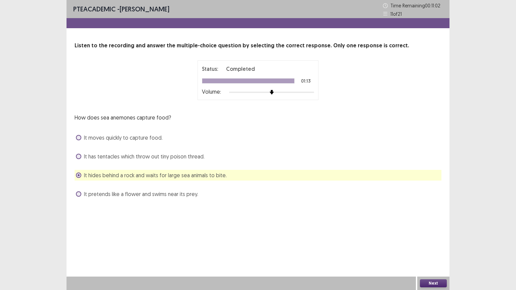
click at [180, 157] on span "It has tentacles which throw out tiny poison thread." at bounding box center [144, 157] width 121 height 8
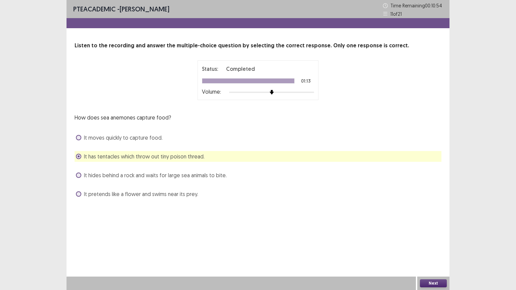
click at [439, 233] on button "Next" at bounding box center [433, 284] width 27 height 8
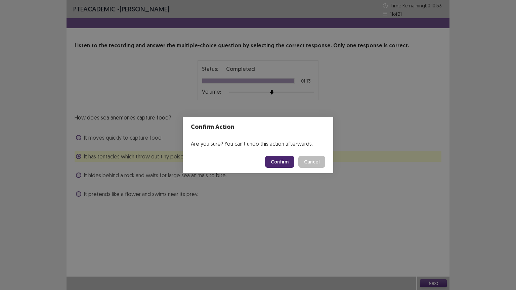
click at [274, 159] on button "Confirm" at bounding box center [279, 162] width 29 height 12
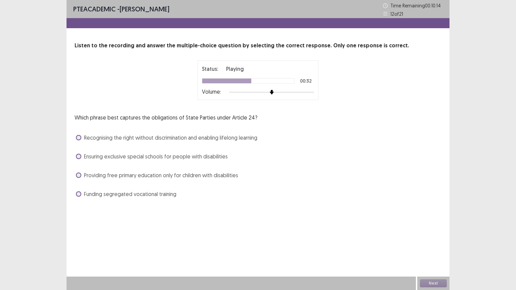
click at [134, 140] on span "Recognising the right without discrimination and enabling lifelong learning" at bounding box center [170, 138] width 173 height 8
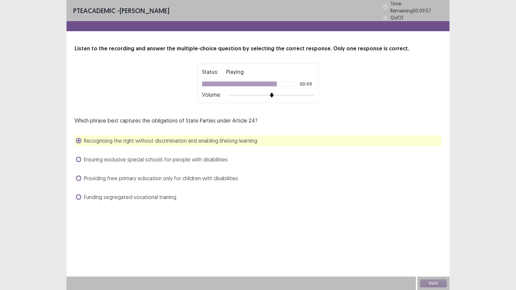
click at [121, 179] on span "Providing free primary education only for children with disabilities" at bounding box center [161, 178] width 154 height 8
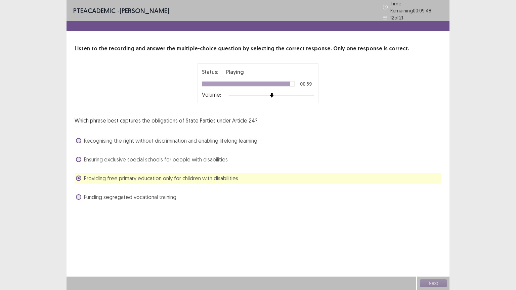
click at [159, 156] on span "Ensuring exclusive special schools for people with disabilities" at bounding box center [156, 160] width 144 height 8
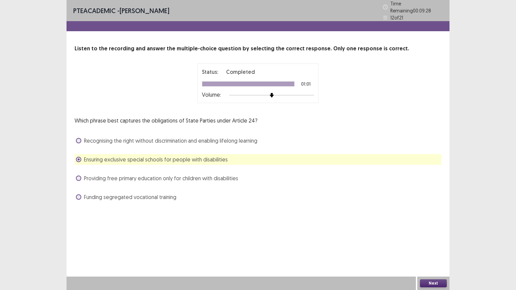
click at [202, 176] on span "Providing free primary education only for children with disabilities" at bounding box center [161, 178] width 154 height 8
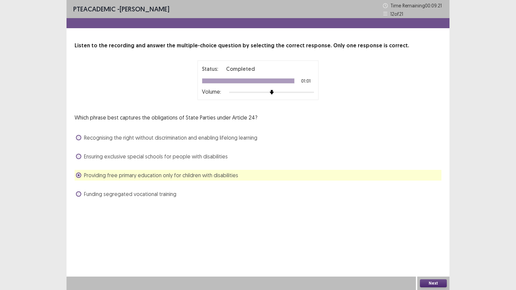
click at [441, 233] on button "Next" at bounding box center [433, 284] width 27 height 8
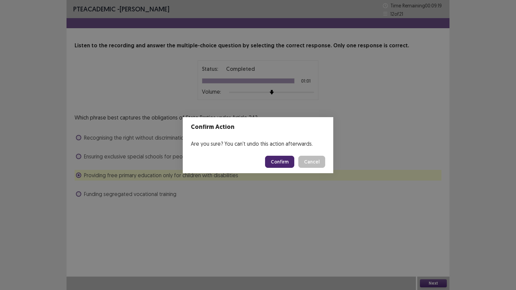
click at [277, 165] on button "Confirm" at bounding box center [279, 162] width 29 height 12
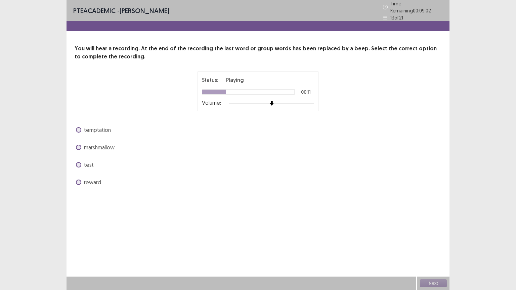
click at [76, 162] on span at bounding box center [78, 164] width 5 height 5
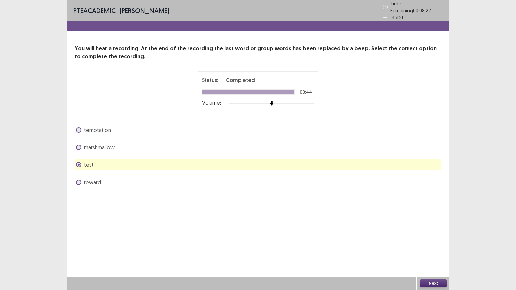
click at [104, 145] on span "marshmallow" at bounding box center [99, 147] width 31 height 8
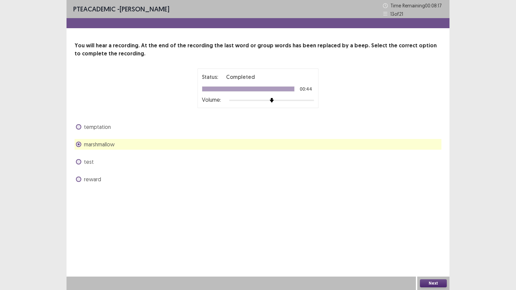
click at [437, 233] on button "Next" at bounding box center [433, 284] width 27 height 8
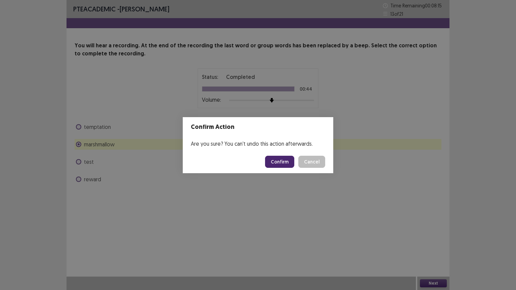
click at [290, 157] on button "Confirm" at bounding box center [279, 162] width 29 height 12
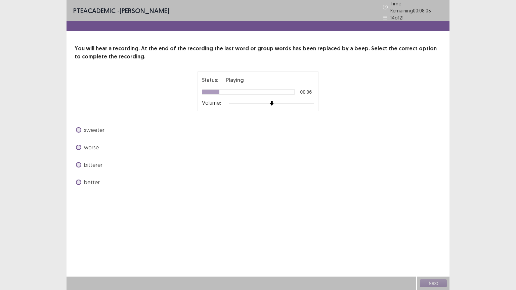
click at [78, 128] on span at bounding box center [78, 129] width 5 height 5
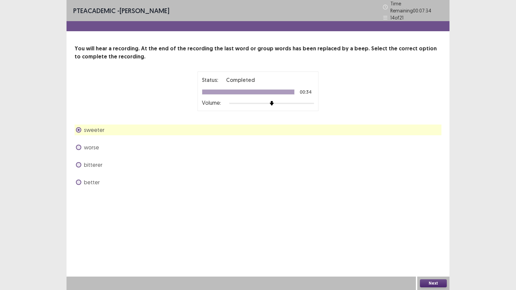
click at [82, 178] on label "better" at bounding box center [88, 182] width 24 height 8
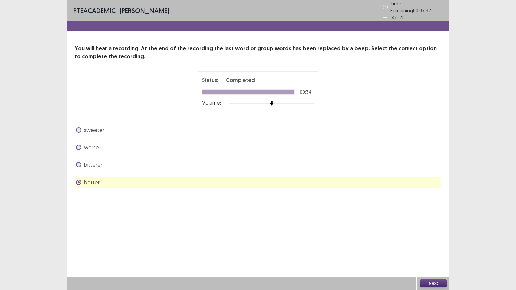
click at [431, 233] on button "Next" at bounding box center [433, 284] width 27 height 8
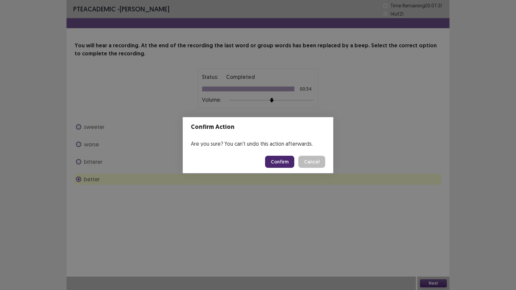
click at [282, 157] on button "Confirm" at bounding box center [279, 162] width 29 height 12
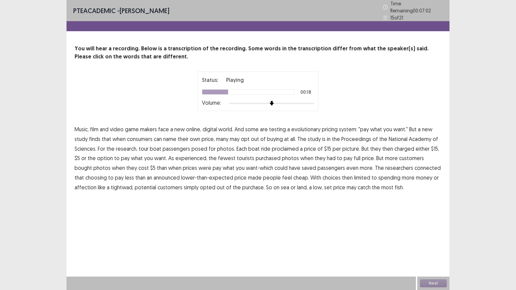
click at [291, 135] on span "all." at bounding box center [293, 139] width 6 height 8
click at [420, 138] on span "Academy" at bounding box center [420, 139] width 23 height 8
click at [423, 138] on span "Academy" at bounding box center [420, 139] width 23 height 8
click at [99, 157] on span "option" at bounding box center [105, 158] width 16 height 8
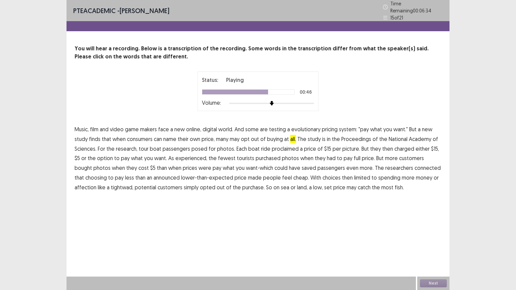
click at [199, 166] on span "were" at bounding box center [205, 168] width 13 height 8
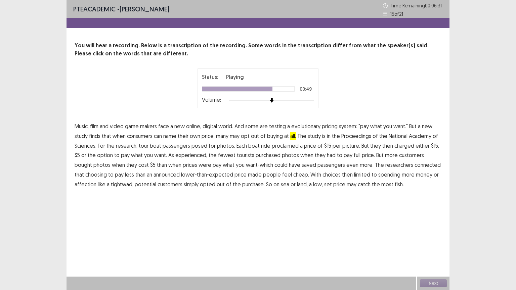
click at [274, 167] on span "could" at bounding box center [280, 165] width 13 height 8
click at [310, 174] on span "With" at bounding box center [315, 175] width 11 height 8
click at [310, 171] on span "With" at bounding box center [315, 175] width 11 height 8
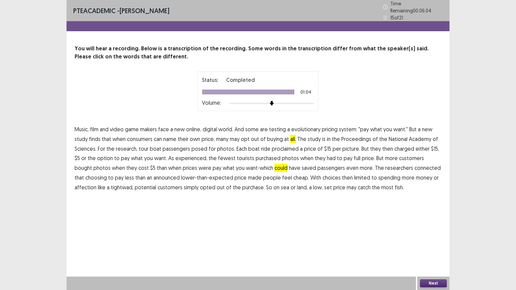
click at [431, 233] on button "Next" at bounding box center [433, 284] width 27 height 8
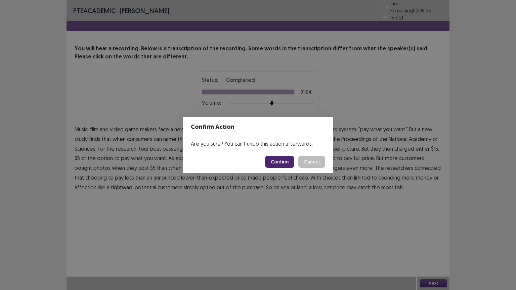
click at [284, 161] on button "Confirm" at bounding box center [279, 162] width 29 height 12
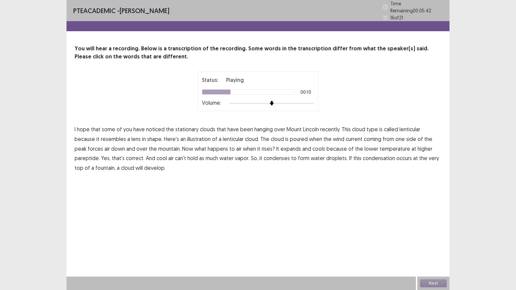
click at [101, 136] on span "resembles" at bounding box center [113, 139] width 25 height 8
click at [100, 154] on span "pareptide." at bounding box center [87, 158] width 25 height 8
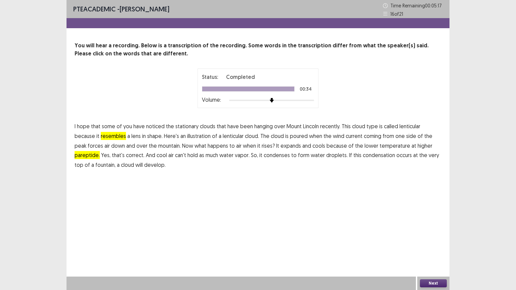
click at [116, 161] on span "fountain," at bounding box center [105, 165] width 20 height 8
click at [429, 233] on button "Next" at bounding box center [433, 284] width 27 height 8
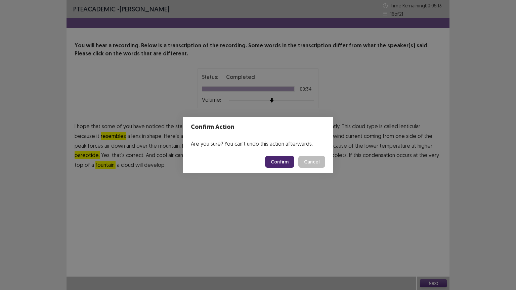
click at [282, 165] on button "Confirm" at bounding box center [279, 162] width 29 height 12
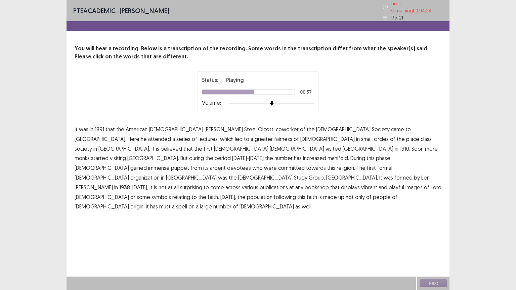
click at [278, 164] on span "committed" at bounding box center [291, 168] width 27 height 8
click at [159, 203] on span "must" at bounding box center [164, 207] width 11 height 8
click at [429, 233] on button "Next" at bounding box center [433, 284] width 27 height 8
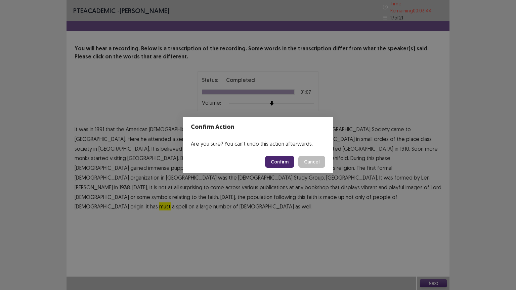
click at [282, 166] on button "Confirm" at bounding box center [279, 162] width 29 height 12
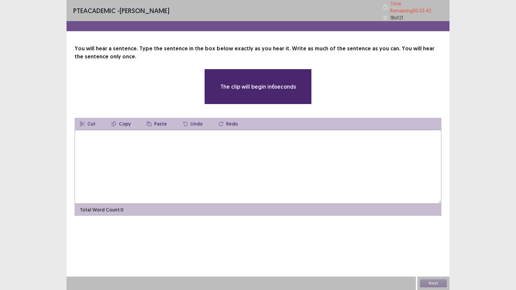
click at [258, 147] on textarea at bounding box center [258, 167] width 367 height 74
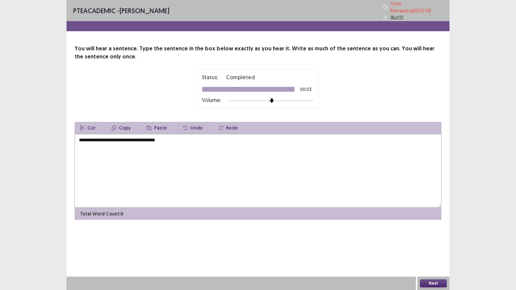
click at [435, 233] on button "Next" at bounding box center [433, 284] width 27 height 8
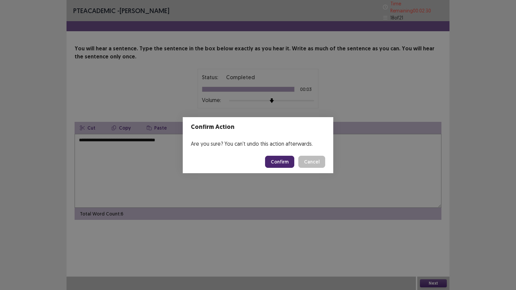
click at [97, 133] on div "Confirm Action Are you sure? You can't undo this action afterwards. Confirm Can…" at bounding box center [258, 145] width 516 height 290
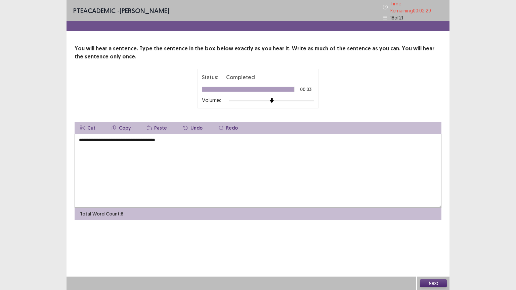
click at [111, 136] on textarea "**********" at bounding box center [258, 171] width 367 height 74
type textarea "**********"
click at [429, 233] on button "Next" at bounding box center [433, 284] width 27 height 8
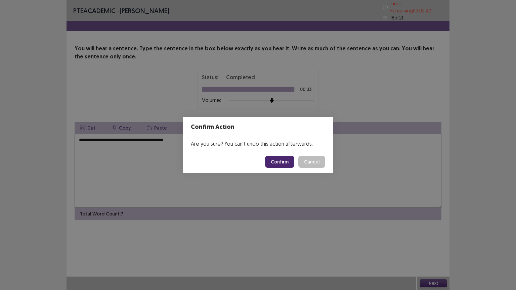
click at [285, 163] on button "Confirm" at bounding box center [279, 162] width 29 height 12
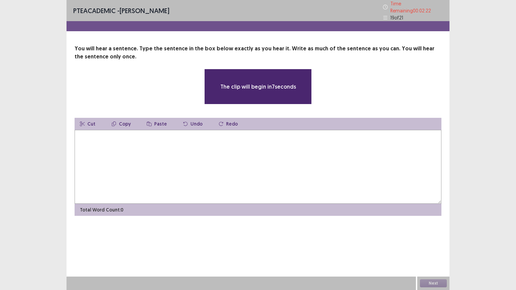
click at [196, 171] on textarea at bounding box center [258, 167] width 367 height 74
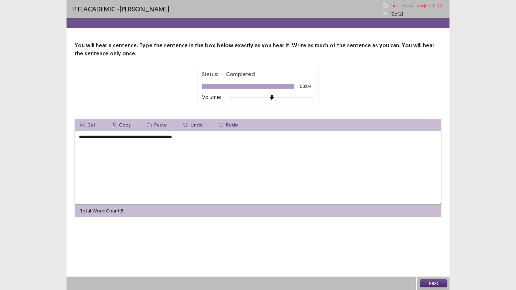
click at [168, 138] on textarea "**********" at bounding box center [258, 168] width 367 height 74
type textarea "**********"
click at [437, 233] on button "Next" at bounding box center [433, 284] width 27 height 8
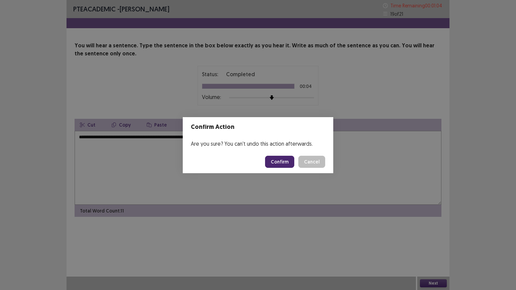
click at [292, 161] on button "Confirm" at bounding box center [279, 162] width 29 height 12
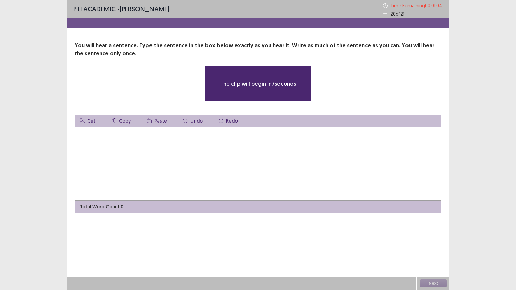
click at [251, 157] on textarea at bounding box center [258, 164] width 367 height 74
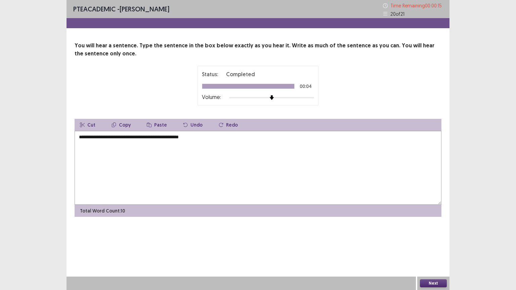
click at [143, 140] on textarea "**********" at bounding box center [258, 168] width 367 height 74
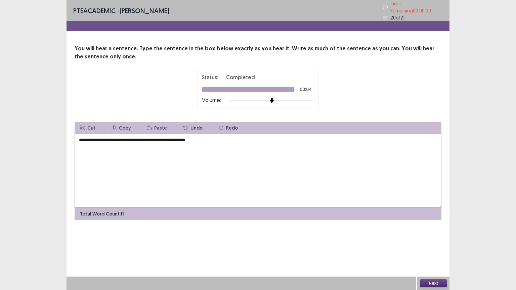
type textarea "**********"
click at [435, 233] on div "Next" at bounding box center [433, 283] width 32 height 13
click at [431, 233] on button "Next" at bounding box center [433, 284] width 27 height 8
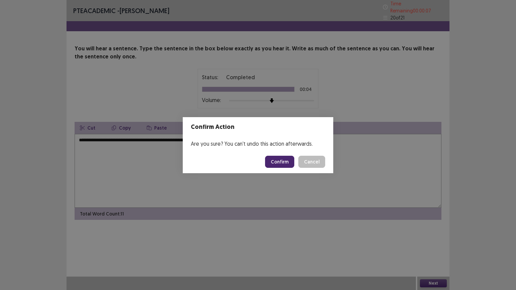
click at [269, 162] on button "Confirm" at bounding box center [279, 162] width 29 height 12
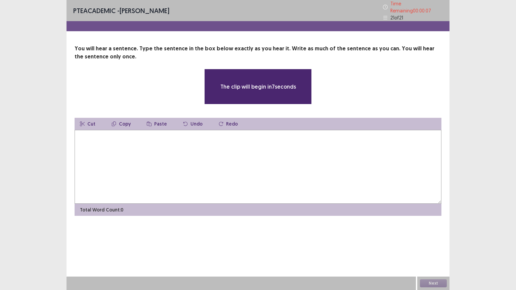
click at [257, 157] on textarea at bounding box center [258, 167] width 367 height 74
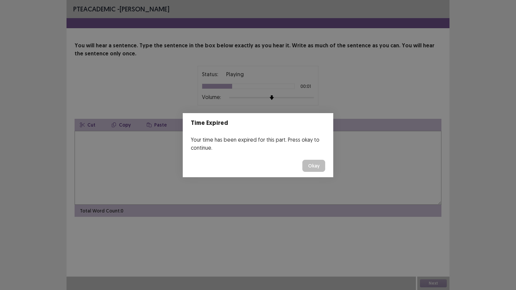
click at [318, 162] on button "Okay" at bounding box center [313, 166] width 23 height 12
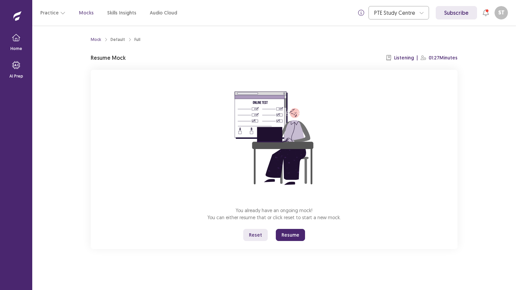
click at [290, 233] on button "Resume" at bounding box center [290, 235] width 29 height 12
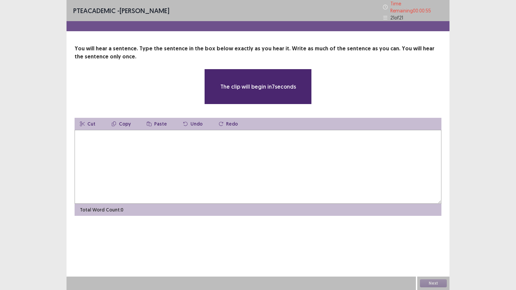
click at [250, 157] on textarea at bounding box center [258, 167] width 367 height 74
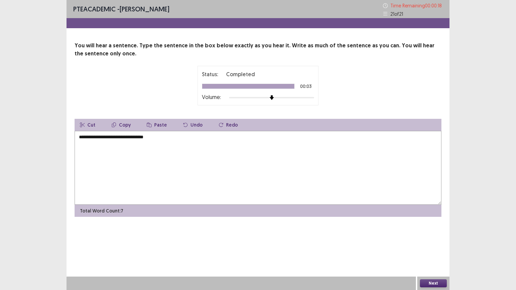
click at [102, 136] on textarea "**********" at bounding box center [258, 168] width 367 height 74
type textarea "**********"
click at [435, 233] on button "Next" at bounding box center [433, 284] width 27 height 8
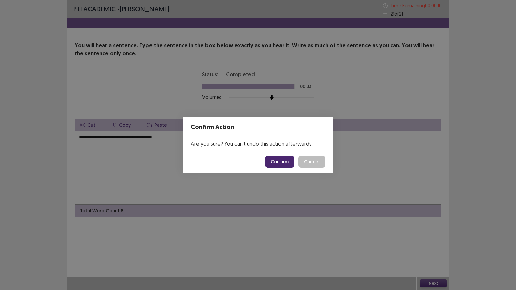
click at [288, 160] on button "Confirm" at bounding box center [279, 162] width 29 height 12
